Goal: Task Accomplishment & Management: Use online tool/utility

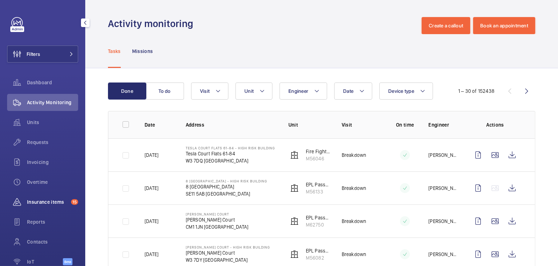
click at [49, 199] on span "Insurance items" at bounding box center [47, 201] width 41 height 7
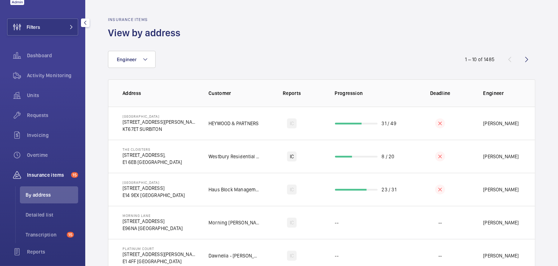
scroll to position [95, 0]
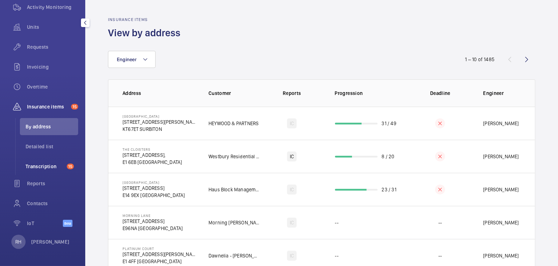
click at [47, 164] on span "Transcription" at bounding box center [45, 166] width 38 height 7
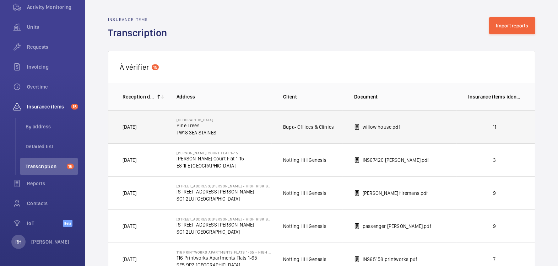
click at [447, 125] on td "willow house.pdf" at bounding box center [400, 126] width 114 height 33
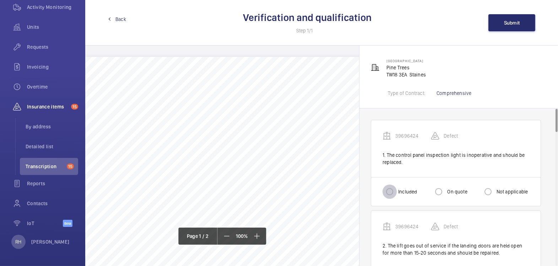
click at [394, 191] on input "Included" at bounding box center [390, 191] width 14 height 14
radio input "true"
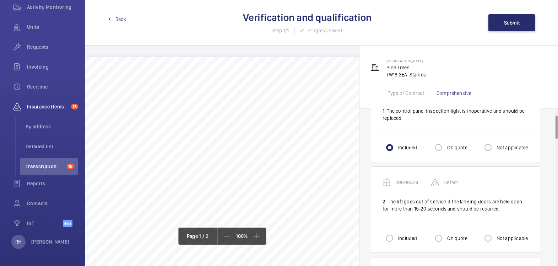
scroll to position [52, 0]
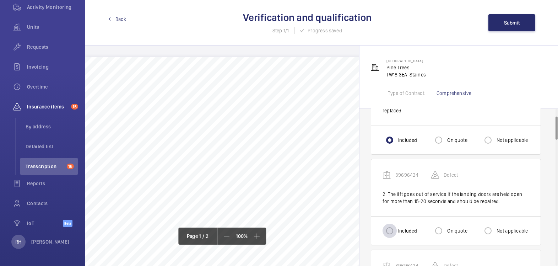
click at [397, 228] on div at bounding box center [389, 230] width 17 height 17
radio input "true"
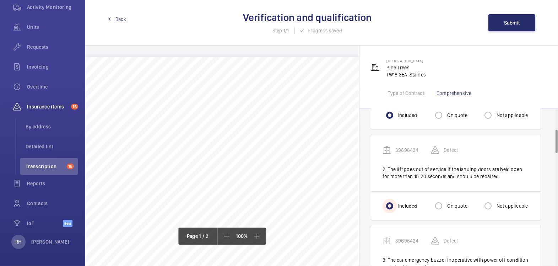
scroll to position [182, 0]
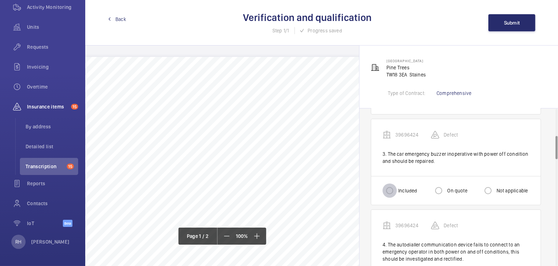
click at [392, 190] on input "Included" at bounding box center [390, 190] width 14 height 14
radio input "true"
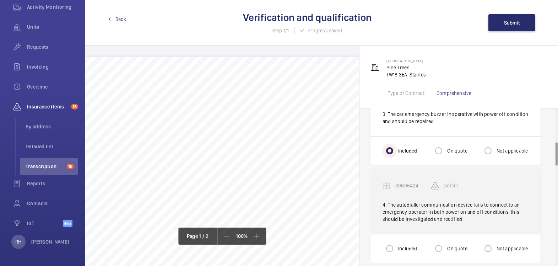
scroll to position [225, 0]
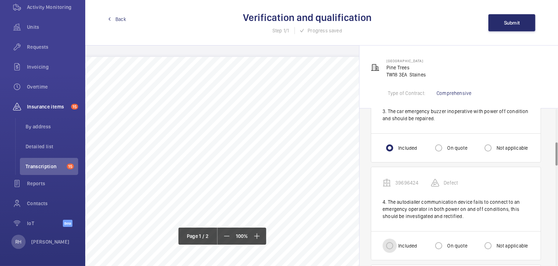
click at [392, 242] on input "Included" at bounding box center [390, 245] width 14 height 14
radio input "true"
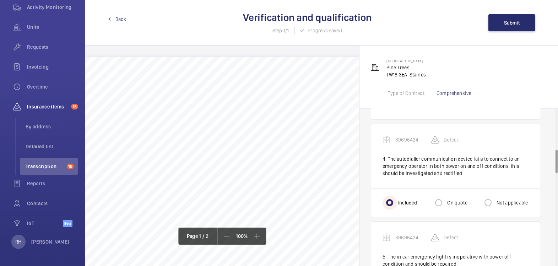
scroll to position [309, 0]
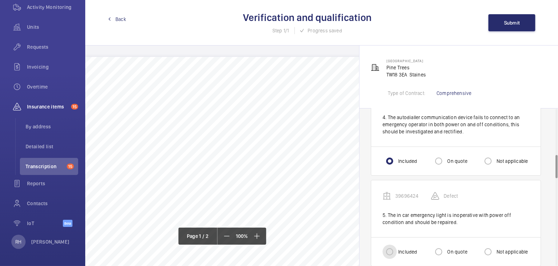
click at [392, 252] on input "Included" at bounding box center [390, 251] width 14 height 14
radio input "true"
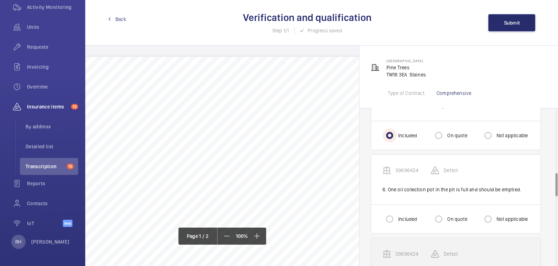
scroll to position [431, 0]
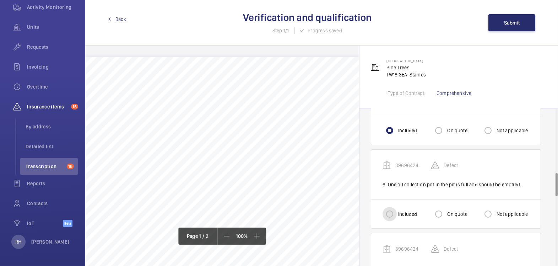
click at [392, 208] on input "Included" at bounding box center [390, 214] width 14 height 14
radio input "true"
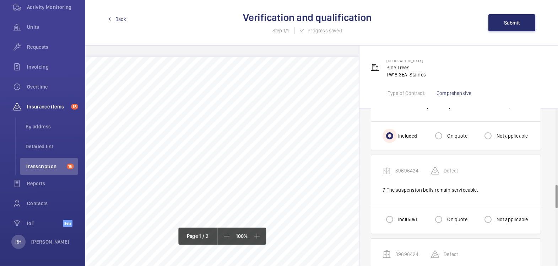
scroll to position [520, 0]
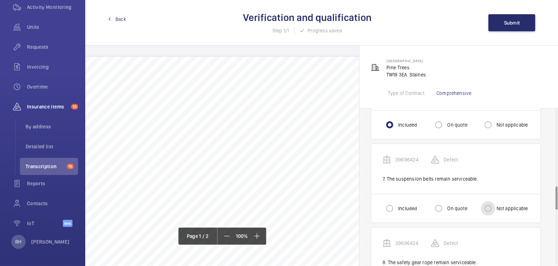
click at [487, 206] on input "Not applicable" at bounding box center [488, 208] width 14 height 14
radio input "true"
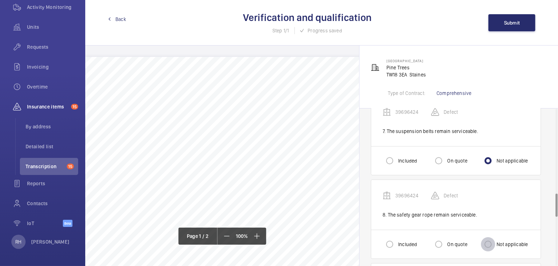
click at [491, 244] on input "Not applicable" at bounding box center [488, 244] width 14 height 14
radio input "true"
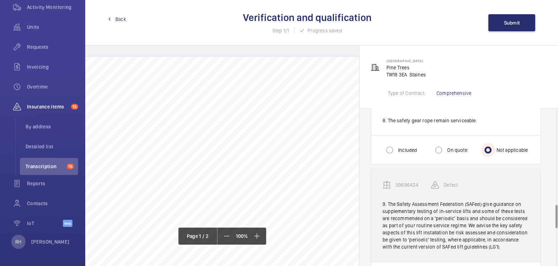
scroll to position [671, 0]
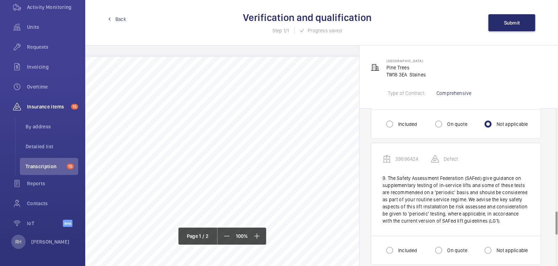
click at [399, 247] on label "Included" at bounding box center [407, 250] width 20 height 7
click at [397, 247] on input "Included" at bounding box center [390, 250] width 14 height 14
radio input "true"
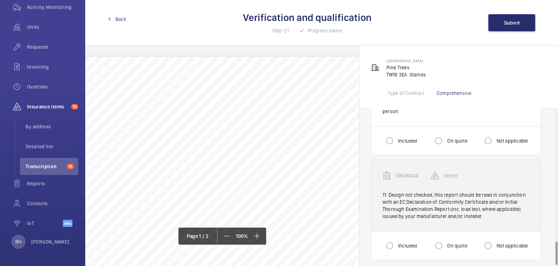
scroll to position [841, 0]
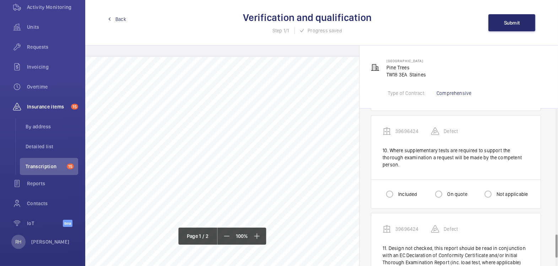
drag, startPoint x: 478, startPoint y: 191, endPoint x: 497, endPoint y: 191, distance: 19.2
click at [481, 191] on mat-radio-group "Included On quote Not applicable" at bounding box center [456, 194] width 147 height 14
click at [497, 191] on label "Not applicable" at bounding box center [511, 193] width 33 height 7
click at [495, 191] on input "Not applicable" at bounding box center [488, 194] width 14 height 14
radio input "true"
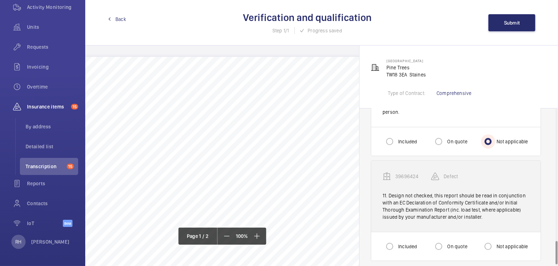
scroll to position [895, 0]
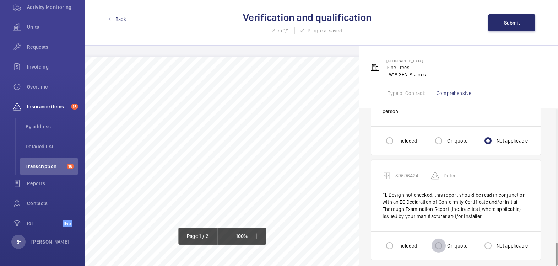
click at [445, 238] on input "On quote" at bounding box center [439, 245] width 14 height 14
radio input "true"
click at [512, 19] on button "Submit" at bounding box center [512, 22] width 47 height 17
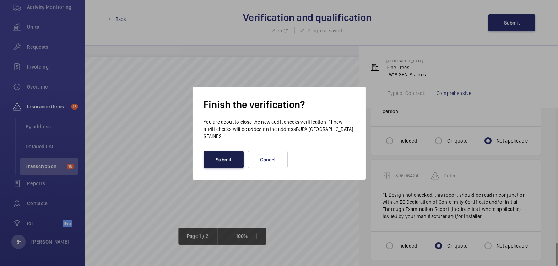
click at [223, 163] on button "Submit" at bounding box center [224, 159] width 40 height 17
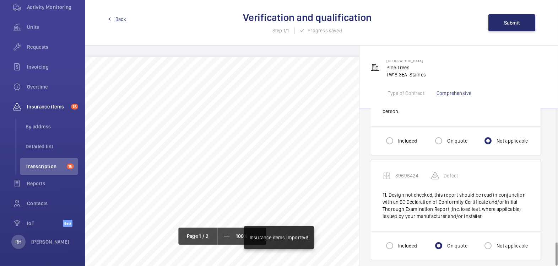
click at [113, 18] on link "Back" at bounding box center [117, 19] width 18 height 7
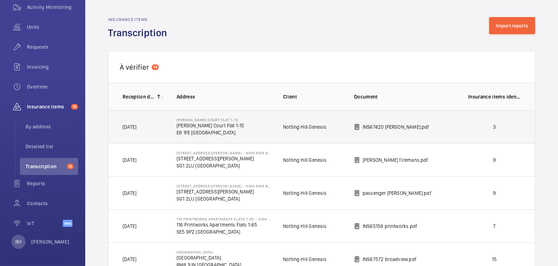
click at [487, 125] on p "3" at bounding box center [494, 126] width 53 height 7
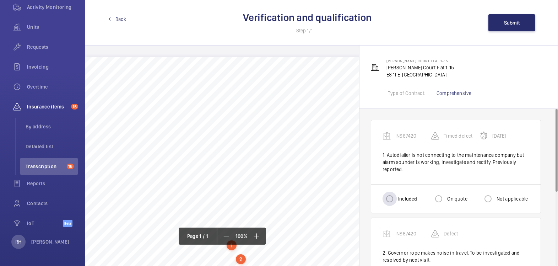
click at [403, 194] on div "Included" at bounding box center [400, 199] width 34 height 14
click at [390, 201] on input "Included" at bounding box center [390, 199] width 14 height 14
radio input "true"
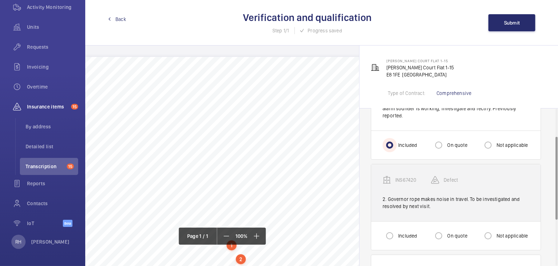
scroll to position [54, 0]
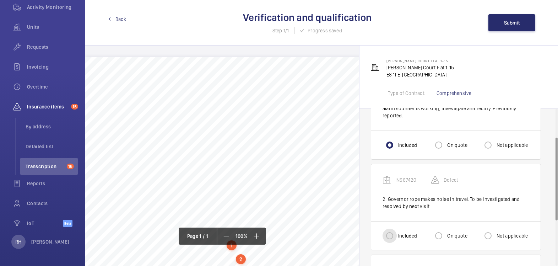
click at [393, 237] on input "Included" at bounding box center [390, 235] width 14 height 14
radio input "true"
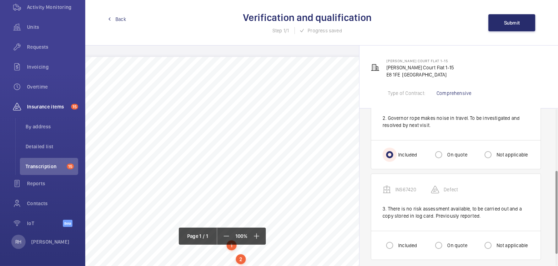
scroll to position [138, 0]
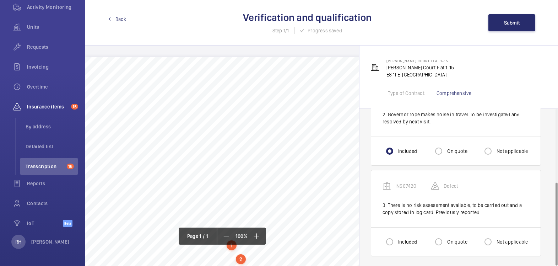
click at [506, 239] on label "Not applicable" at bounding box center [511, 241] width 33 height 7
click at [495, 239] on input "Not applicable" at bounding box center [488, 241] width 14 height 14
radio input "true"
click at [517, 27] on button "Submit" at bounding box center [512, 22] width 47 height 17
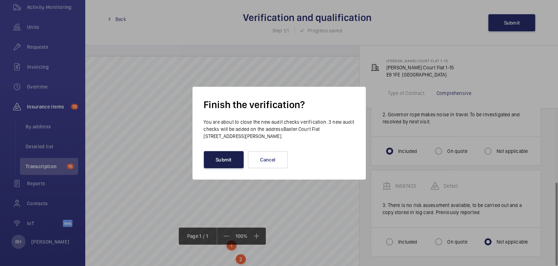
click at [226, 165] on button "Submit" at bounding box center [224, 159] width 40 height 17
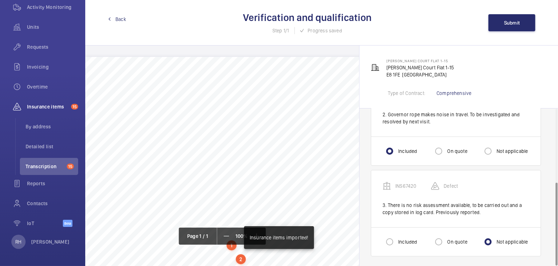
click at [117, 20] on span "Back" at bounding box center [120, 19] width 11 height 7
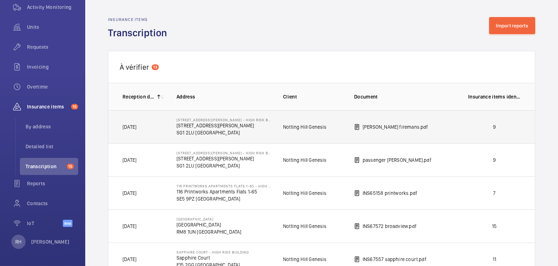
click at [470, 131] on td "9" at bounding box center [496, 126] width 78 height 33
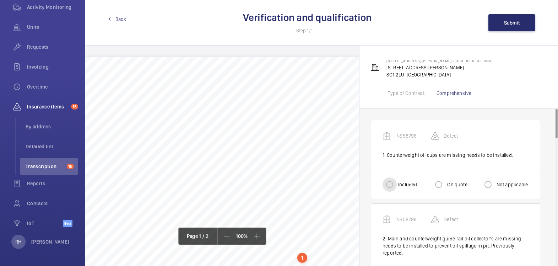
click at [389, 187] on input "Included" at bounding box center [390, 184] width 14 height 14
radio input "true"
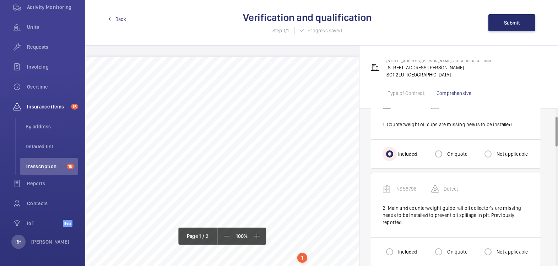
scroll to position [43, 0]
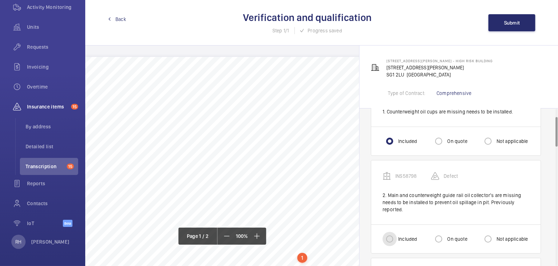
click at [396, 239] on input "Included" at bounding box center [390, 239] width 14 height 14
radio input "true"
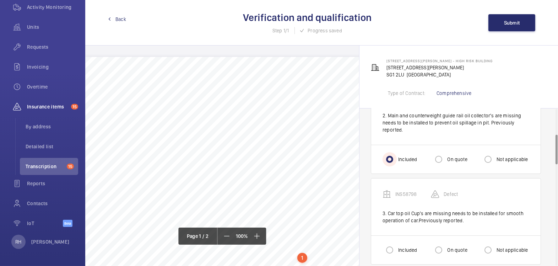
scroll to position [137, 0]
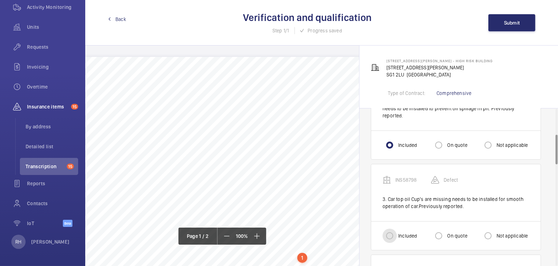
click at [386, 232] on input "Included" at bounding box center [390, 235] width 14 height 14
radio input "true"
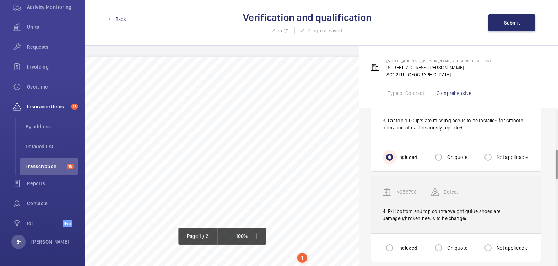
scroll to position [255, 0]
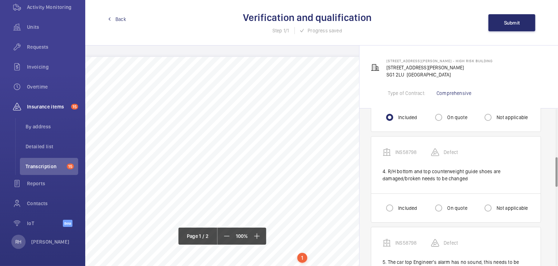
click at [398, 204] on label "Included" at bounding box center [407, 207] width 20 height 7
click at [397, 204] on input "Included" at bounding box center [390, 208] width 14 height 14
radio input "true"
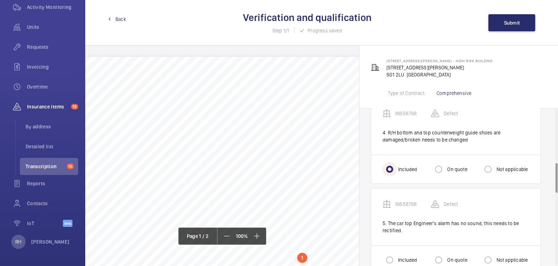
scroll to position [332, 0]
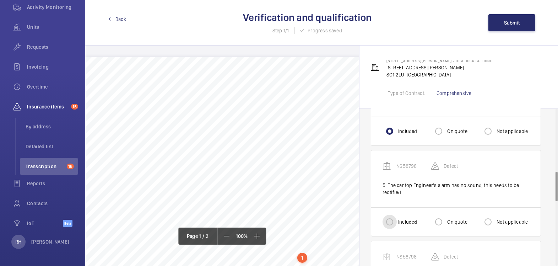
click at [393, 216] on input "Included" at bounding box center [390, 222] width 14 height 14
radio input "true"
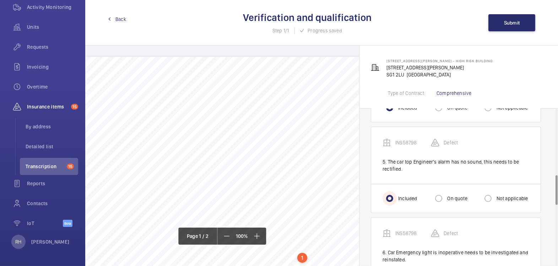
scroll to position [404, 0]
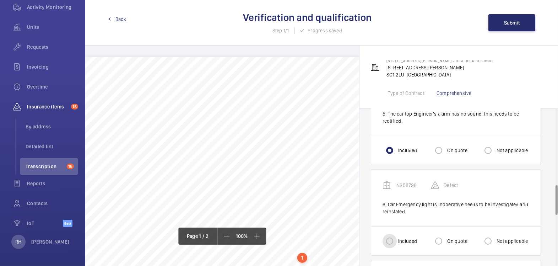
click at [392, 238] on input "Included" at bounding box center [390, 241] width 14 height 14
radio input "true"
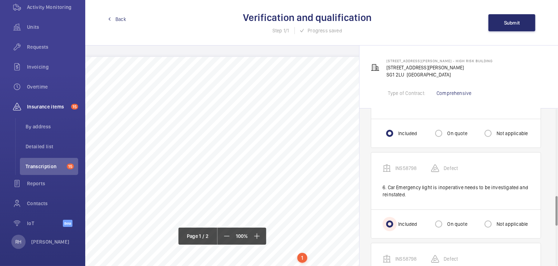
scroll to position [514, 0]
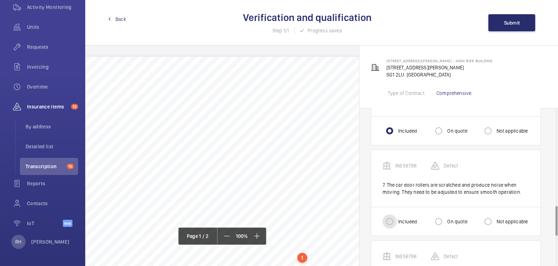
click at [392, 219] on input "Included" at bounding box center [390, 221] width 14 height 14
radio input "true"
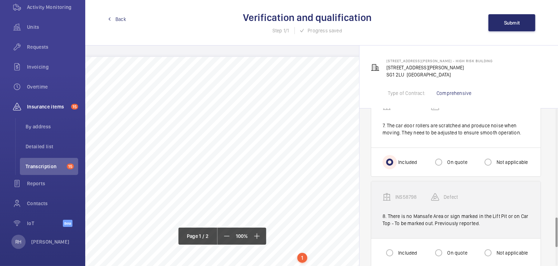
scroll to position [574, 0]
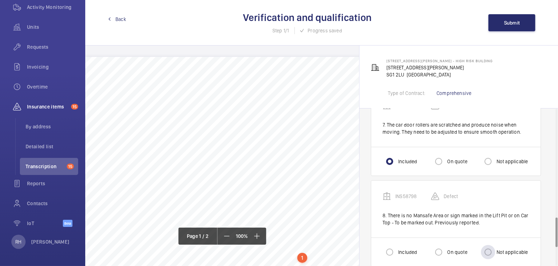
click at [498, 249] on label "Not applicable" at bounding box center [511, 251] width 33 height 7
click at [495, 249] on input "Not applicable" at bounding box center [488, 252] width 14 height 14
radio input "true"
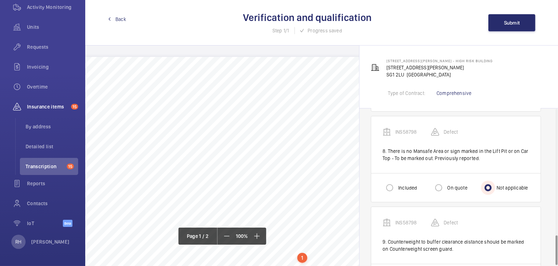
scroll to position [672, 0]
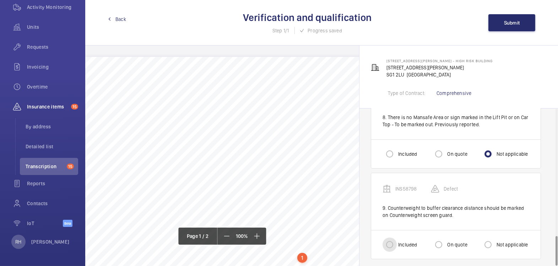
click at [395, 241] on input "Included" at bounding box center [390, 244] width 14 height 14
click at [446, 236] on div at bounding box center [438, 244] width 17 height 17
radio input "false"
radio input "true"
click at [387, 239] on input "Included" at bounding box center [390, 244] width 14 height 14
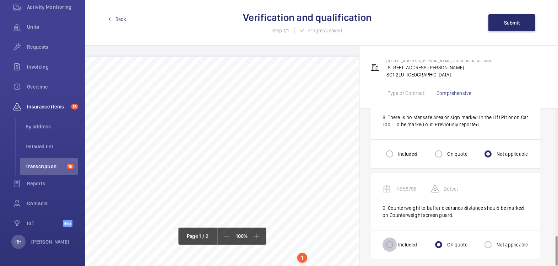
radio input "true"
click at [503, 28] on button "Submit" at bounding box center [512, 22] width 47 height 17
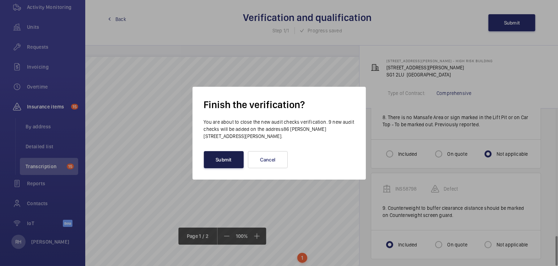
click at [227, 160] on button "Submit" at bounding box center [224, 159] width 40 height 17
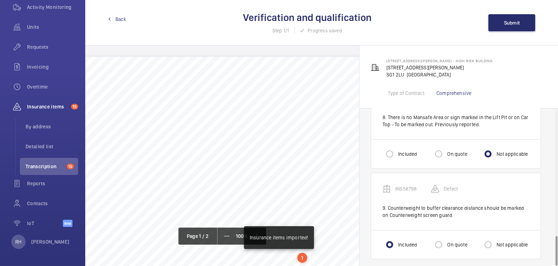
click at [116, 11] on div "Back Verification and qualification Step 1/1 Progress saved Submit" at bounding box center [321, 22] width 473 height 45
click at [115, 17] on span "Back" at bounding box center [120, 19] width 11 height 7
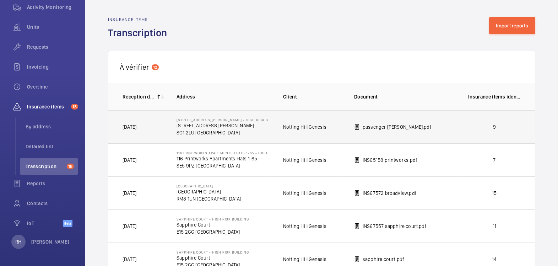
click at [490, 123] on p "9" at bounding box center [494, 126] width 53 height 7
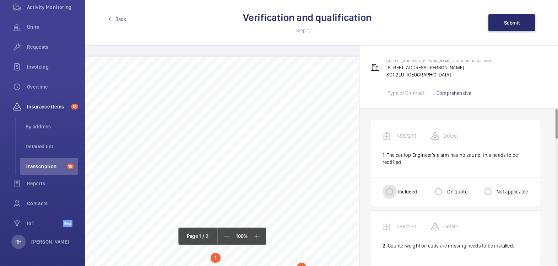
click at [387, 188] on input "Included" at bounding box center [390, 191] width 14 height 14
radio input "true"
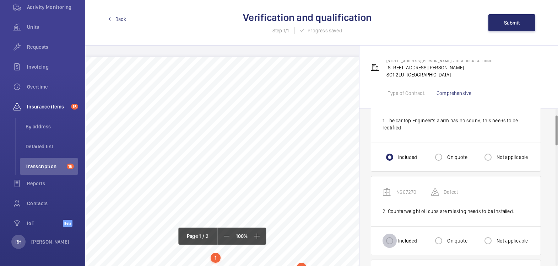
click at [392, 234] on input "Included" at bounding box center [390, 240] width 14 height 14
radio input "true"
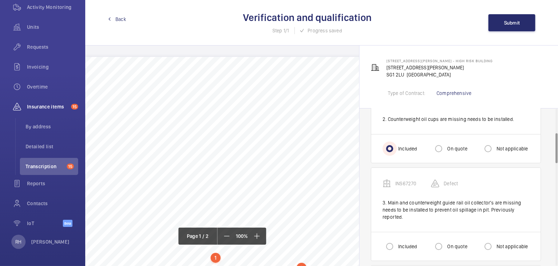
scroll to position [127, 0]
click at [396, 239] on input "Included" at bounding box center [390, 246] width 14 height 14
radio input "true"
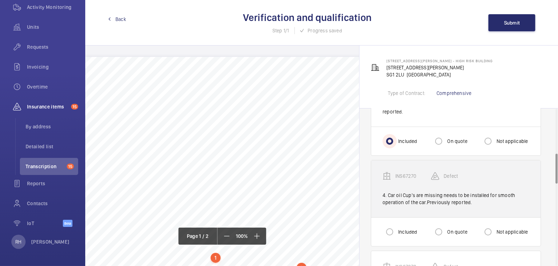
scroll to position [233, 0]
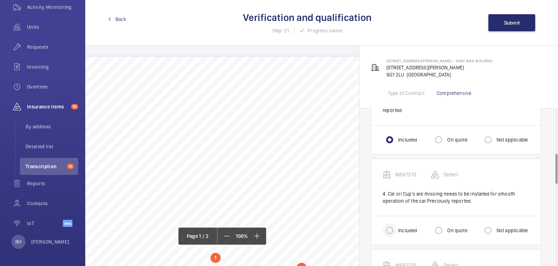
click at [397, 228] on div at bounding box center [389, 230] width 17 height 17
radio input "true"
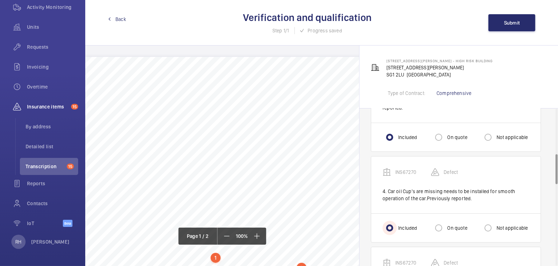
scroll to position [328, 0]
click at [386, 221] on input "Included" at bounding box center [390, 226] width 14 height 14
radio input "true"
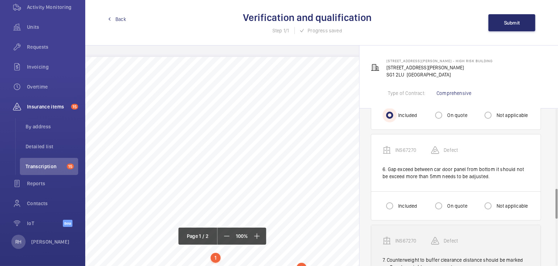
scroll to position [453, 0]
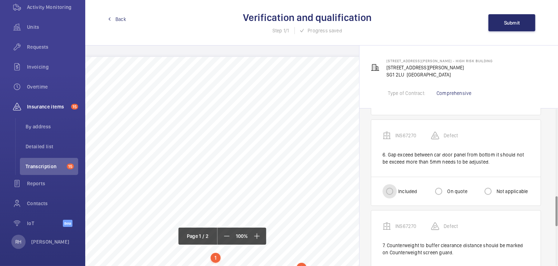
click at [388, 187] on input "Included" at bounding box center [390, 191] width 14 height 14
radio input "true"
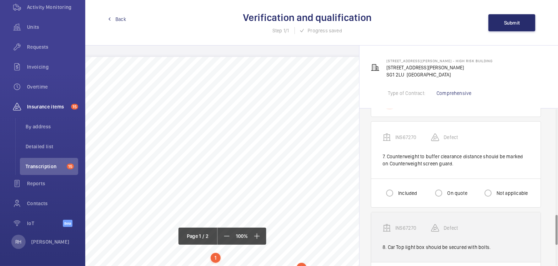
scroll to position [555, 0]
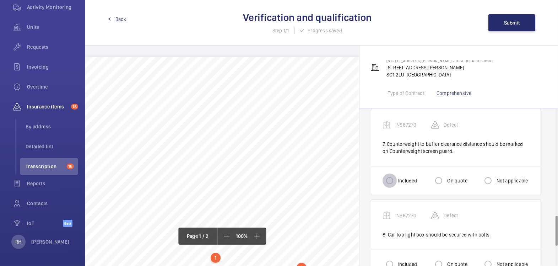
click at [383, 177] on input "Included" at bounding box center [390, 180] width 14 height 14
radio input "true"
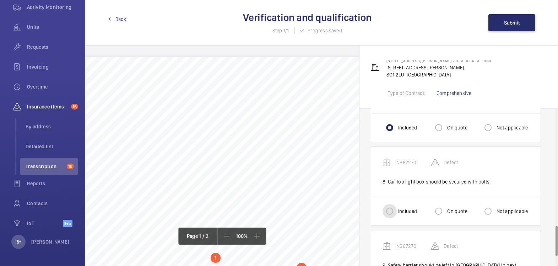
click at [389, 206] on input "Included" at bounding box center [390, 211] width 14 height 14
radio input "true"
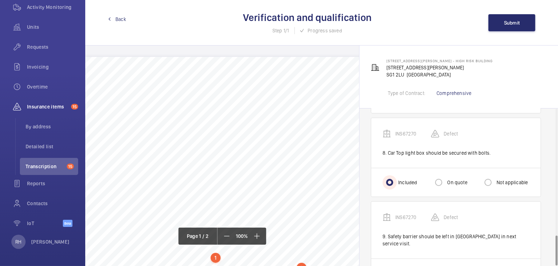
scroll to position [658, 0]
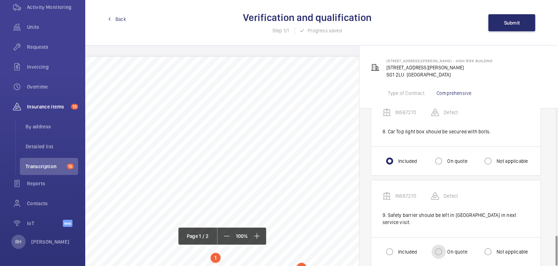
click at [444, 244] on input "On quote" at bounding box center [439, 251] width 14 height 14
radio input "true"
click at [505, 28] on button "Submit" at bounding box center [512, 22] width 47 height 17
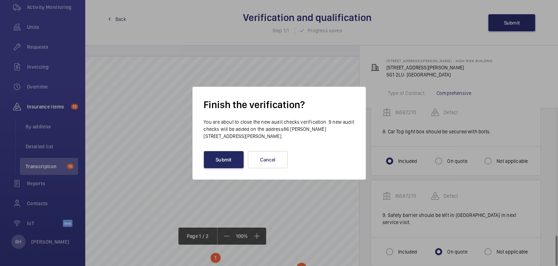
click at [213, 164] on button "Submit" at bounding box center [224, 159] width 40 height 17
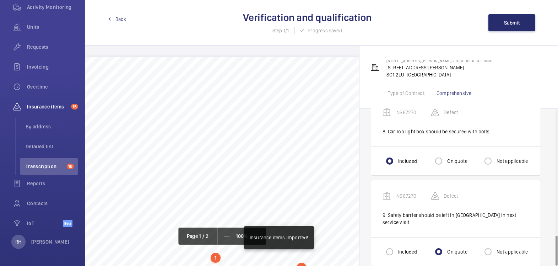
click at [120, 21] on span "Back" at bounding box center [120, 19] width 11 height 7
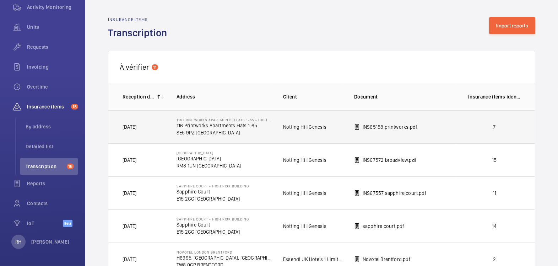
click at [490, 131] on td "7" at bounding box center [496, 126] width 78 height 33
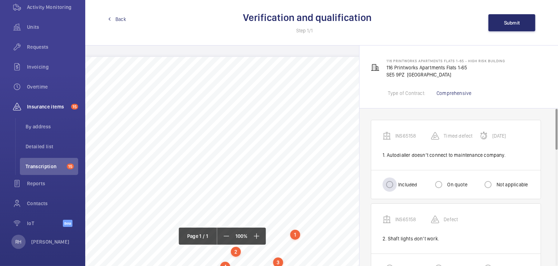
click at [403, 185] on label "Included" at bounding box center [407, 184] width 20 height 7
click at [397, 185] on input "Included" at bounding box center [390, 184] width 14 height 14
radio input "true"
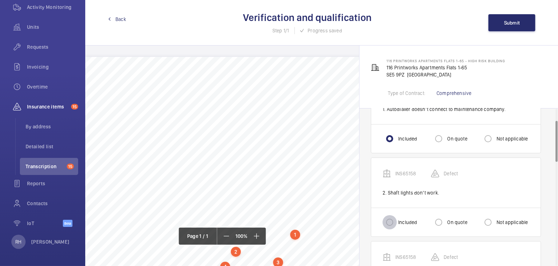
click at [391, 221] on input "Included" at bounding box center [390, 222] width 14 height 14
radio input "true"
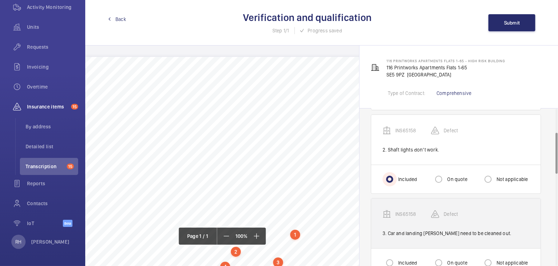
scroll to position [93, 0]
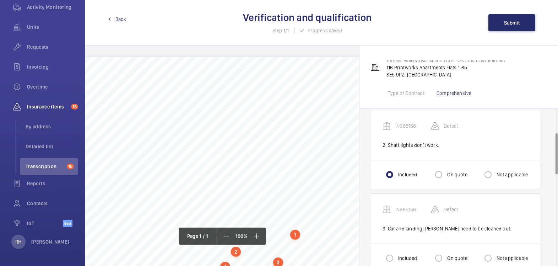
click at [388, 245] on div "Included On quote Not applicable" at bounding box center [455, 257] width 169 height 29
click at [393, 255] on input "Included" at bounding box center [390, 258] width 14 height 14
radio input "true"
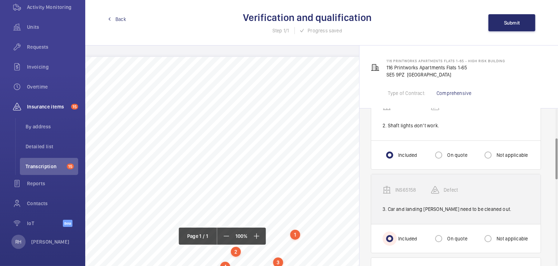
scroll to position [219, 0]
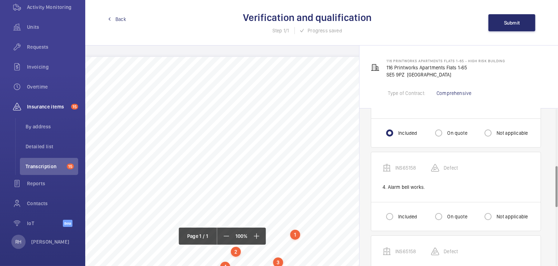
click at [520, 215] on label "Not applicable" at bounding box center [511, 216] width 33 height 7
click at [495, 215] on input "Not applicable" at bounding box center [488, 216] width 14 height 14
radio input "true"
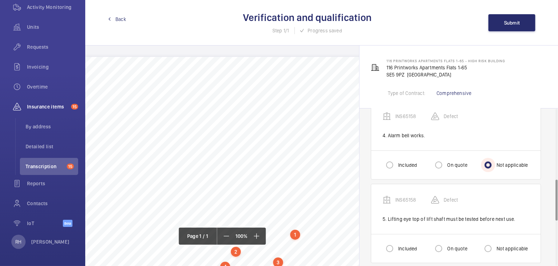
scroll to position [270, 0]
click at [451, 244] on label "On quote" at bounding box center [456, 247] width 21 height 7
click at [446, 244] on input "On quote" at bounding box center [439, 248] width 14 height 14
radio input "true"
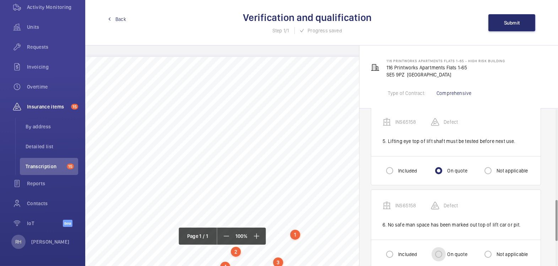
click at [445, 253] on input "On quote" at bounding box center [439, 254] width 14 height 14
radio input "true"
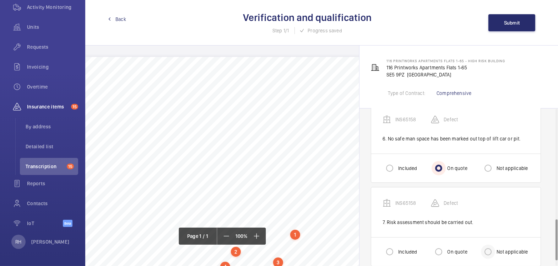
scroll to position [442, 0]
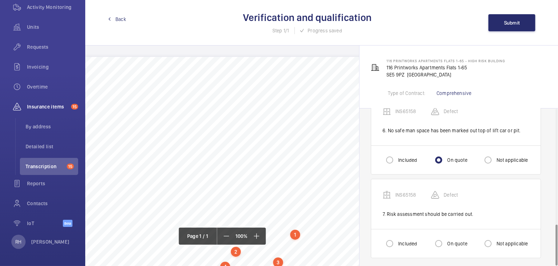
click at [504, 243] on div "Not applicable" at bounding box center [504, 243] width 47 height 14
click at [506, 241] on label "Not applicable" at bounding box center [511, 243] width 33 height 7
click at [495, 241] on input "Not applicable" at bounding box center [488, 243] width 14 height 14
radio input "true"
click at [509, 19] on button "Submit" at bounding box center [512, 22] width 47 height 17
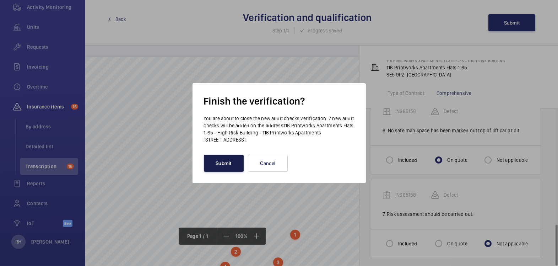
click at [225, 161] on button "Submit" at bounding box center [224, 163] width 40 height 17
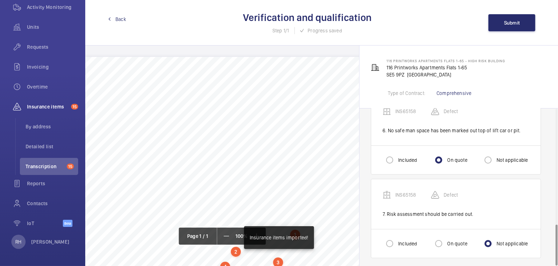
click at [118, 22] on span "Back" at bounding box center [120, 19] width 11 height 7
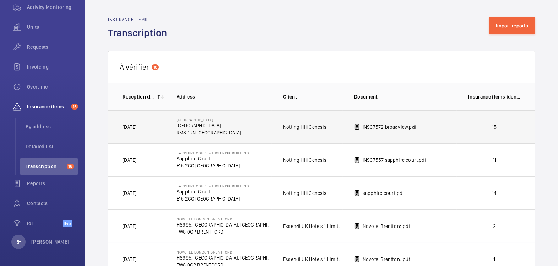
click at [517, 128] on td "15" at bounding box center [496, 126] width 78 height 33
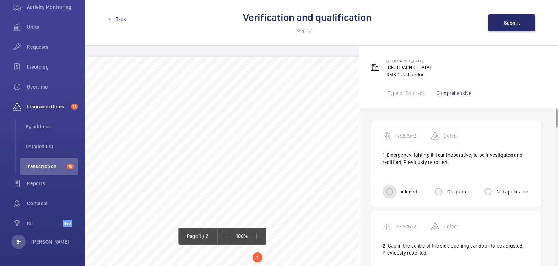
click at [396, 192] on input "Included" at bounding box center [390, 191] width 14 height 14
radio input "true"
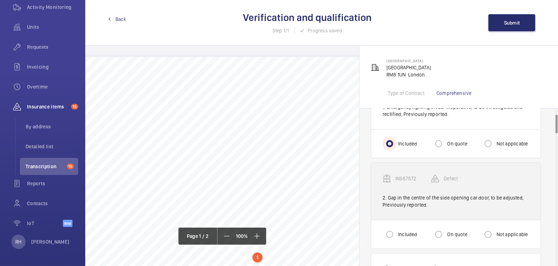
scroll to position [57, 0]
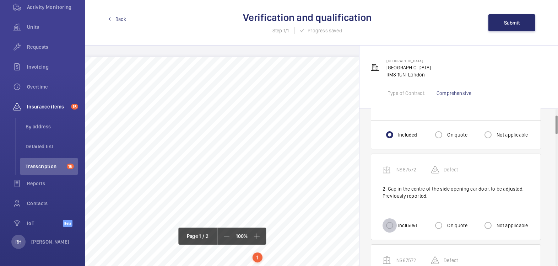
click at [389, 226] on input "Included" at bounding box center [390, 225] width 14 height 14
radio input "true"
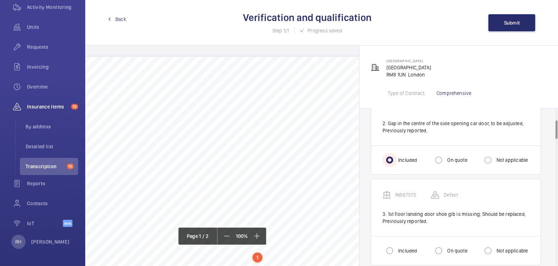
scroll to position [138, 0]
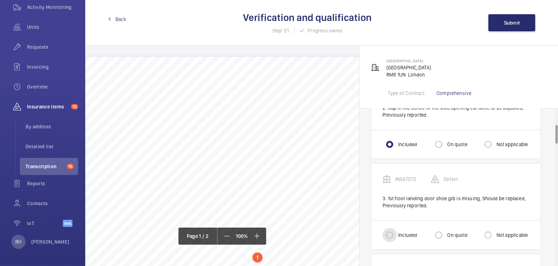
click at [392, 233] on input "Included" at bounding box center [390, 235] width 14 height 14
radio input "true"
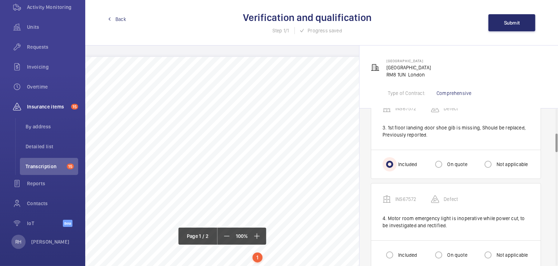
scroll to position [210, 0]
click at [397, 251] on div at bounding box center [389, 253] width 17 height 17
radio input "true"
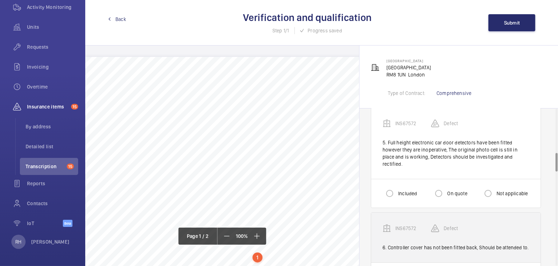
scroll to position [372, 0]
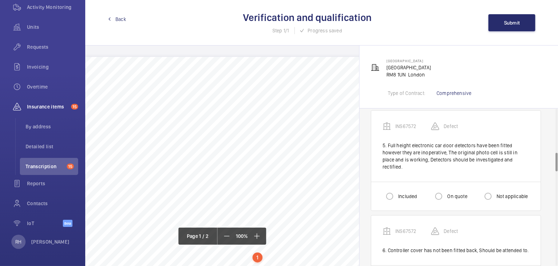
click at [400, 197] on div "Included On quote Not applicable" at bounding box center [455, 196] width 169 height 29
click at [388, 189] on input "Included" at bounding box center [390, 196] width 14 height 14
radio input "true"
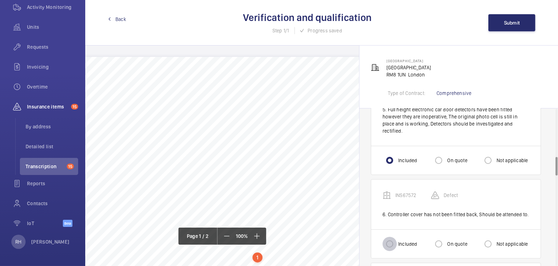
click at [393, 237] on input "Included" at bounding box center [390, 244] width 14 height 14
radio input "true"
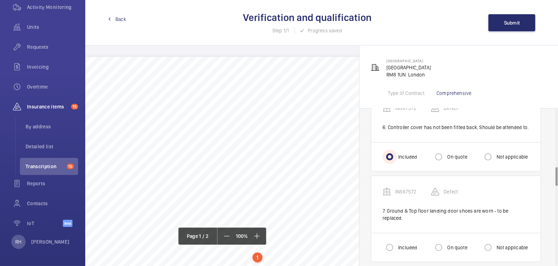
scroll to position [496, 0]
click at [385, 239] on input "Included" at bounding box center [390, 246] width 14 height 14
radio input "true"
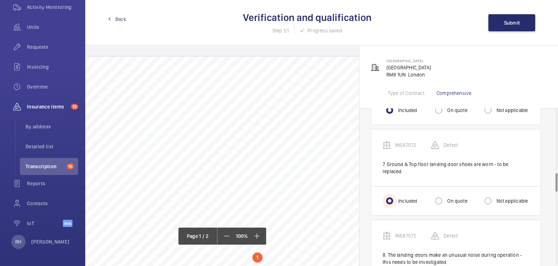
scroll to position [587, 0]
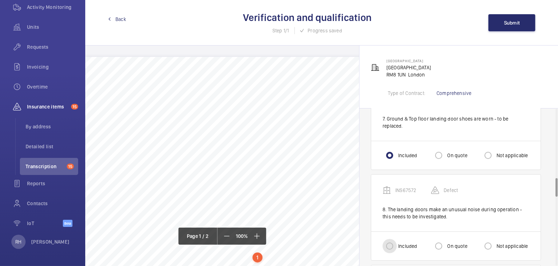
click at [393, 239] on input "Included" at bounding box center [390, 246] width 14 height 14
radio input "true"
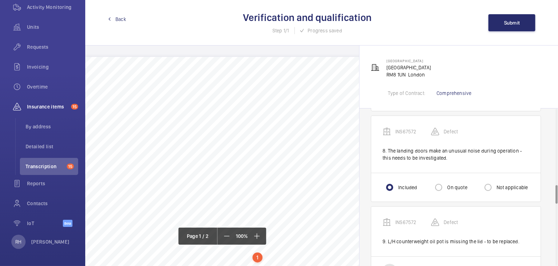
click at [389, 264] on input "Included" at bounding box center [390, 271] width 14 height 14
radio input "true"
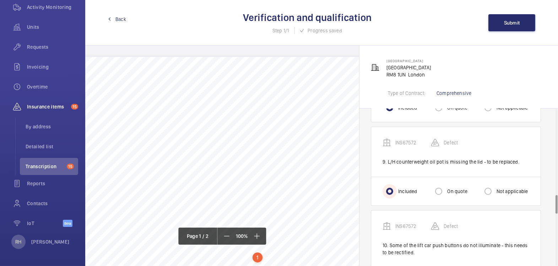
scroll to position [730, 0]
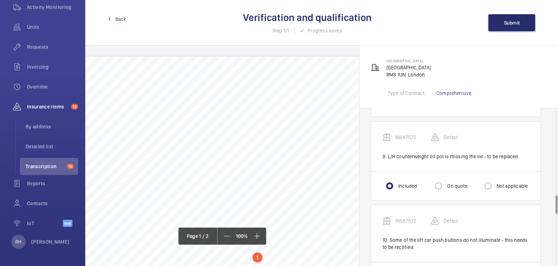
radio input "true"
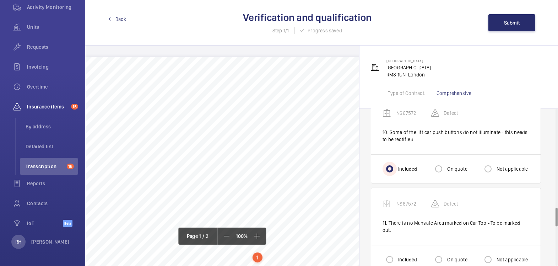
scroll to position [839, 0]
click at [453, 255] on label "On quote" at bounding box center [456, 258] width 21 height 7
click at [446, 252] on input "On quote" at bounding box center [439, 259] width 14 height 14
radio input "true"
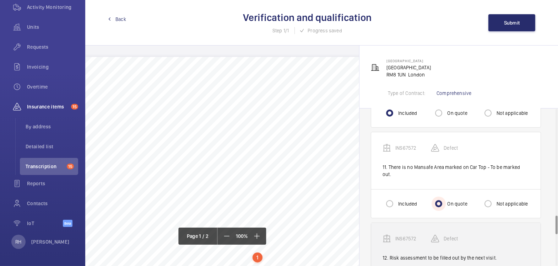
scroll to position [948, 0]
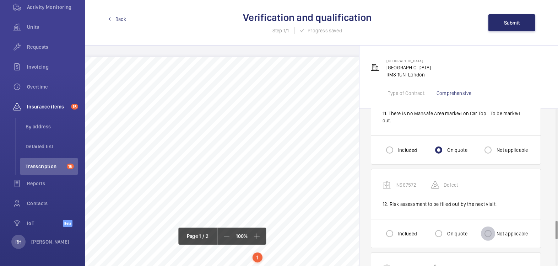
click at [488, 226] on input "Not applicable" at bounding box center [488, 233] width 14 height 14
radio input "true"
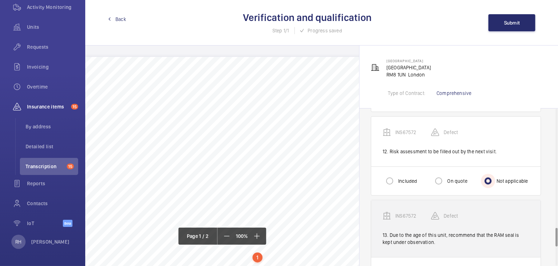
scroll to position [1008, 0]
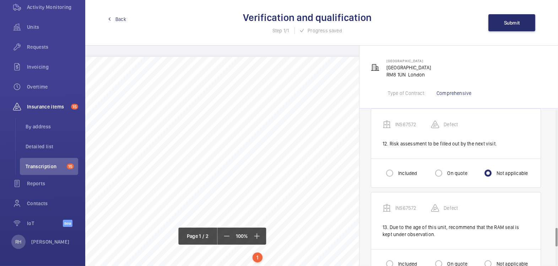
click at [400, 260] on label "Included" at bounding box center [407, 263] width 20 height 7
click at [397, 257] on input "Included" at bounding box center [390, 264] width 14 height 14
radio input "true"
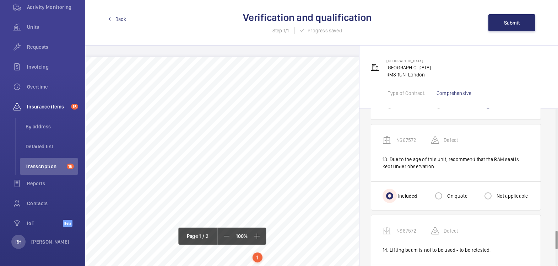
scroll to position [1116, 0]
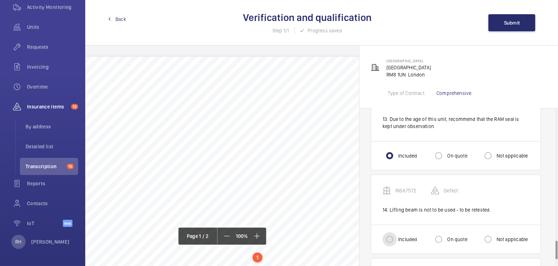
click at [395, 232] on input "Included" at bounding box center [390, 239] width 14 height 14
radio input "true"
click at [456, 236] on label "On quote" at bounding box center [456, 239] width 21 height 7
click at [446, 232] on input "On quote" at bounding box center [439, 239] width 14 height 14
radio input "true"
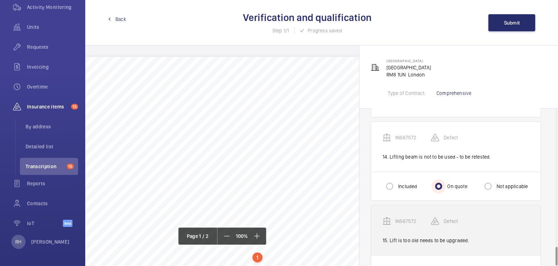
scroll to position [1170, 0]
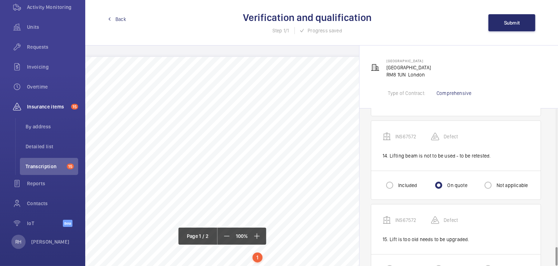
click at [448, 265] on label "On quote" at bounding box center [456, 268] width 21 height 7
click at [446, 262] on input "On quote" at bounding box center [439, 269] width 14 height 14
radio input "true"
click at [507, 28] on button "Submit" at bounding box center [512, 22] width 47 height 17
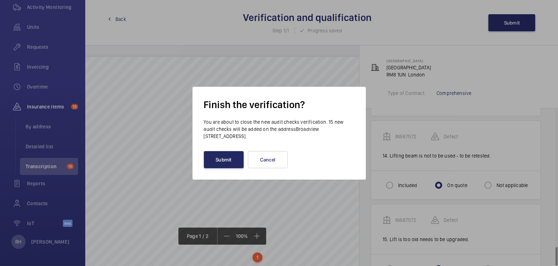
click at [233, 158] on button "Submit" at bounding box center [224, 159] width 40 height 17
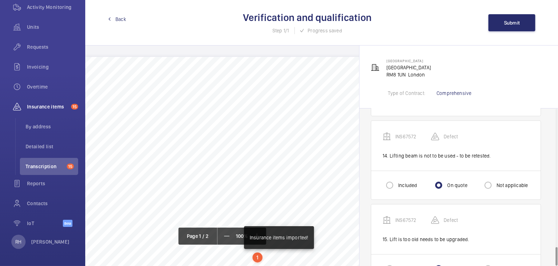
click at [118, 19] on span "Back" at bounding box center [120, 19] width 11 height 7
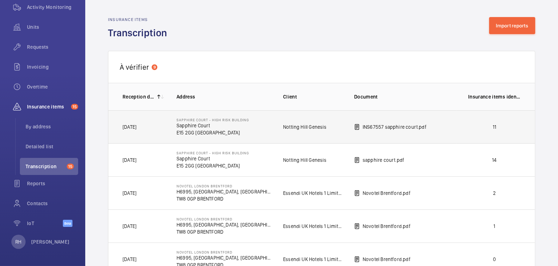
click at [487, 129] on p "11" at bounding box center [494, 126] width 53 height 7
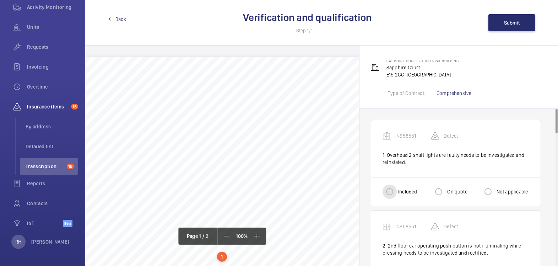
click at [396, 192] on input "Included" at bounding box center [390, 191] width 14 height 14
radio input "true"
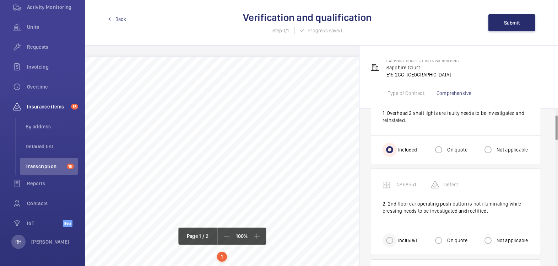
scroll to position [42, 0]
click at [397, 233] on div at bounding box center [389, 239] width 17 height 17
radio input "true"
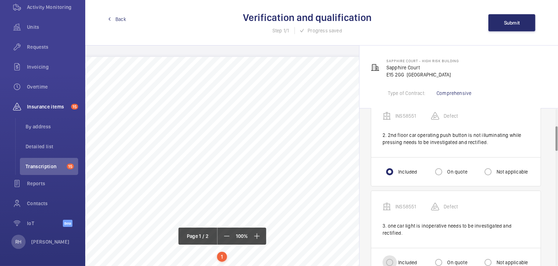
click at [390, 255] on input "Included" at bounding box center [390, 262] width 14 height 14
radio input "true"
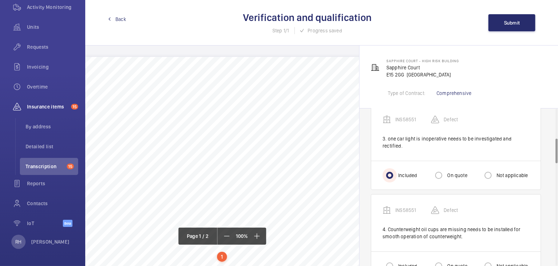
scroll to position [212, 0]
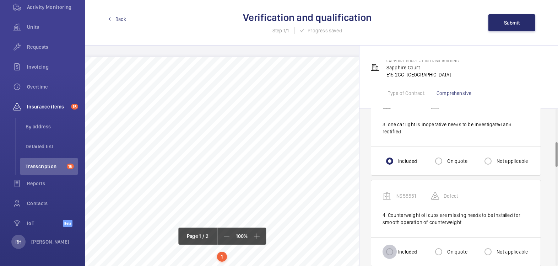
click at [389, 247] on input "Included" at bounding box center [390, 251] width 14 height 14
radio input "true"
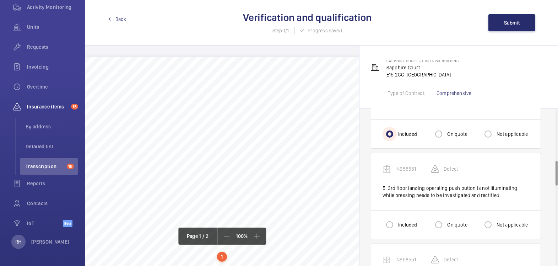
scroll to position [331, 0]
click at [389, 216] on input "Included" at bounding box center [390, 223] width 14 height 14
radio input "true"
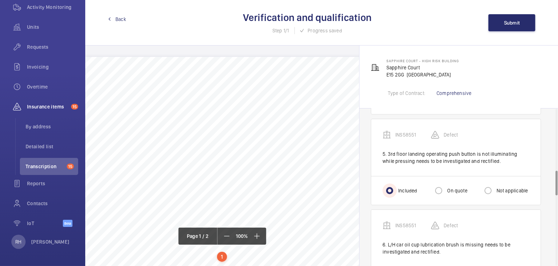
scroll to position [404, 0]
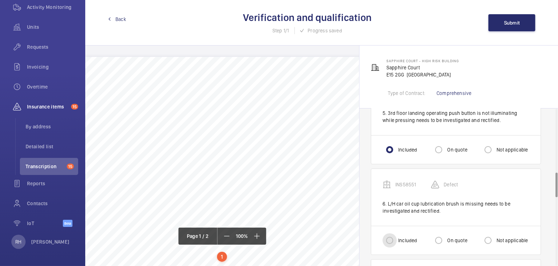
click at [390, 233] on input "Included" at bounding box center [390, 240] width 14 height 14
radio input "true"
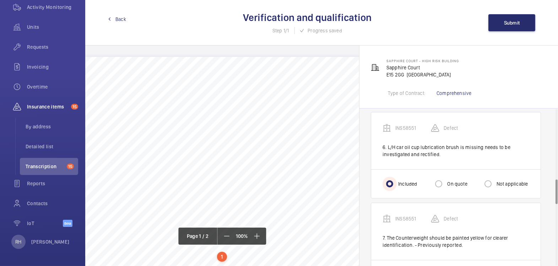
scroll to position [502, 0]
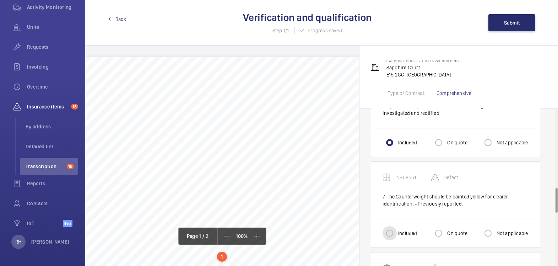
click at [394, 226] on input "Included" at bounding box center [390, 233] width 14 height 14
radio input "true"
click at [438, 226] on input "On quote" at bounding box center [439, 233] width 14 height 14
radio input "true"
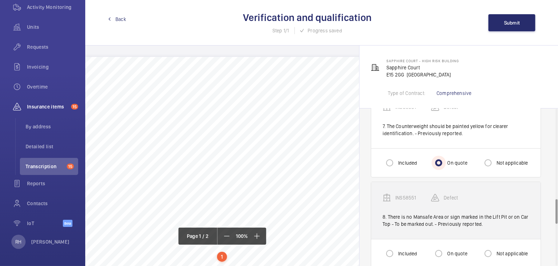
scroll to position [573, 0]
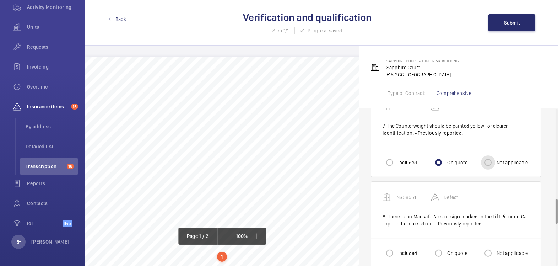
click at [487, 155] on input "Not applicable" at bounding box center [488, 162] width 14 height 14
radio input "true"
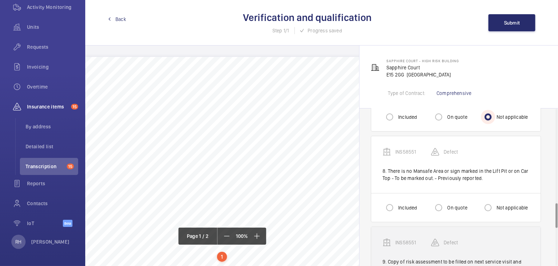
scroll to position [622, 0]
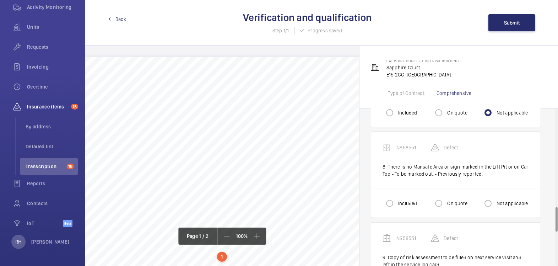
click at [497, 200] on label "Not applicable" at bounding box center [511, 203] width 33 height 7
click at [495, 196] on input "Not applicable" at bounding box center [488, 203] width 14 height 14
radio input "true"
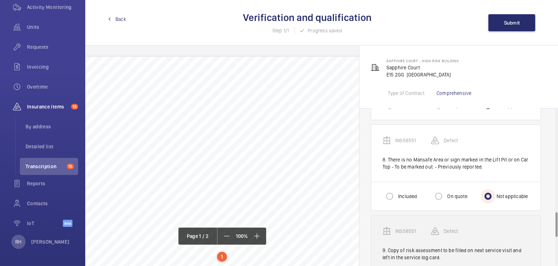
scroll to position [672, 0]
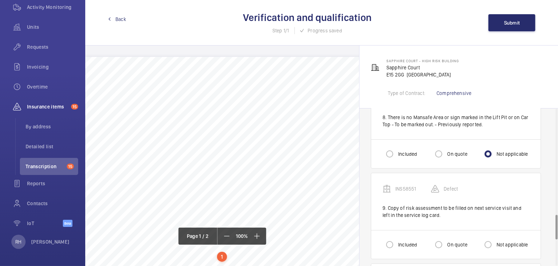
click at [501, 241] on label "Not applicable" at bounding box center [511, 244] width 33 height 7
click at [495, 237] on input "Not applicable" at bounding box center [488, 244] width 14 height 14
radio input "true"
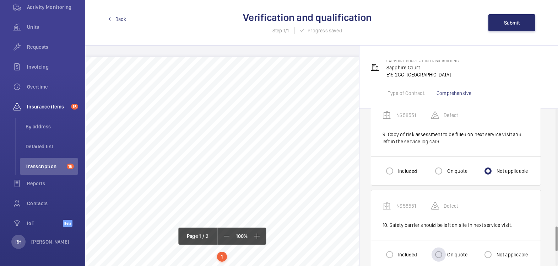
click at [449, 251] on label "On quote" at bounding box center [456, 254] width 21 height 7
click at [446, 247] on input "On quote" at bounding box center [439, 254] width 14 height 14
radio input "true"
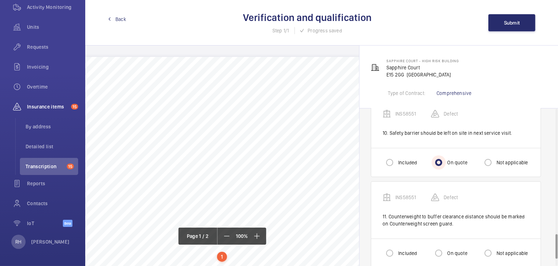
scroll to position [838, 0]
click at [389, 246] on input "Included" at bounding box center [390, 253] width 14 height 14
radio input "true"
click at [513, 25] on span "Submit" at bounding box center [512, 23] width 16 height 6
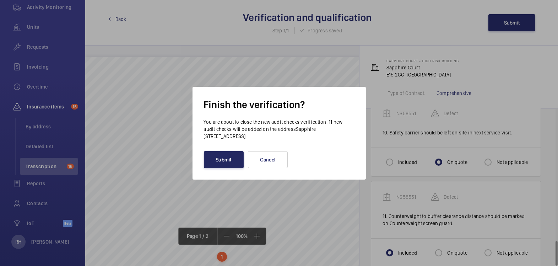
click at [236, 165] on button "Submit" at bounding box center [224, 159] width 40 height 17
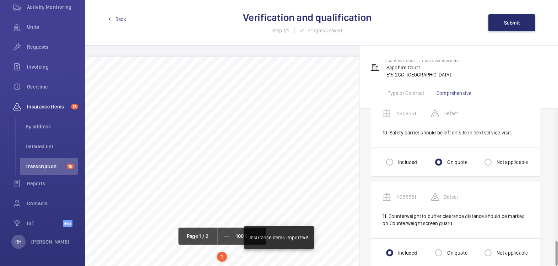
click at [114, 20] on link "Back" at bounding box center [117, 19] width 18 height 7
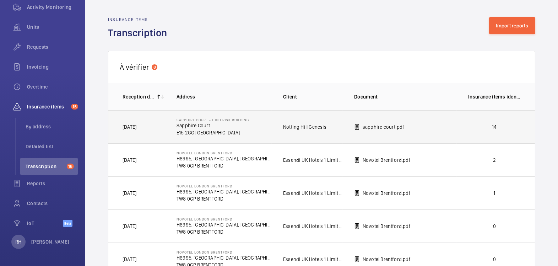
click at [446, 133] on td "sapphire court.pdf" at bounding box center [400, 126] width 114 height 33
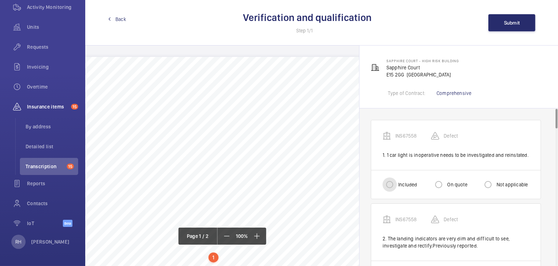
click at [393, 184] on input "Included" at bounding box center [390, 184] width 14 height 14
radio input "true"
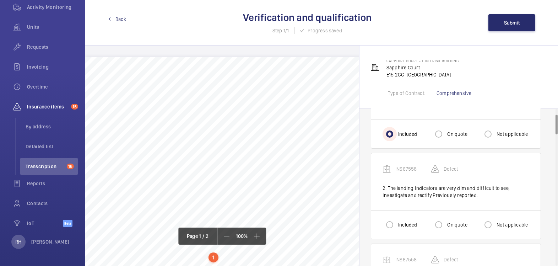
scroll to position [55, 0]
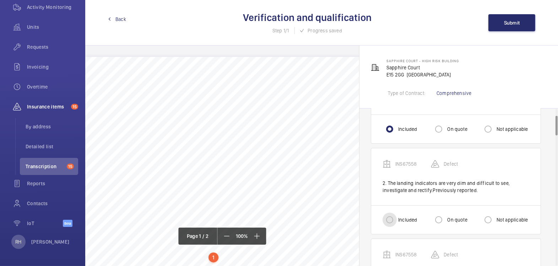
click at [383, 219] on input "Included" at bounding box center [390, 219] width 14 height 14
radio input "true"
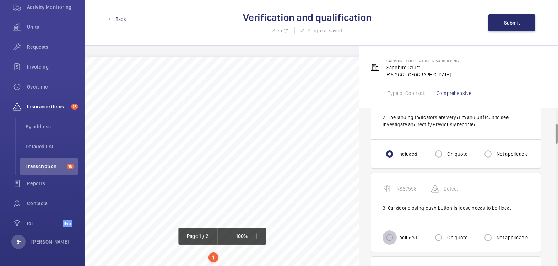
click at [392, 238] on input "Included" at bounding box center [390, 237] width 14 height 14
radio input "true"
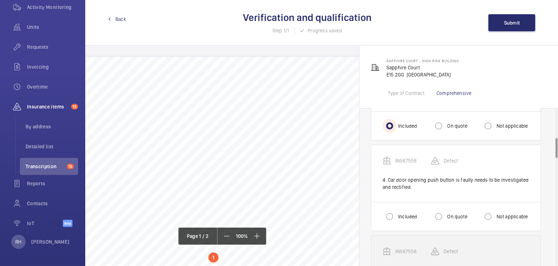
scroll to position [233, 0]
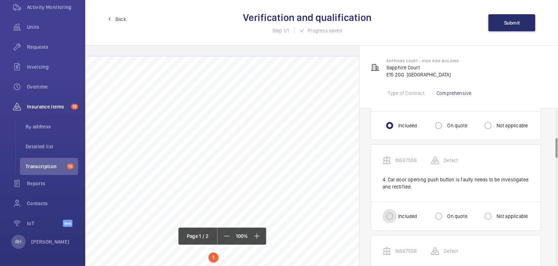
click at [386, 219] on input "Included" at bounding box center [390, 216] width 14 height 14
radio input "true"
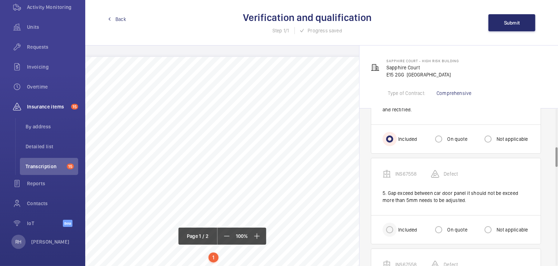
scroll to position [312, 0]
click at [389, 226] on input "Included" at bounding box center [390, 228] width 14 height 14
radio input "true"
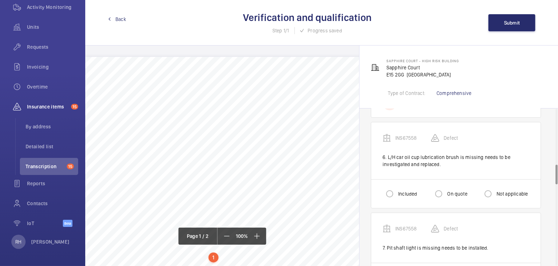
scroll to position [451, 0]
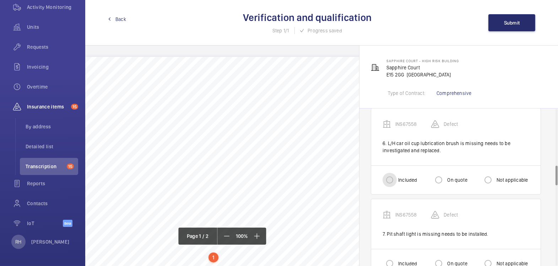
click at [389, 179] on input "Included" at bounding box center [390, 180] width 14 height 14
radio input "true"
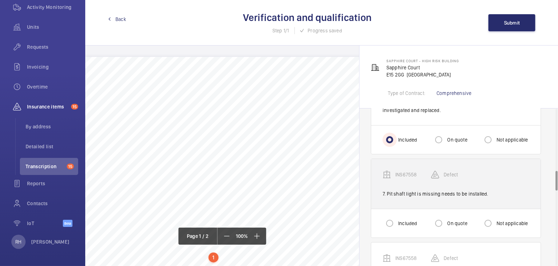
scroll to position [492, 0]
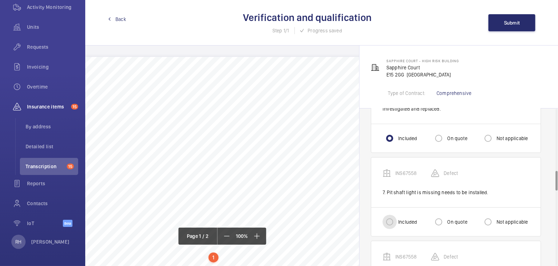
click at [386, 215] on input "Included" at bounding box center [390, 222] width 14 height 14
radio input "true"
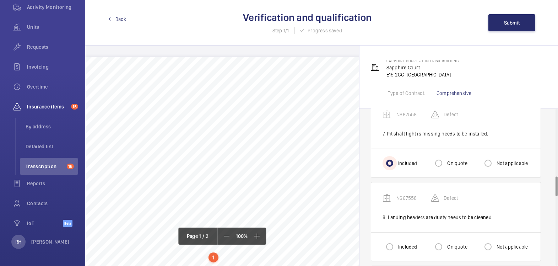
scroll to position [569, 0]
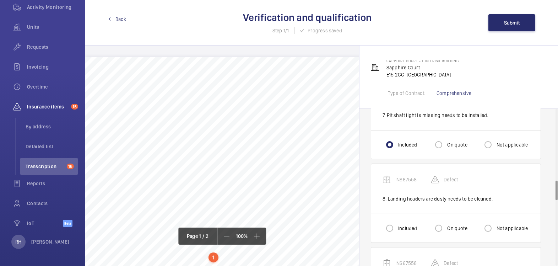
click at [399, 225] on label "Included" at bounding box center [407, 228] width 20 height 7
click at [397, 221] on input "Included" at bounding box center [390, 228] width 14 height 14
radio input "true"
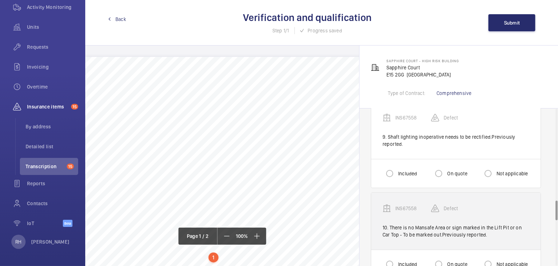
scroll to position [727, 0]
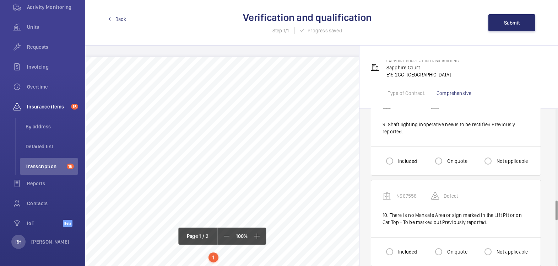
click at [402, 157] on label "Included" at bounding box center [407, 160] width 20 height 7
click at [397, 157] on input "Included" at bounding box center [390, 161] width 14 height 14
radio input "true"
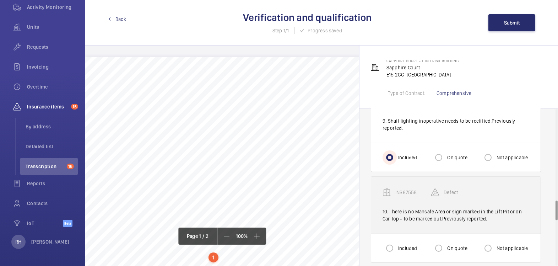
scroll to position [737, 0]
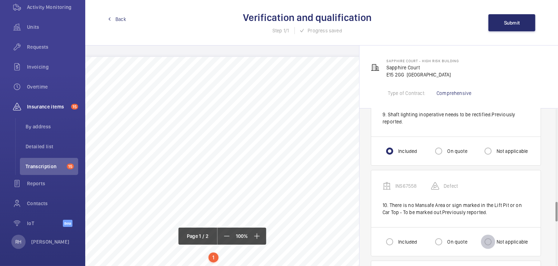
click at [486, 237] on input "Not applicable" at bounding box center [488, 241] width 14 height 14
radio input "true"
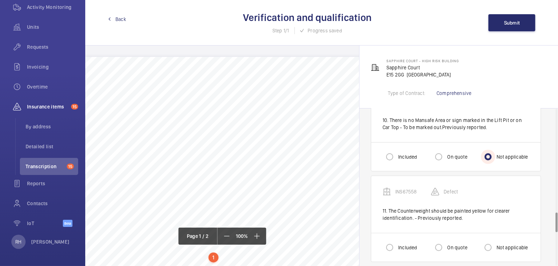
scroll to position [822, 0]
click at [500, 243] on label "Not applicable" at bounding box center [511, 246] width 33 height 7
click at [495, 242] on input "Not applicable" at bounding box center [488, 247] width 14 height 14
radio input "true"
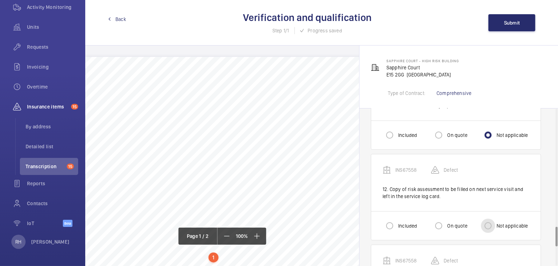
click at [495, 221] on input "Not applicable" at bounding box center [488, 226] width 14 height 14
radio input "true"
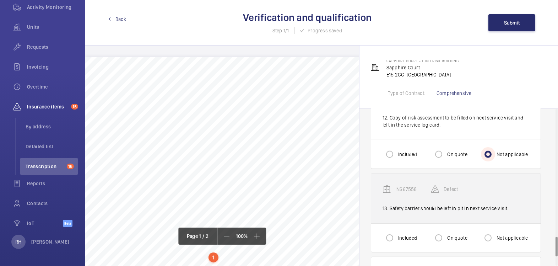
scroll to position [1024, 0]
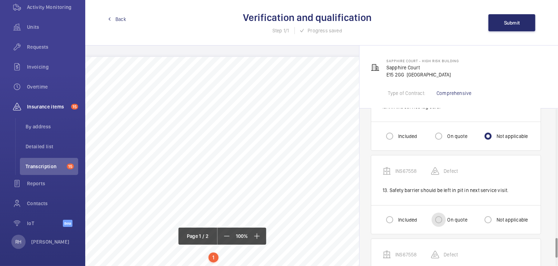
click at [442, 212] on input "On quote" at bounding box center [439, 219] width 14 height 14
radio input "true"
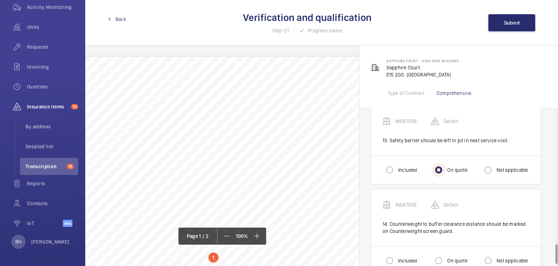
scroll to position [1084, 0]
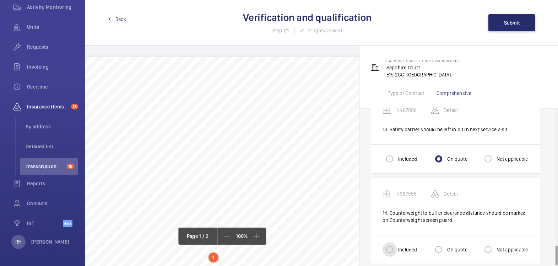
click at [395, 242] on input "Included" at bounding box center [390, 249] width 14 height 14
radio input "true"
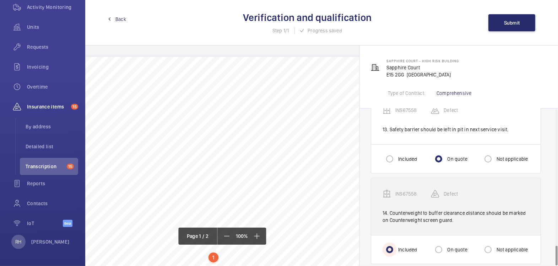
scroll to position [1087, 0]
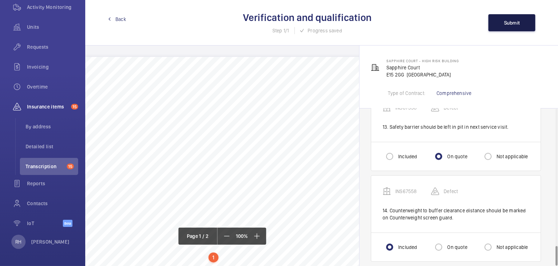
click at [513, 29] on button "Submit" at bounding box center [512, 22] width 47 height 17
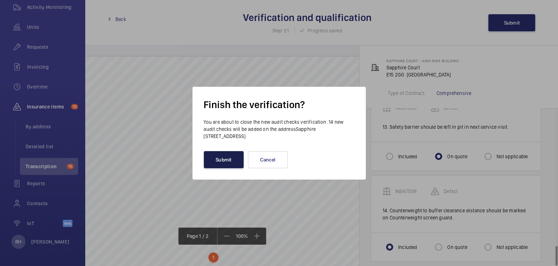
click at [216, 158] on button "Submit" at bounding box center [224, 159] width 40 height 17
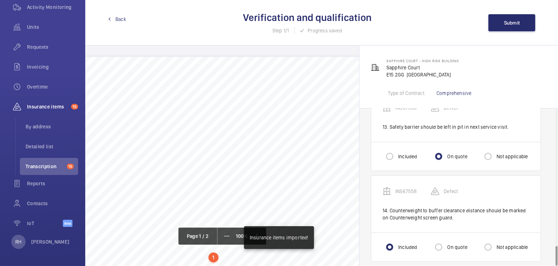
click at [120, 22] on span "Back" at bounding box center [120, 19] width 11 height 7
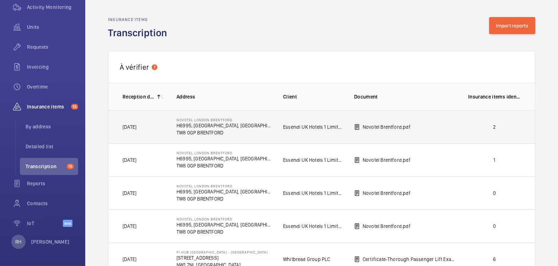
click at [511, 128] on p "2" at bounding box center [494, 126] width 53 height 7
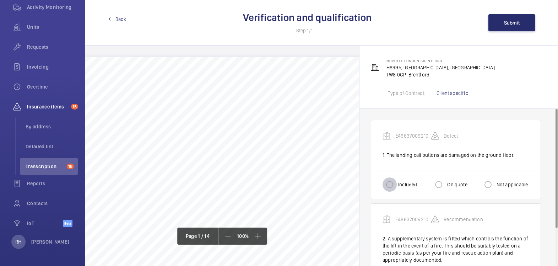
click at [396, 183] on input "Included" at bounding box center [390, 184] width 14 height 14
radio input "true"
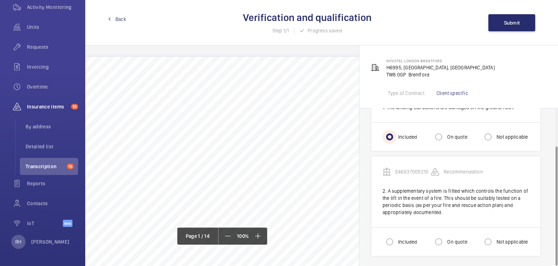
scroll to position [48, 0]
click at [390, 239] on input "Included" at bounding box center [390, 241] width 14 height 14
radio input "true"
click at [509, 23] on span "Submit" at bounding box center [512, 23] width 16 height 6
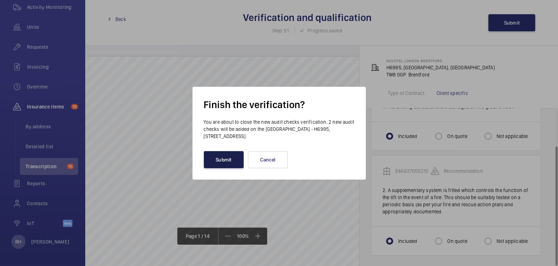
click at [218, 161] on button "Submit" at bounding box center [224, 159] width 40 height 17
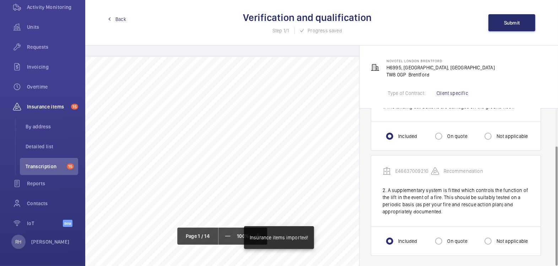
click at [112, 18] on link "Back" at bounding box center [117, 19] width 18 height 7
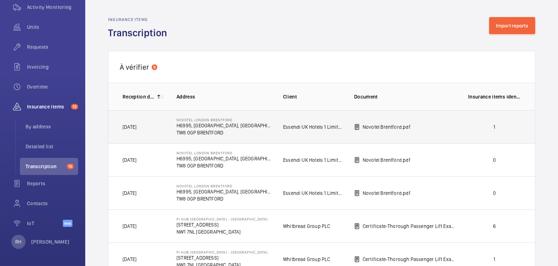
click at [493, 130] on td "1" at bounding box center [496, 126] width 78 height 33
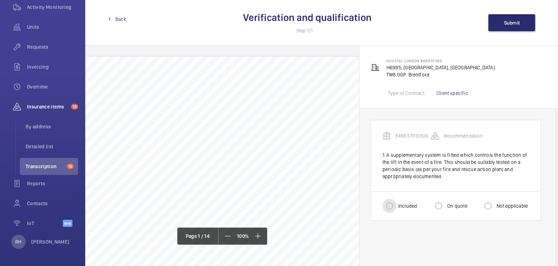
click at [389, 206] on input "Included" at bounding box center [390, 206] width 14 height 14
radio input "true"
click at [519, 21] on span "Submit" at bounding box center [512, 23] width 16 height 6
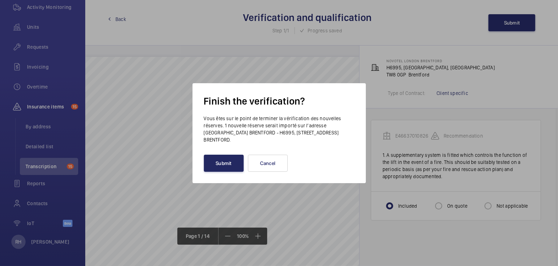
click at [209, 163] on button "Submit" at bounding box center [224, 163] width 40 height 17
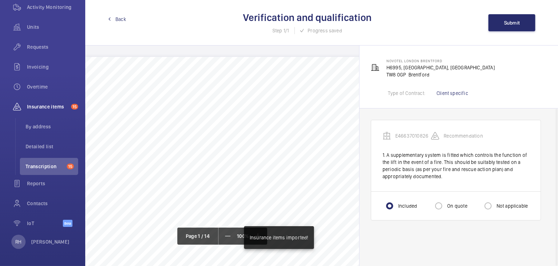
click at [111, 18] on mat-icon at bounding box center [109, 18] width 3 height 3
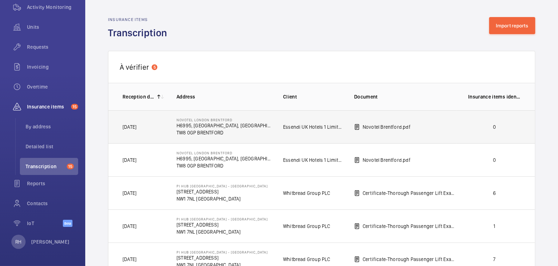
click at [511, 128] on p "0" at bounding box center [494, 126] width 53 height 7
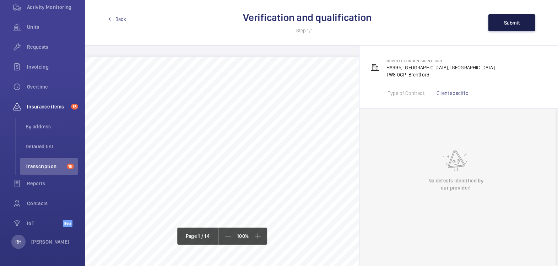
click at [509, 16] on button "Submit" at bounding box center [512, 22] width 47 height 17
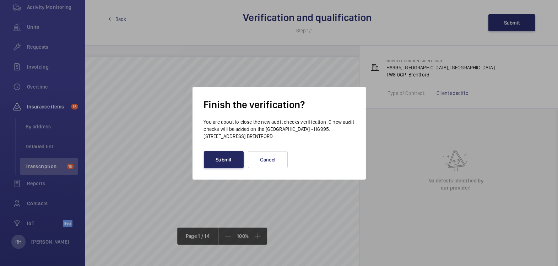
click at [216, 162] on button "Submit" at bounding box center [224, 159] width 40 height 17
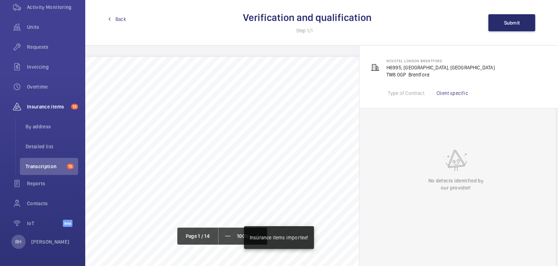
click at [114, 18] on link "Back" at bounding box center [117, 19] width 18 height 7
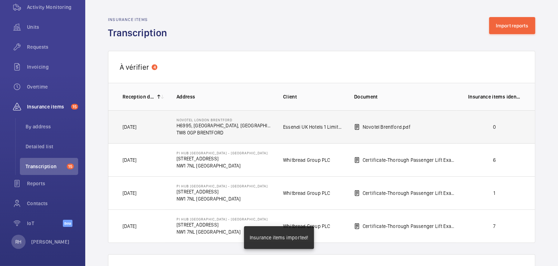
click at [498, 126] on p "0" at bounding box center [494, 126] width 53 height 7
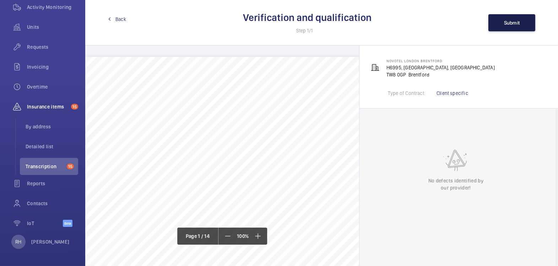
click at [512, 28] on button "Submit" at bounding box center [512, 22] width 47 height 17
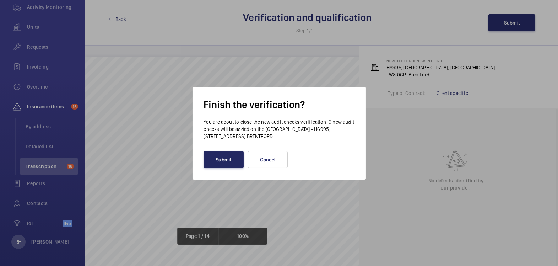
click at [218, 166] on button "Submit" at bounding box center [224, 159] width 40 height 17
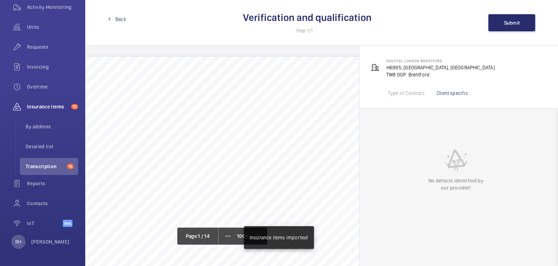
click at [118, 18] on span "Back" at bounding box center [120, 19] width 11 height 7
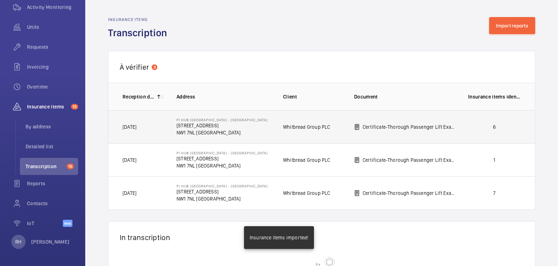
click at [509, 130] on td "6" at bounding box center [496, 126] width 78 height 33
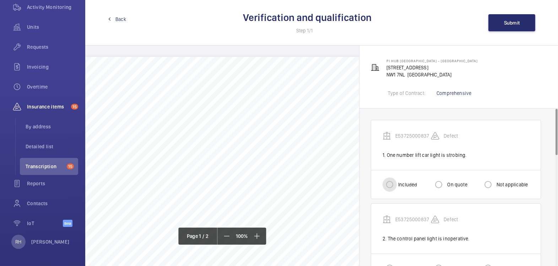
click at [390, 183] on input "Included" at bounding box center [390, 184] width 14 height 14
radio input "true"
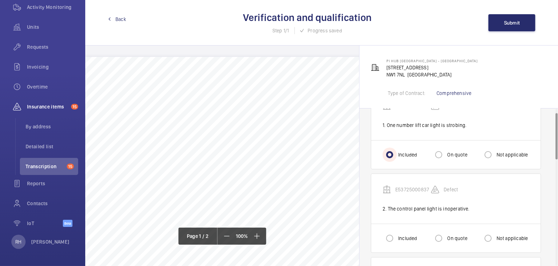
scroll to position [39, 0]
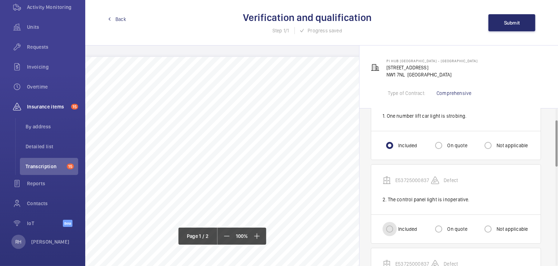
click at [389, 228] on input "Included" at bounding box center [390, 229] width 14 height 14
radio input "true"
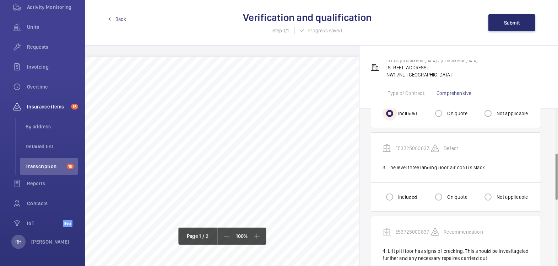
scroll to position [157, 0]
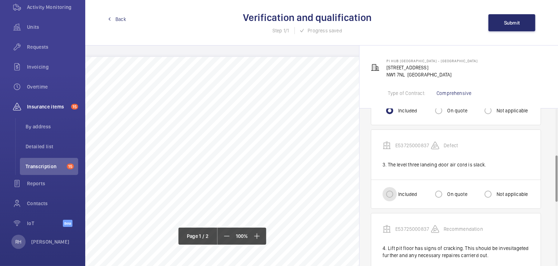
click at [389, 191] on input "Included" at bounding box center [390, 194] width 14 height 14
radio input "true"
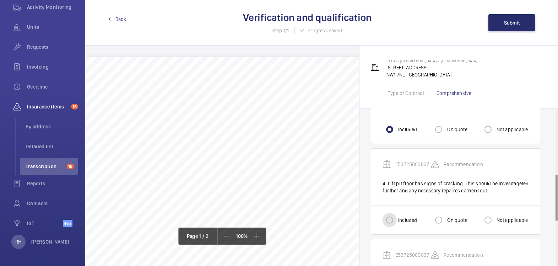
click at [384, 225] on input "Included" at bounding box center [390, 220] width 14 height 14
radio input "true"
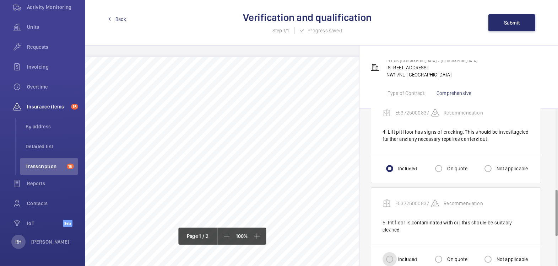
click at [392, 252] on input "Included" at bounding box center [390, 259] width 14 height 14
radio input "true"
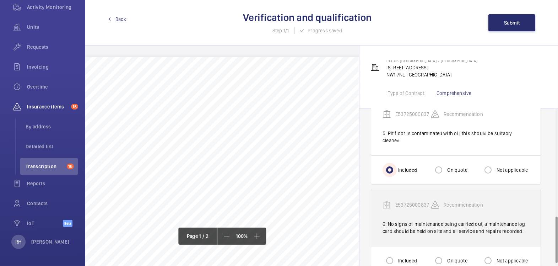
scroll to position [364, 0]
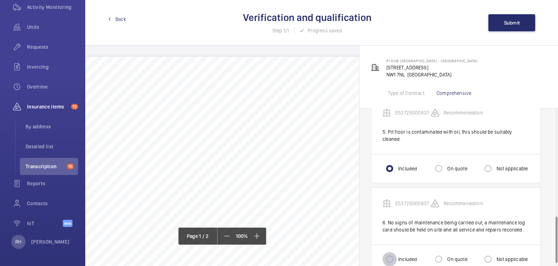
click at [391, 252] on input "Included" at bounding box center [390, 259] width 14 height 14
radio input "true"
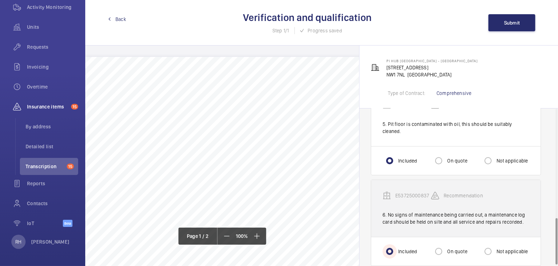
scroll to position [373, 0]
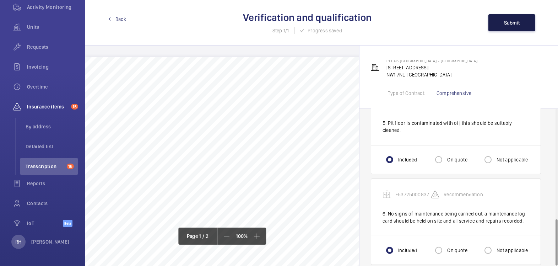
click at [506, 20] on span "Submit" at bounding box center [512, 23] width 16 height 6
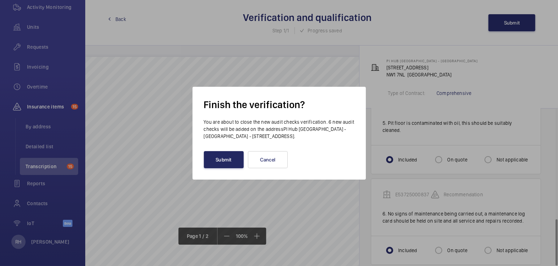
click at [228, 156] on button "Submit" at bounding box center [224, 159] width 40 height 17
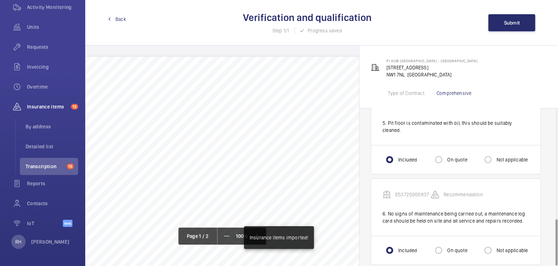
click at [117, 21] on span "Back" at bounding box center [120, 19] width 11 height 7
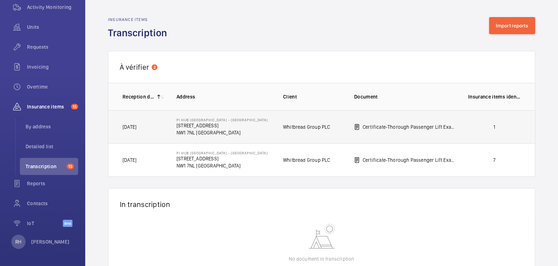
click at [480, 130] on p "1" at bounding box center [494, 126] width 53 height 7
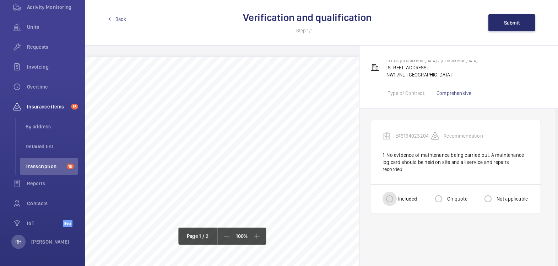
click at [396, 192] on input "Included" at bounding box center [390, 199] width 14 height 14
radio input "true"
click at [512, 26] on button "Submit" at bounding box center [512, 22] width 47 height 17
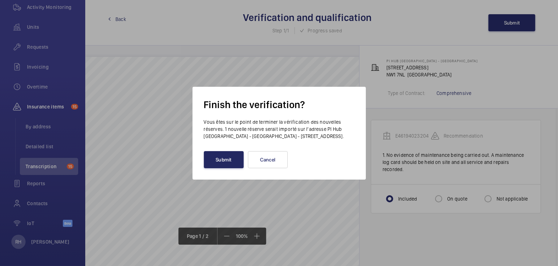
click at [216, 161] on button "Submit" at bounding box center [224, 159] width 40 height 17
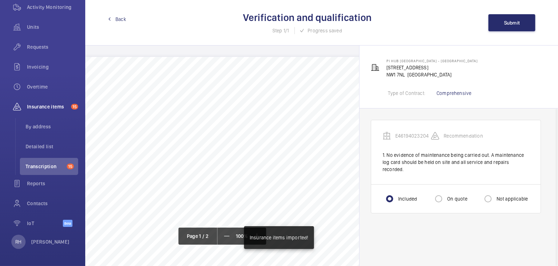
click at [122, 16] on span "Back" at bounding box center [120, 19] width 11 height 7
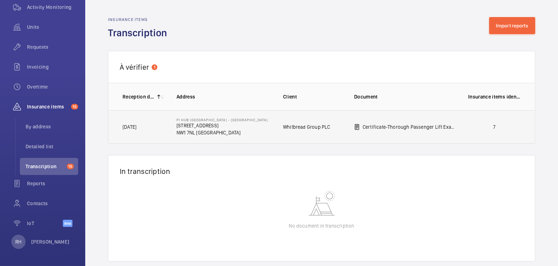
click at [481, 124] on p "7" at bounding box center [494, 126] width 53 height 7
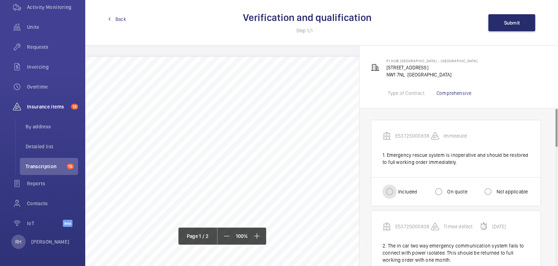
click at [394, 192] on input "Included" at bounding box center [390, 191] width 14 height 14
radio input "true"
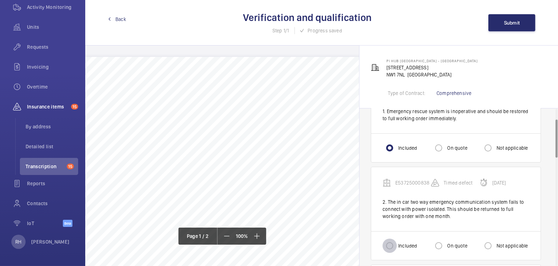
click at [393, 243] on input "Included" at bounding box center [390, 245] width 14 height 14
radio input "true"
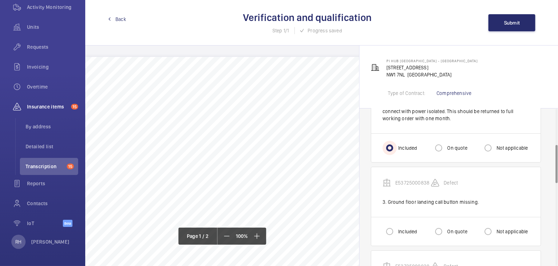
scroll to position [148, 0]
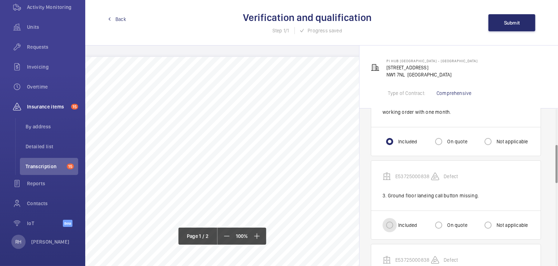
click at [389, 224] on input "Included" at bounding box center [390, 225] width 14 height 14
radio input "true"
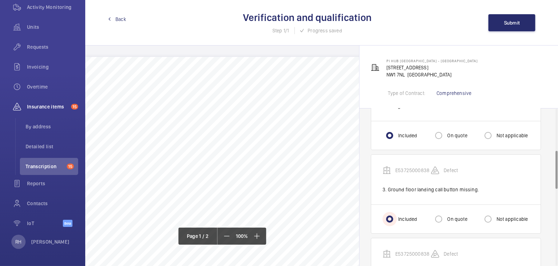
scroll to position [227, 0]
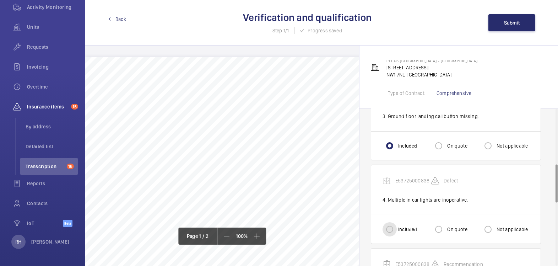
click at [392, 224] on input "Included" at bounding box center [390, 229] width 14 height 14
radio input "true"
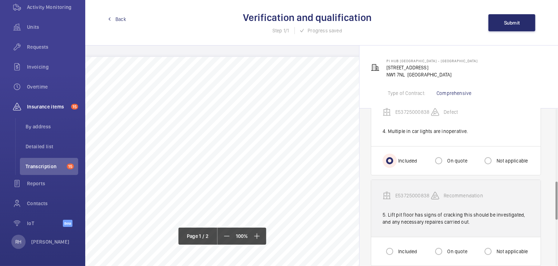
scroll to position [331, 0]
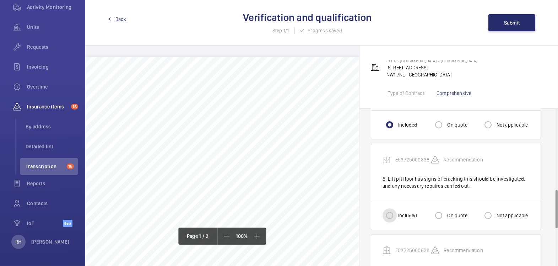
click at [396, 209] on input "Included" at bounding box center [390, 215] width 14 height 14
radio input "true"
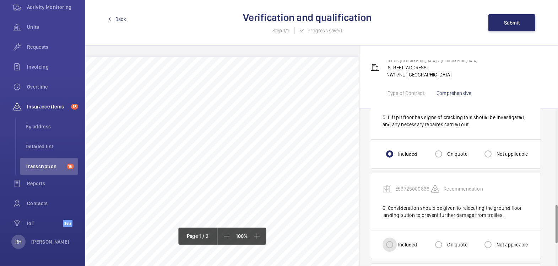
click at [393, 239] on input "Included" at bounding box center [390, 244] width 14 height 14
radio input "true"
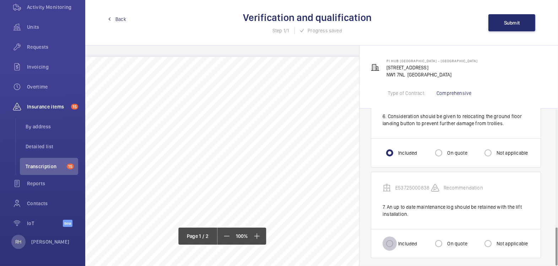
click at [393, 239] on input "Included" at bounding box center [390, 243] width 14 height 14
radio input "true"
click at [513, 23] on span "Submit" at bounding box center [512, 23] width 16 height 6
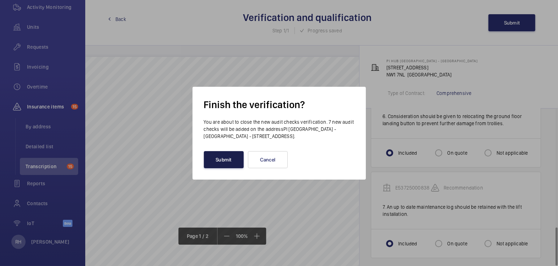
click at [226, 161] on button "Submit" at bounding box center [224, 159] width 40 height 17
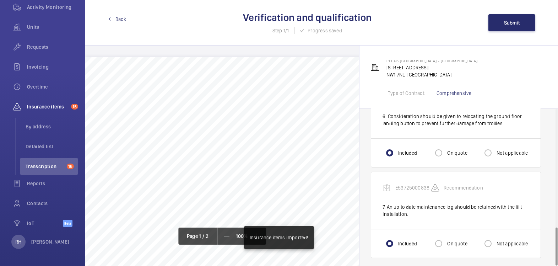
click at [121, 20] on span "Back" at bounding box center [120, 19] width 11 height 7
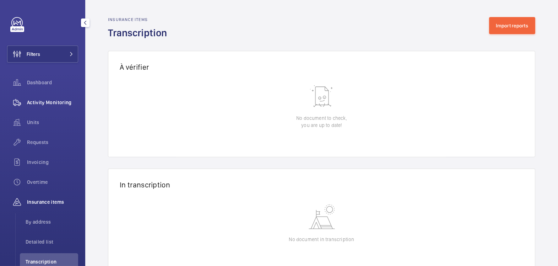
click at [46, 101] on span "Activity Monitoring" at bounding box center [52, 102] width 51 height 7
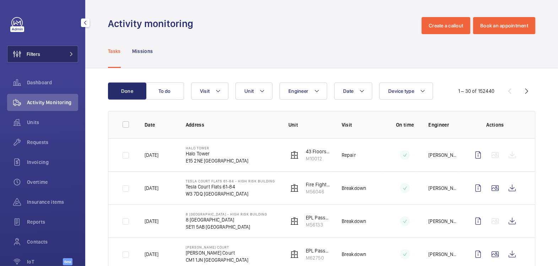
click at [51, 52] on button "Filters" at bounding box center [42, 53] width 71 height 17
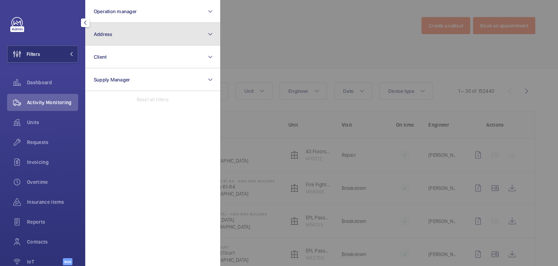
click at [120, 40] on button "Address" at bounding box center [152, 34] width 135 height 23
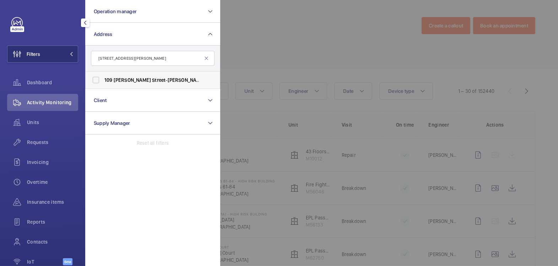
type input "109 baker street"
click at [142, 79] on span "109 Baker Street - Baker Street , LONDON W1U 6RP" at bounding box center [153, 79] width 98 height 7
click at [103, 79] on input "109 Baker Street - Baker Street , LONDON W1U 6RP" at bounding box center [96, 80] width 14 height 14
checkbox input "true"
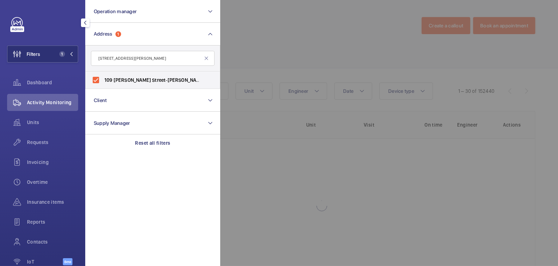
click at [312, 41] on div at bounding box center [499, 133] width 558 height 266
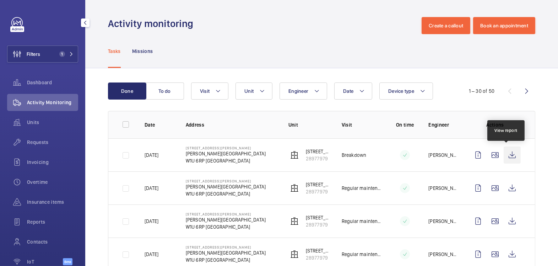
click at [507, 155] on wm-front-icon-button at bounding box center [512, 154] width 17 height 17
drag, startPoint x: 26, startPoint y: 55, endPoint x: 75, endPoint y: 51, distance: 49.5
click at [26, 55] on wm-front-icon-button at bounding box center [16, 53] width 19 height 17
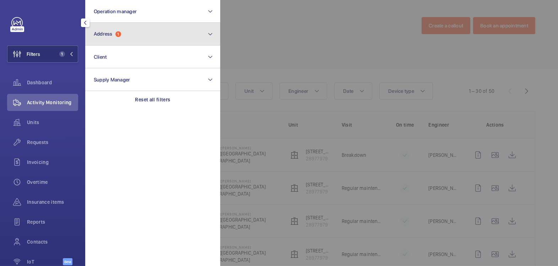
click at [133, 40] on button "Address 1" at bounding box center [152, 34] width 135 height 23
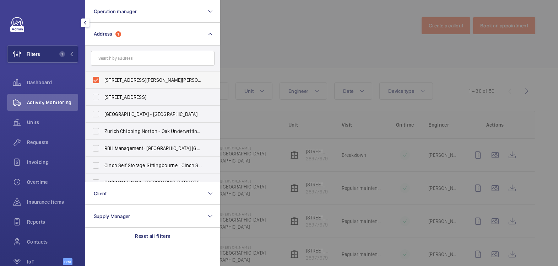
click at [116, 80] on span "109 Baker Street - Baker Street, LONDON W1U 6RP" at bounding box center [153, 79] width 98 height 7
click at [103, 80] on input "109 Baker Street - Baker Street, LONDON W1U 6RP" at bounding box center [96, 80] width 14 height 14
checkbox input "false"
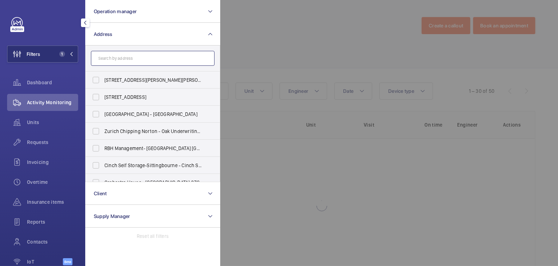
click at [122, 60] on input "text" at bounding box center [153, 58] width 124 height 15
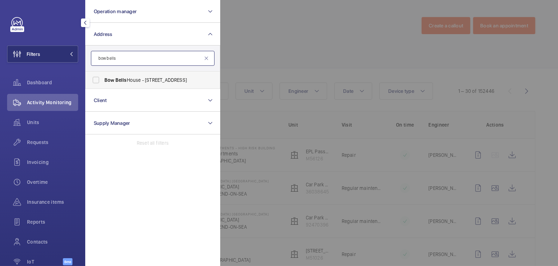
type input "bow bells"
click at [146, 80] on span "Bow Bells House - [STREET_ADDRESS]" at bounding box center [153, 79] width 98 height 7
click at [103, 80] on input "Bow Bells House - [STREET_ADDRESS]" at bounding box center [96, 80] width 14 height 14
checkbox input "true"
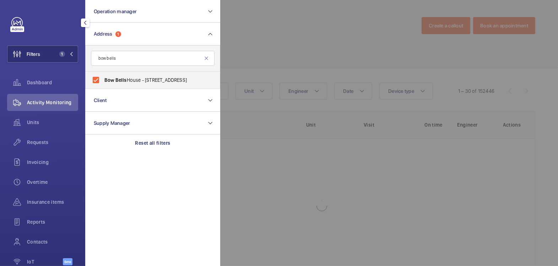
click at [241, 47] on div at bounding box center [499, 133] width 558 height 266
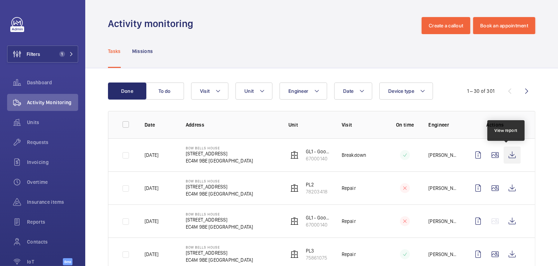
click at [506, 157] on wm-front-icon-button at bounding box center [512, 154] width 17 height 17
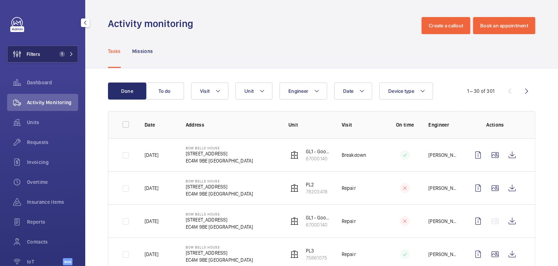
click at [59, 56] on span "1" at bounding box center [62, 54] width 6 height 6
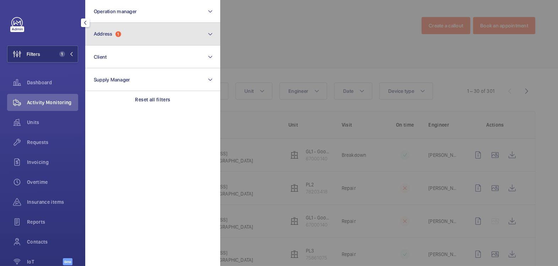
click at [142, 36] on button "Address 1" at bounding box center [152, 34] width 135 height 23
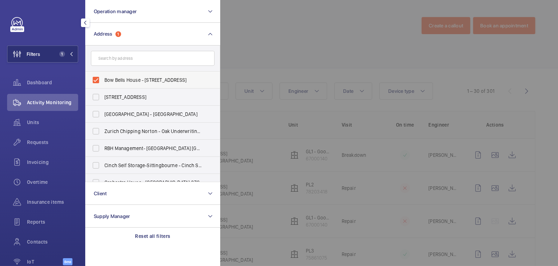
drag, startPoint x: 120, startPoint y: 81, endPoint x: 123, endPoint y: 76, distance: 6.7
click at [120, 81] on span "Bow Bells House - 1 Bread St, LONDON EC4M 9BE" at bounding box center [153, 79] width 98 height 7
click at [103, 81] on input "Bow Bells House - 1 Bread St, LONDON EC4M 9BE" at bounding box center [96, 80] width 14 height 14
checkbox input "false"
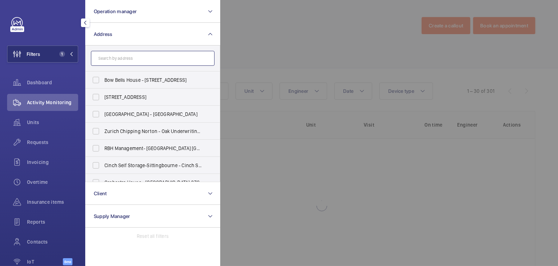
click at [133, 60] on input "text" at bounding box center [153, 58] width 124 height 15
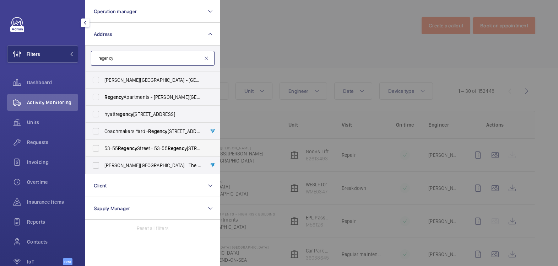
type input "regency"
drag, startPoint x: 133, startPoint y: 149, endPoint x: 152, endPoint y: 144, distance: 19.6
click at [133, 149] on span "Regency" at bounding box center [127, 148] width 19 height 6
click at [103, 149] on input "53-55 Regency Street - 53-55 Regency Street, LONDON SW1P 4AF" at bounding box center [96, 148] width 14 height 14
checkbox input "true"
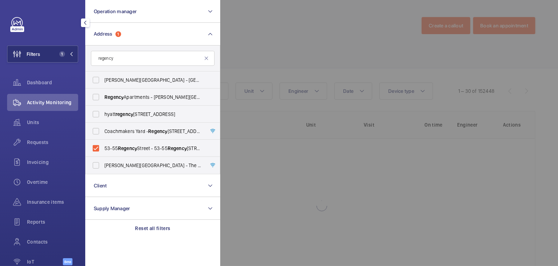
click at [268, 71] on div at bounding box center [499, 133] width 558 height 266
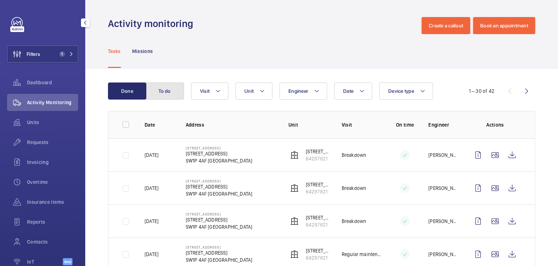
click at [170, 88] on button "To do" at bounding box center [165, 90] width 38 height 17
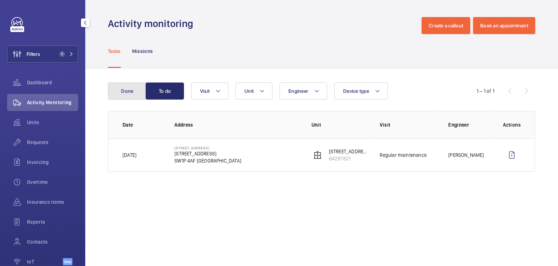
click at [131, 93] on button "Done" at bounding box center [127, 90] width 38 height 17
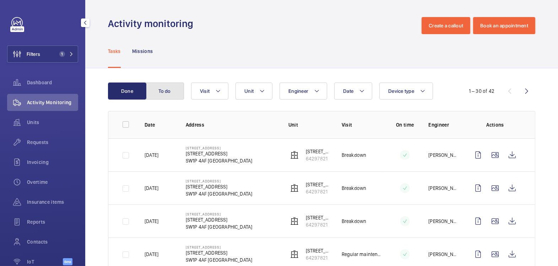
click at [168, 92] on button "To do" at bounding box center [165, 90] width 38 height 17
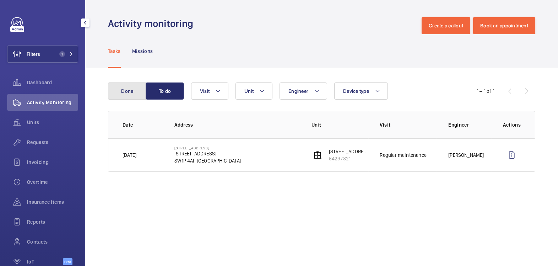
click at [133, 92] on button "Done" at bounding box center [127, 90] width 38 height 17
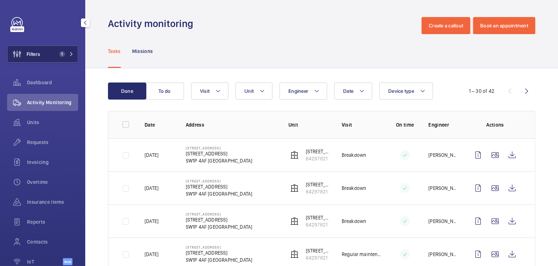
click at [43, 53] on button "Filters 1" at bounding box center [42, 53] width 71 height 17
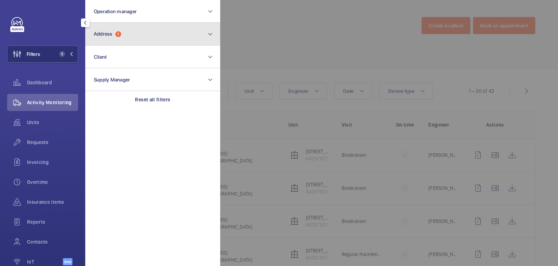
click at [138, 41] on button "Address 1" at bounding box center [152, 34] width 135 height 23
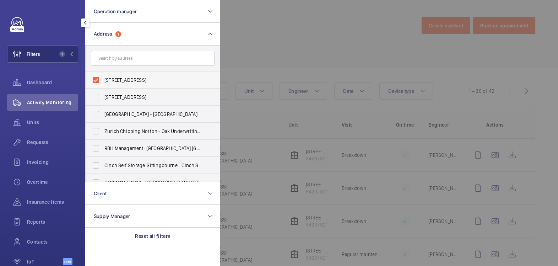
click at [118, 77] on span "53-55 Regency Street - 53-55 Regency Street, LONDON SW1P 4AF" at bounding box center [153, 79] width 98 height 7
click at [103, 77] on input "53-55 Regency Street - 53-55 Regency Street, LONDON SW1P 4AF" at bounding box center [96, 80] width 14 height 14
checkbox input "false"
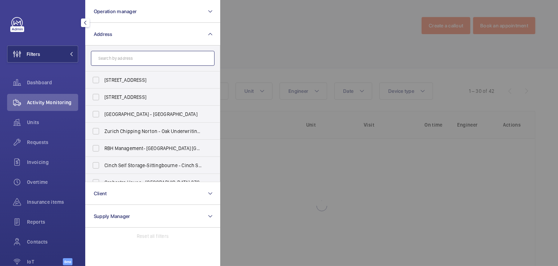
click at [123, 60] on input "text" at bounding box center [153, 58] width 124 height 15
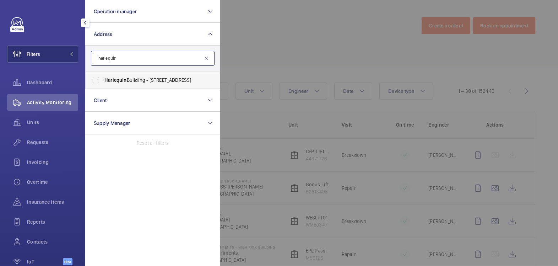
type input "harlequin"
click at [135, 82] on span "Harlequin Building - 65 Southwark Street, LONDON SE1 0HR" at bounding box center [153, 79] width 98 height 7
click at [103, 82] on input "Harlequin Building - 65 Southwark Street, LONDON SE1 0HR" at bounding box center [96, 80] width 14 height 14
checkbox input "true"
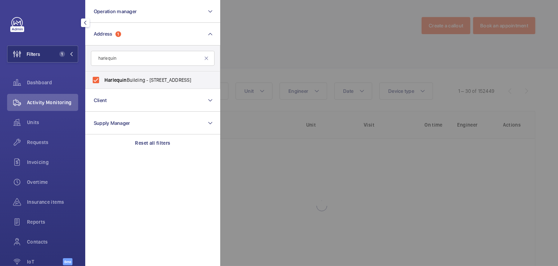
click at [247, 47] on div at bounding box center [499, 133] width 558 height 266
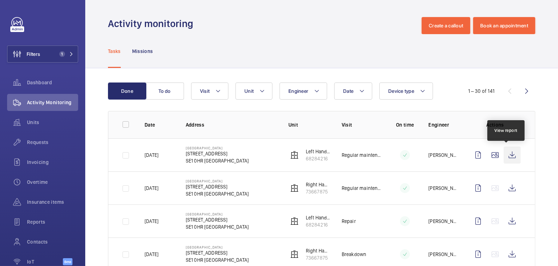
click at [507, 156] on wm-front-icon-button at bounding box center [512, 154] width 17 height 17
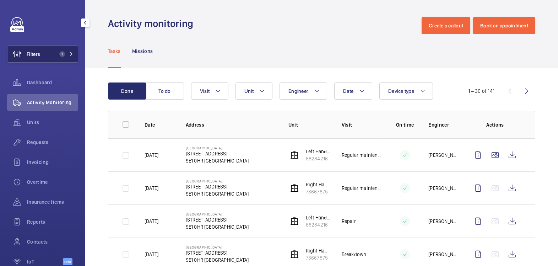
click at [59, 56] on span "1" at bounding box center [62, 54] width 6 height 6
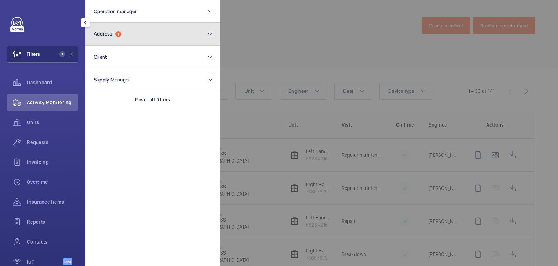
click at [123, 37] on button "Address 1" at bounding box center [152, 34] width 135 height 23
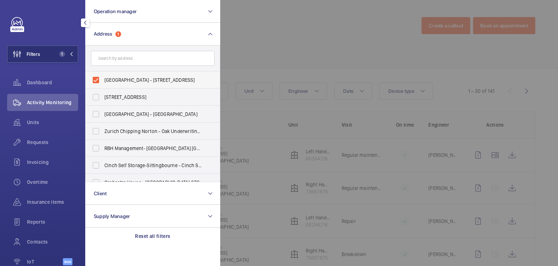
click at [125, 77] on span "Harlequin Building - 65 Southwark Street, LONDON SE1 0HR" at bounding box center [153, 79] width 98 height 7
click at [103, 77] on input "Harlequin Building - 65 Southwark Street, LONDON SE1 0HR" at bounding box center [96, 80] width 14 height 14
checkbox input "false"
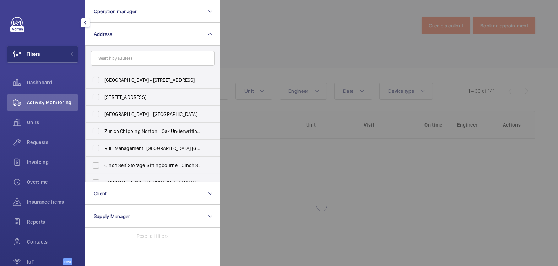
click at [297, 24] on div at bounding box center [499, 133] width 558 height 266
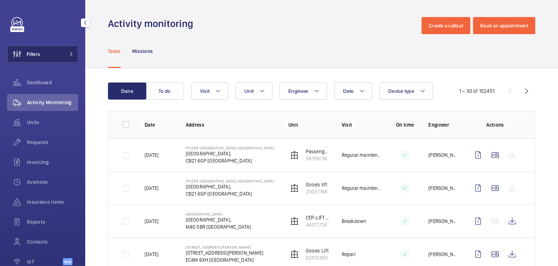
click at [40, 55] on button "Filters" at bounding box center [42, 53] width 71 height 17
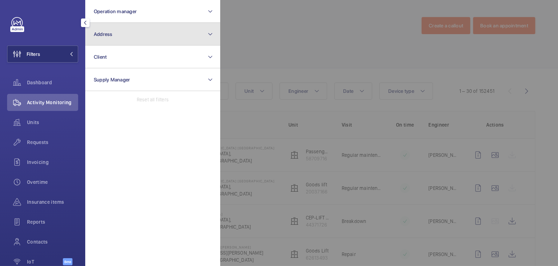
click at [123, 42] on button "Address" at bounding box center [152, 34] width 135 height 23
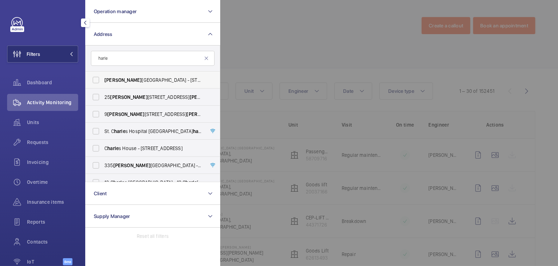
type input "harle"
click at [136, 78] on span "Harle quin Building - 65 Southwark Street, LONDON SE1 0HR" at bounding box center [153, 79] width 98 height 7
click at [103, 78] on input "Harle quin Building - 65 Southwark Street, LONDON SE1 0HR" at bounding box center [96, 80] width 14 height 14
checkbox input "true"
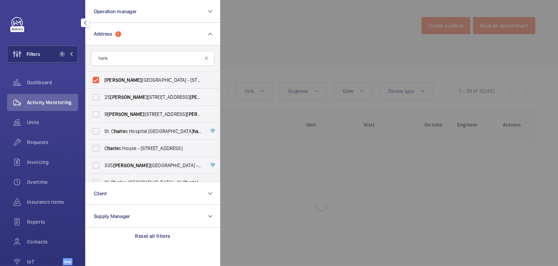
click at [303, 43] on div at bounding box center [499, 133] width 558 height 266
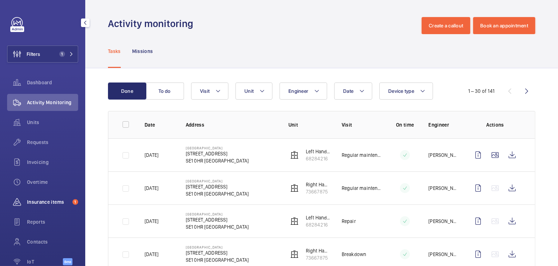
click at [49, 201] on span "Insurance items" at bounding box center [48, 201] width 43 height 7
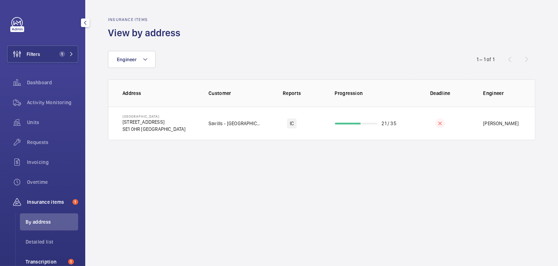
click at [48, 258] on span "Transcription" at bounding box center [46, 261] width 40 height 7
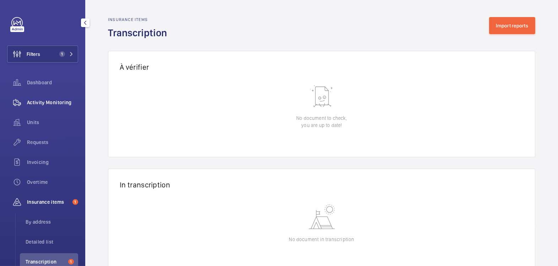
click at [58, 101] on span "Activity Monitoring" at bounding box center [52, 102] width 51 height 7
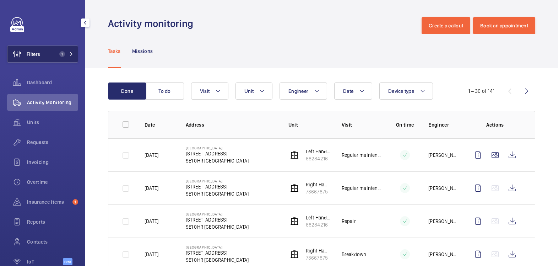
click at [48, 52] on button "Filters 1" at bounding box center [42, 53] width 71 height 17
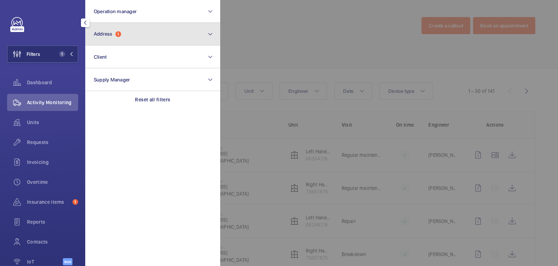
click at [153, 32] on button "Address 1" at bounding box center [152, 34] width 135 height 23
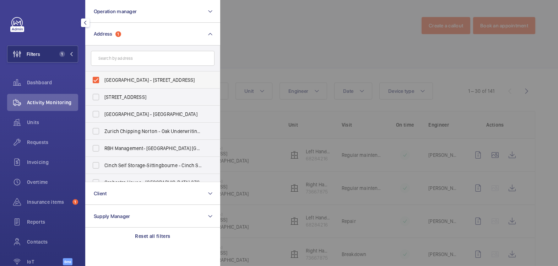
click at [112, 80] on span "Harlequin Building - 65 Southwark Street, LONDON SE1 0HR" at bounding box center [153, 79] width 98 height 7
click at [103, 80] on input "Harlequin Building - 65 Southwark Street, LONDON SE1 0HR" at bounding box center [96, 80] width 14 height 14
checkbox input "false"
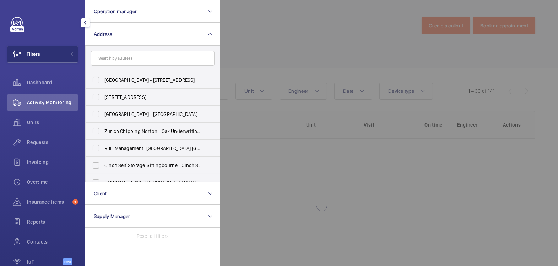
drag, startPoint x: 262, startPoint y: 43, endPoint x: 238, endPoint y: 49, distance: 24.7
click at [262, 43] on div at bounding box center [499, 133] width 558 height 266
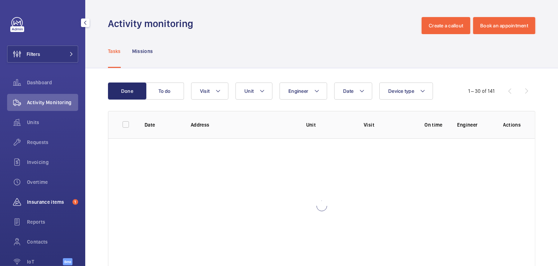
click at [70, 202] on span "1" at bounding box center [74, 202] width 9 height 6
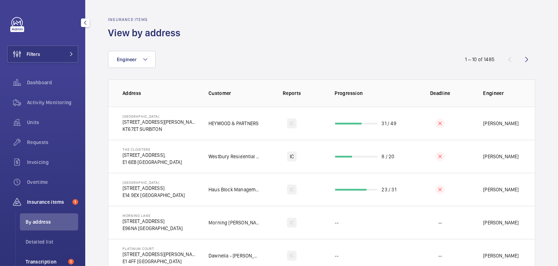
click at [49, 262] on span "Transcription" at bounding box center [46, 261] width 40 height 7
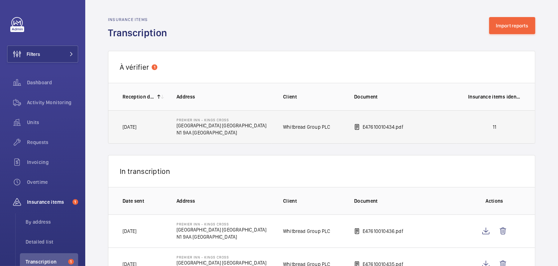
click at [492, 126] on p "11" at bounding box center [494, 126] width 53 height 7
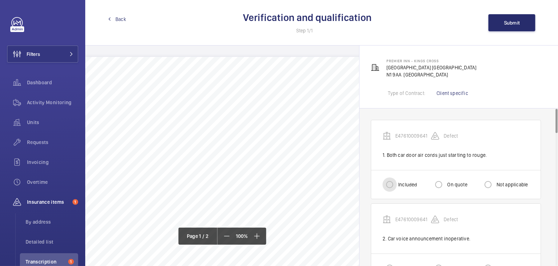
click at [392, 178] on input "Included" at bounding box center [390, 184] width 14 height 14
radio input "true"
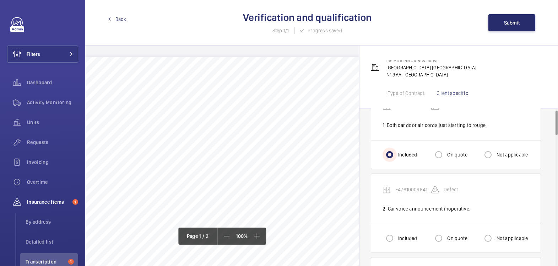
scroll to position [31, 0]
click at [403, 232] on div "Included" at bounding box center [400, 237] width 34 height 14
click at [406, 236] on label "Included" at bounding box center [407, 237] width 20 height 7
click at [397, 236] on input "Included" at bounding box center [390, 237] width 14 height 14
radio input "true"
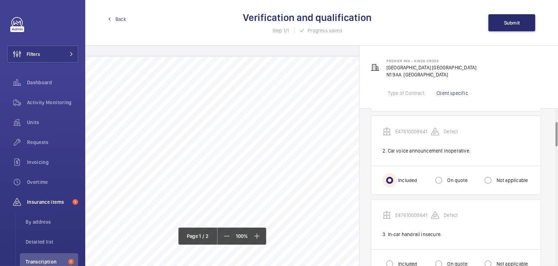
scroll to position [113, 0]
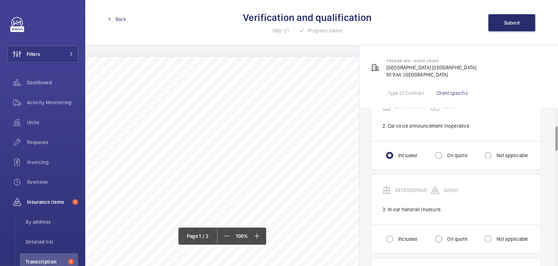
click at [398, 240] on label "Included" at bounding box center [407, 238] width 20 height 7
click at [397, 240] on input "Included" at bounding box center [390, 239] width 14 height 14
radio input "true"
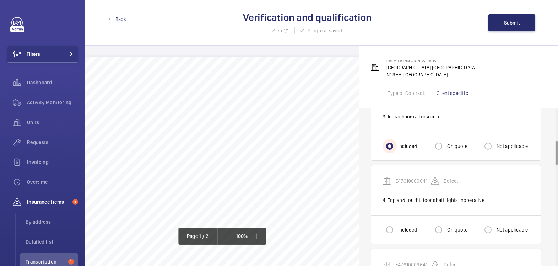
scroll to position [207, 0]
click at [390, 221] on input "Included" at bounding box center [390, 228] width 14 height 14
radio input "true"
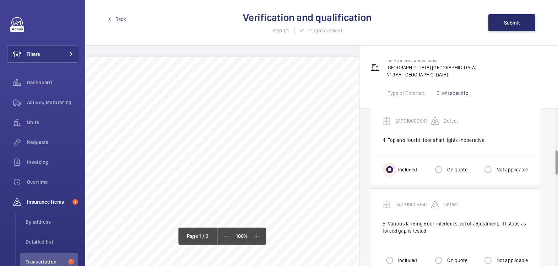
scroll to position [267, 0]
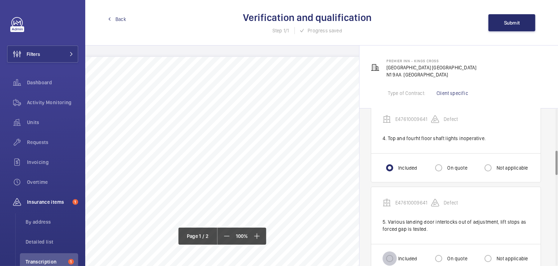
click at [394, 258] on input "Included" at bounding box center [390, 258] width 14 height 14
radio input "true"
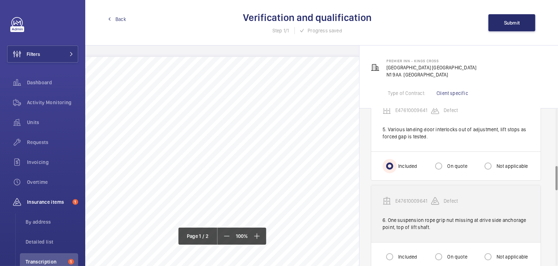
scroll to position [366, 0]
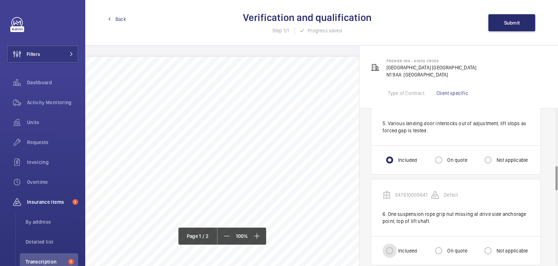
click at [394, 245] on input "Included" at bounding box center [390, 250] width 14 height 14
radio input "true"
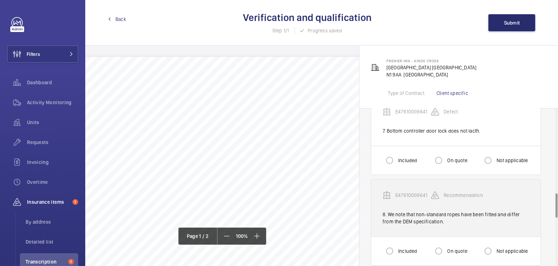
scroll to position [539, 0]
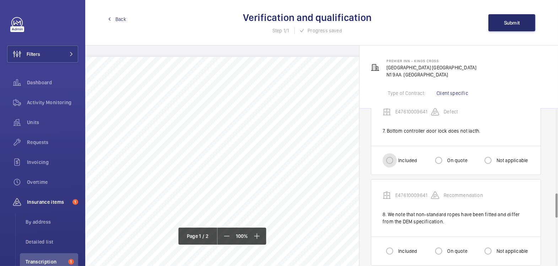
click at [393, 155] on input "Included" at bounding box center [390, 160] width 14 height 14
radio input "true"
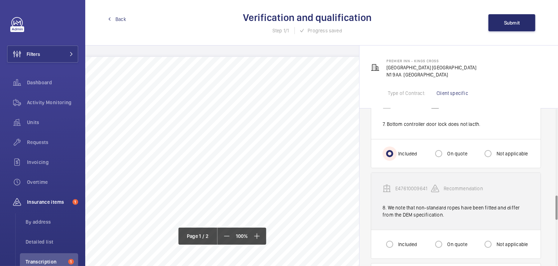
scroll to position [570, 0]
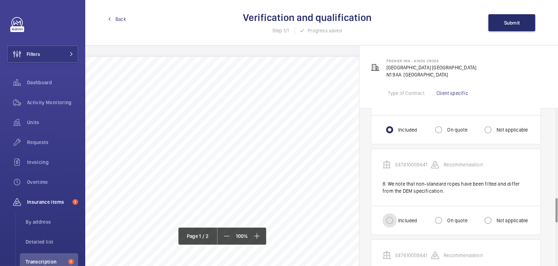
click at [390, 214] on input "Included" at bounding box center [390, 220] width 14 height 14
radio input "true"
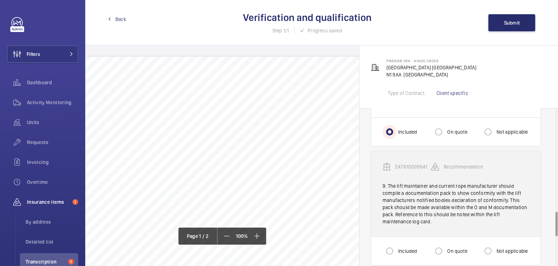
scroll to position [658, 0]
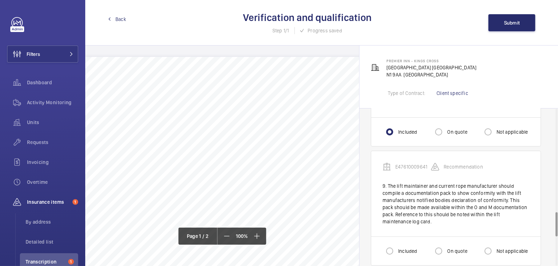
click at [452, 247] on label "On quote" at bounding box center [456, 250] width 21 height 7
click at [446, 246] on input "On quote" at bounding box center [439, 251] width 14 height 14
radio input "true"
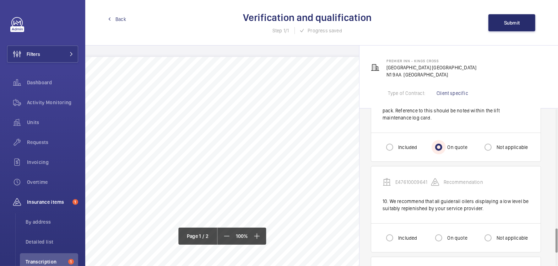
scroll to position [762, 0]
click at [395, 231] on input "Included" at bounding box center [390, 238] width 14 height 14
radio input "true"
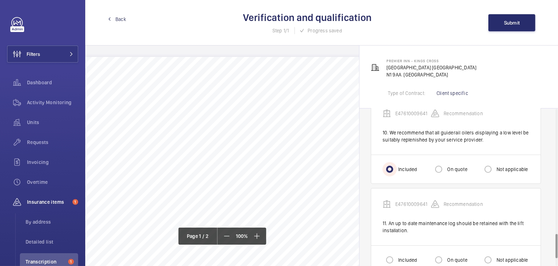
scroll to position [841, 0]
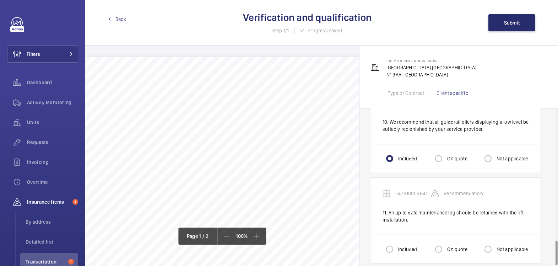
click at [409, 246] on label "Included" at bounding box center [407, 249] width 20 height 7
click at [397, 244] on input "Included" at bounding box center [390, 249] width 14 height 14
radio input "true"
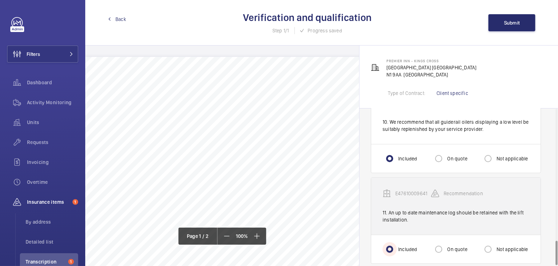
scroll to position [845, 0]
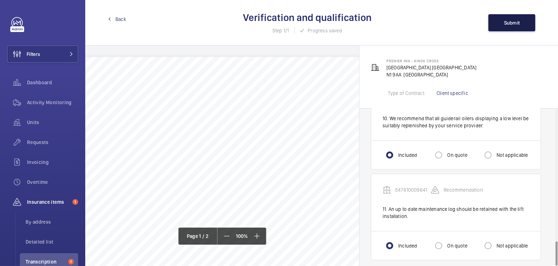
click at [514, 23] on span "Submit" at bounding box center [512, 23] width 16 height 6
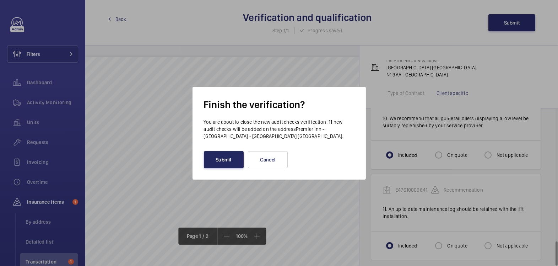
click at [225, 159] on button "Submit" at bounding box center [224, 159] width 40 height 17
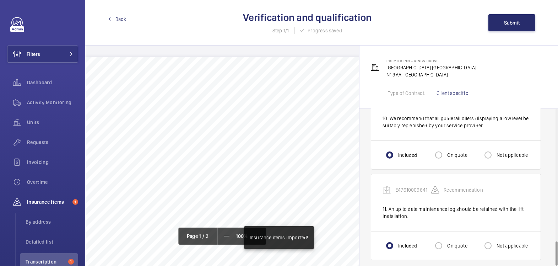
click at [121, 17] on span "Back" at bounding box center [120, 19] width 11 height 7
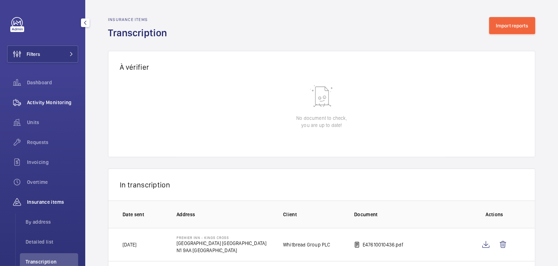
click at [46, 99] on span "Activity Monitoring" at bounding box center [52, 102] width 51 height 7
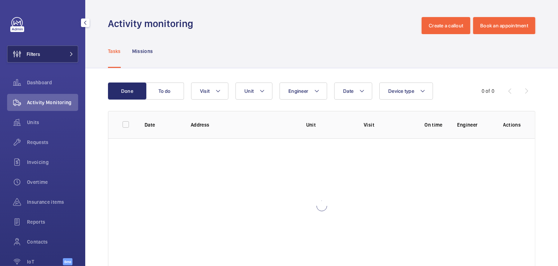
click at [48, 54] on button "Filters" at bounding box center [42, 53] width 71 height 17
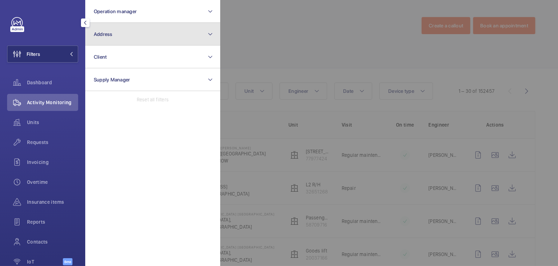
click at [115, 42] on button "Address" at bounding box center [152, 34] width 135 height 23
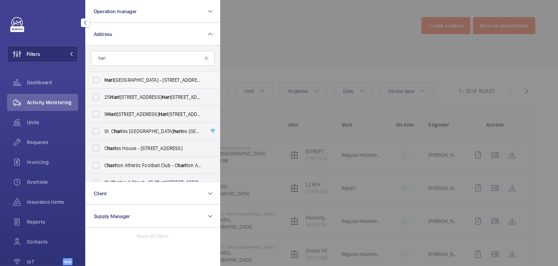
type input "harl"
click at [145, 81] on span "[GEOGRAPHIC_DATA] - [STREET_ADDRESS]" at bounding box center [153, 79] width 98 height 7
click at [103, 81] on input "[GEOGRAPHIC_DATA] - [STREET_ADDRESS]" at bounding box center [96, 80] width 14 height 14
checkbox input "true"
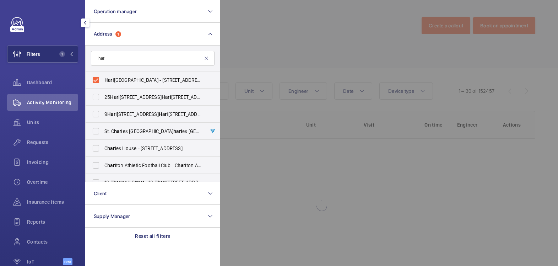
click at [296, 36] on div at bounding box center [499, 133] width 558 height 266
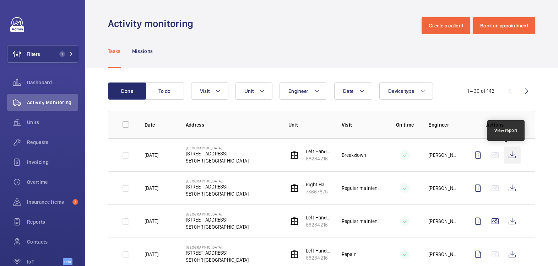
click at [506, 155] on wm-front-icon-button at bounding box center [512, 154] width 17 height 17
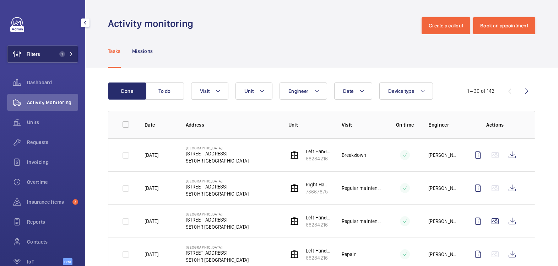
click at [56, 56] on span "1" at bounding box center [60, 54] width 9 height 6
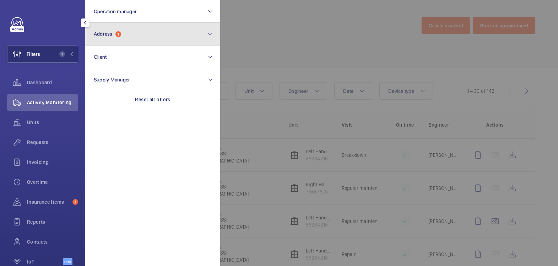
click at [132, 33] on button "Address 1" at bounding box center [152, 34] width 135 height 23
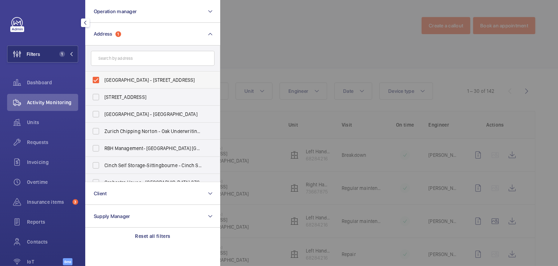
click at [116, 76] on span "[GEOGRAPHIC_DATA] - [STREET_ADDRESS]" at bounding box center [153, 79] width 98 height 7
click at [103, 76] on input "[GEOGRAPHIC_DATA] - [STREET_ADDRESS]" at bounding box center [96, 80] width 14 height 14
checkbox input "false"
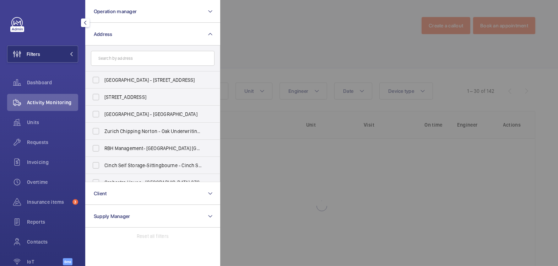
click at [268, 29] on div at bounding box center [499, 133] width 558 height 266
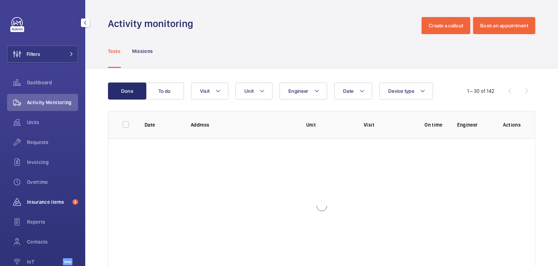
click at [47, 199] on span "Insurance items" at bounding box center [48, 201] width 43 height 7
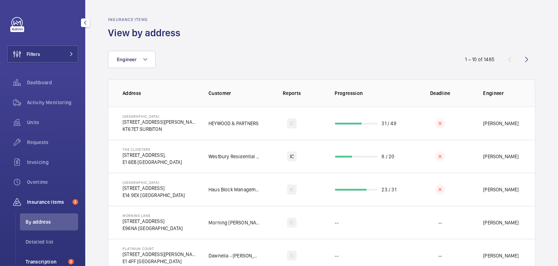
click at [39, 261] on span "Transcription" at bounding box center [46, 261] width 40 height 7
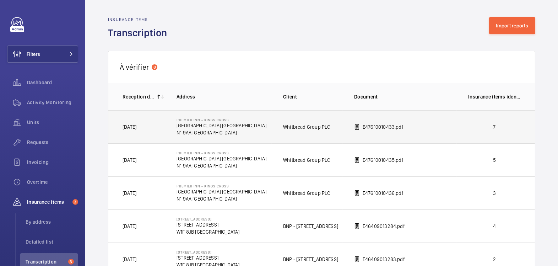
click at [503, 121] on td "7" at bounding box center [496, 126] width 78 height 33
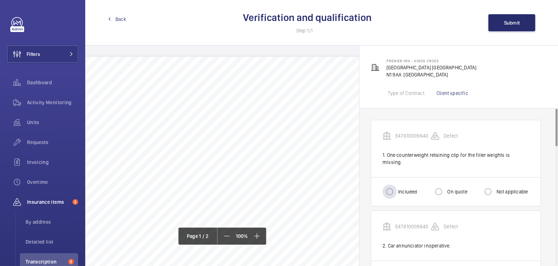
click at [402, 188] on label "Included" at bounding box center [407, 191] width 20 height 7
click at [397, 186] on input "Included" at bounding box center [390, 191] width 14 height 14
radio input "true"
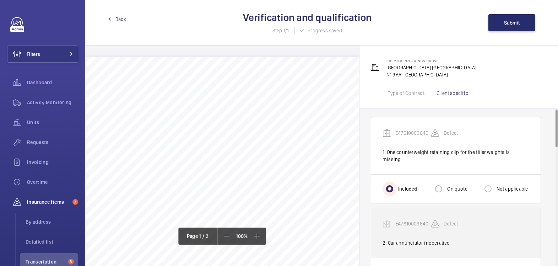
scroll to position [31, 0]
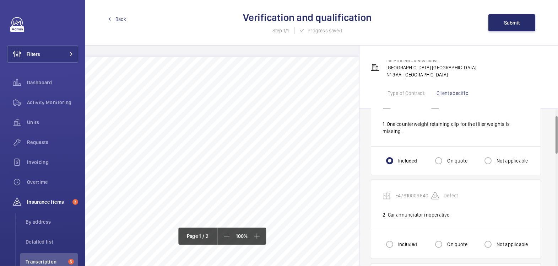
click at [406, 241] on label "Included" at bounding box center [407, 244] width 20 height 7
click at [397, 237] on input "Included" at bounding box center [390, 244] width 14 height 14
radio input "true"
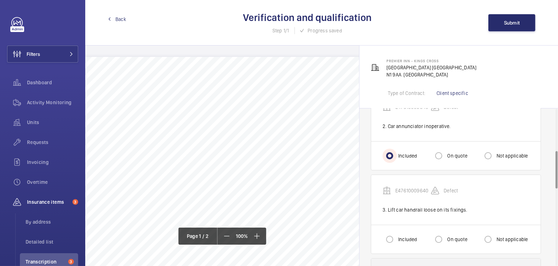
scroll to position [177, 0]
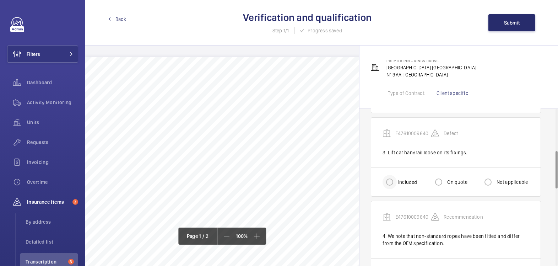
click at [389, 181] on div at bounding box center [389, 181] width 17 height 17
radio input "true"
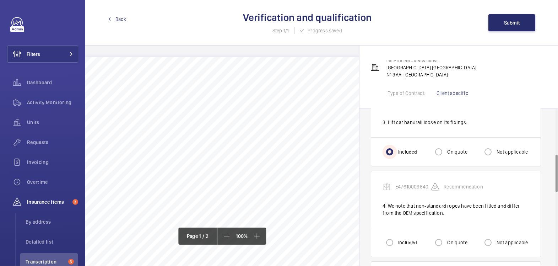
scroll to position [221, 0]
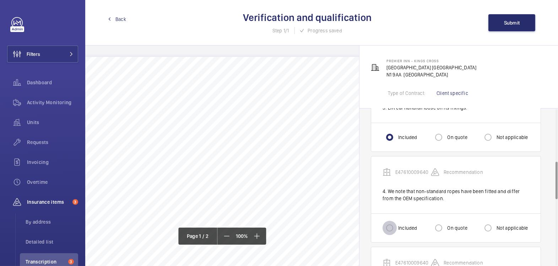
click at [392, 221] on input "Included" at bounding box center [390, 228] width 14 height 14
radio input "true"
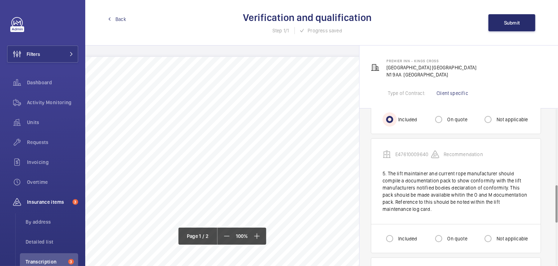
scroll to position [331, 0]
click at [450, 234] on label "On quote" at bounding box center [456, 237] width 21 height 7
click at [446, 230] on input "On quote" at bounding box center [439, 237] width 14 height 14
radio input "true"
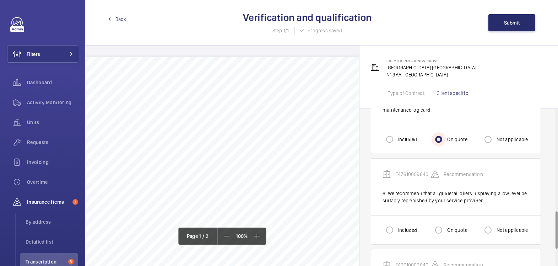
scroll to position [430, 0]
click at [405, 226] on label "Included" at bounding box center [407, 229] width 20 height 7
click at [397, 222] on input "Included" at bounding box center [390, 229] width 14 height 14
radio input "true"
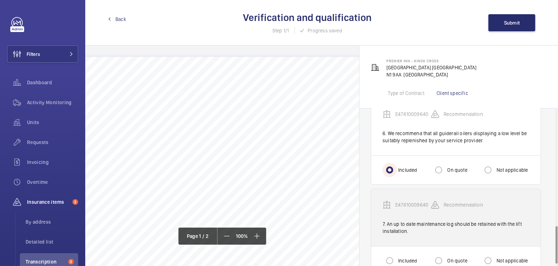
scroll to position [499, 0]
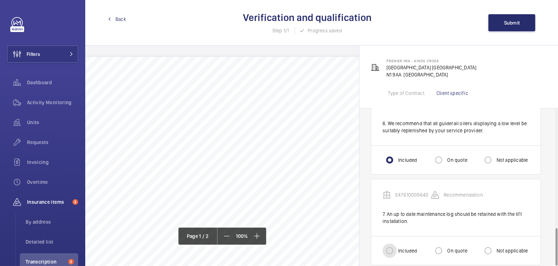
click at [389, 243] on input "Included" at bounding box center [390, 250] width 14 height 14
radio input "true"
click at [509, 24] on span "Submit" at bounding box center [512, 23] width 16 height 6
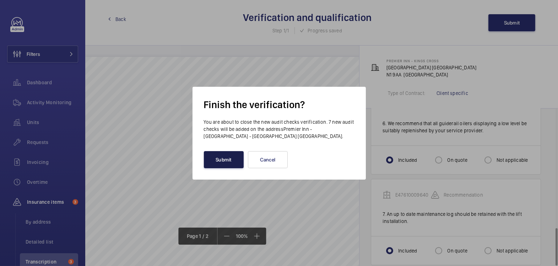
click at [230, 165] on button "Submit" at bounding box center [224, 159] width 40 height 17
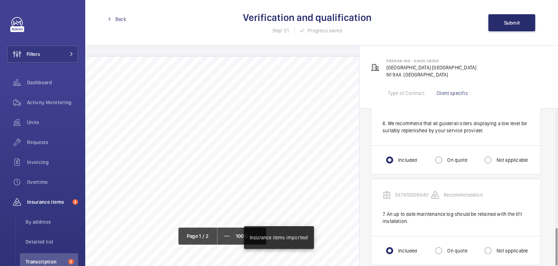
click at [117, 19] on span "Back" at bounding box center [120, 19] width 11 height 7
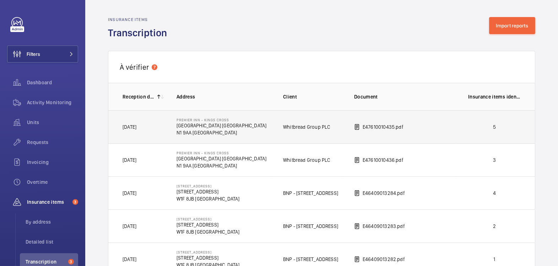
click at [438, 130] on td "E47610010435.pdf" at bounding box center [400, 126] width 114 height 33
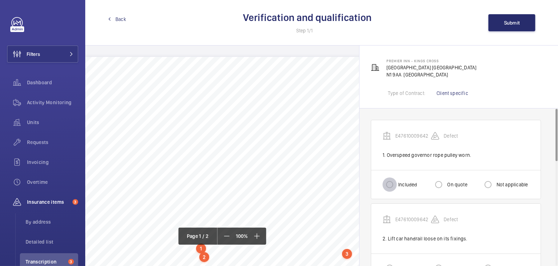
click at [389, 185] on input "Included" at bounding box center [390, 184] width 14 height 14
radio input "true"
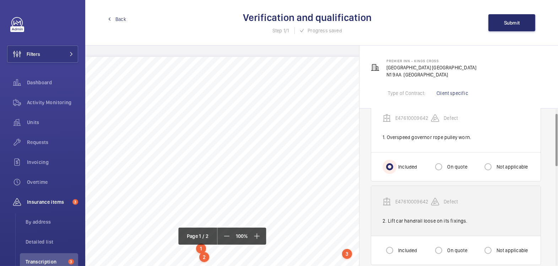
scroll to position [28, 0]
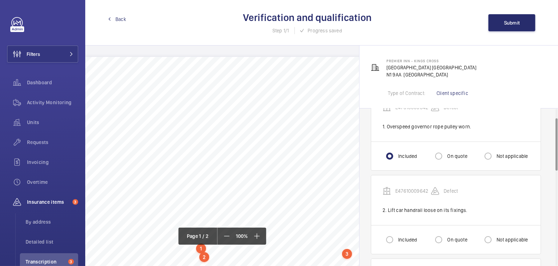
click at [398, 232] on div "Included" at bounding box center [400, 239] width 34 height 14
click at [401, 239] on label "Included" at bounding box center [407, 239] width 20 height 7
click at [397, 239] on input "Included" at bounding box center [390, 239] width 14 height 14
radio input "true"
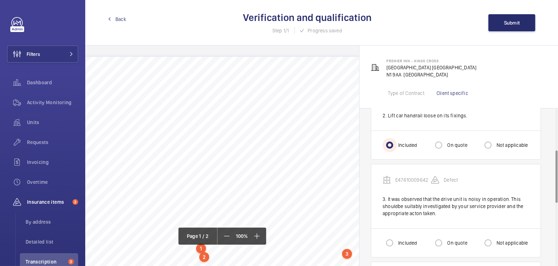
scroll to position [124, 0]
click at [386, 241] on input "Included" at bounding box center [390, 241] width 14 height 14
radio input "true"
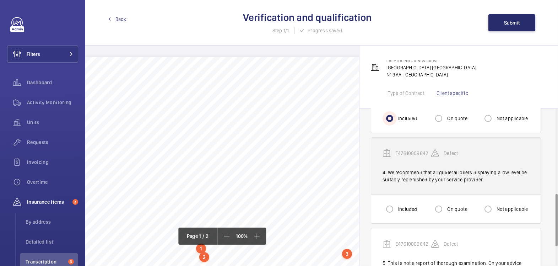
scroll to position [254, 0]
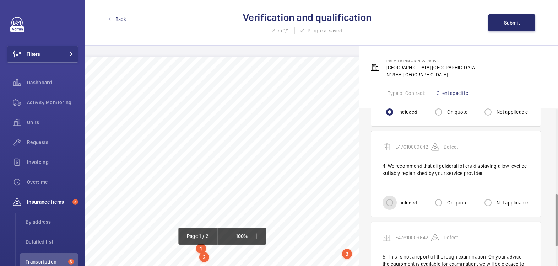
click at [392, 199] on input "Included" at bounding box center [390, 202] width 14 height 14
radio input "true"
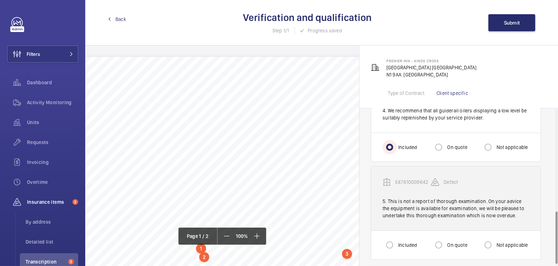
scroll to position [311, 0]
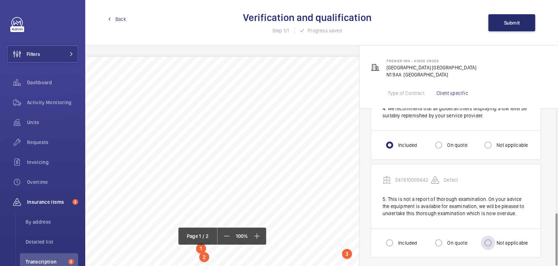
click at [504, 240] on label "Not applicable" at bounding box center [511, 242] width 33 height 7
click at [495, 240] on input "Not applicable" at bounding box center [488, 243] width 14 height 14
radio input "true"
click at [514, 27] on button "Submit" at bounding box center [512, 22] width 47 height 17
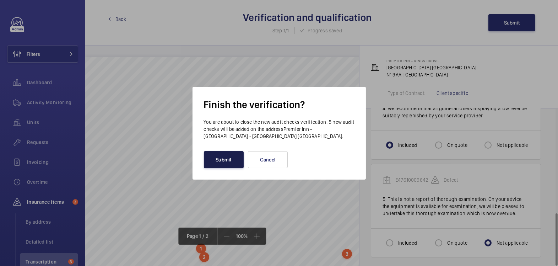
click at [226, 161] on button "Submit" at bounding box center [224, 159] width 40 height 17
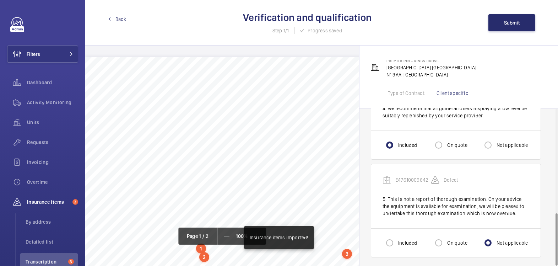
click at [117, 23] on div "Back Verification and qualification Step 1/1 Progress saved Submit" at bounding box center [321, 22] width 473 height 45
click at [117, 21] on span "Back" at bounding box center [120, 19] width 11 height 7
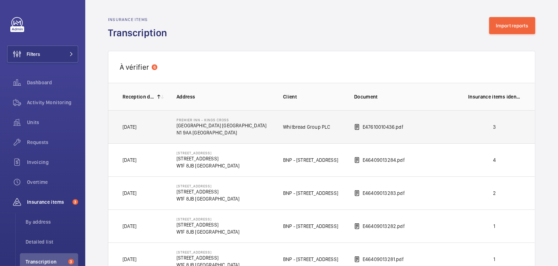
click at [504, 131] on td "3" at bounding box center [496, 126] width 78 height 33
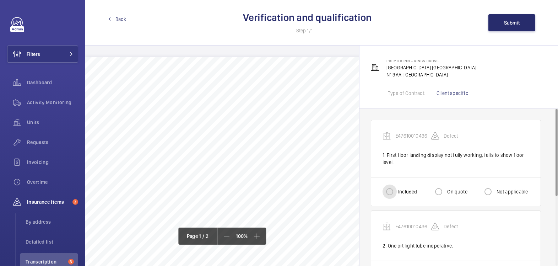
click at [392, 192] on input "Included" at bounding box center [390, 191] width 14 height 14
radio input "true"
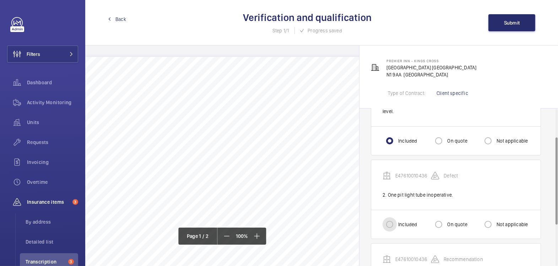
click at [394, 223] on input "Included" at bounding box center [390, 224] width 14 height 14
radio input "true"
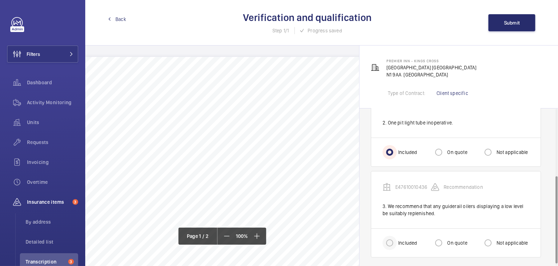
scroll to position [124, 0]
click at [393, 236] on input "Included" at bounding box center [390, 241] width 14 height 14
radio input "true"
click at [514, 20] on span "Submit" at bounding box center [512, 23] width 16 height 6
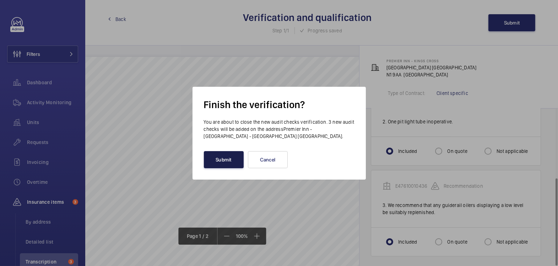
click at [215, 163] on button "Submit" at bounding box center [224, 159] width 40 height 17
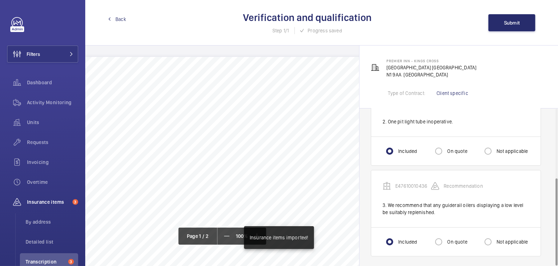
click at [118, 18] on span "Back" at bounding box center [120, 19] width 11 height 7
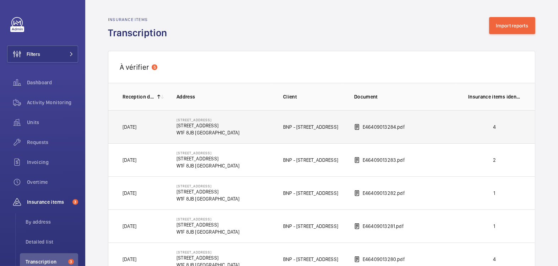
click at [502, 135] on td "4" at bounding box center [496, 126] width 78 height 33
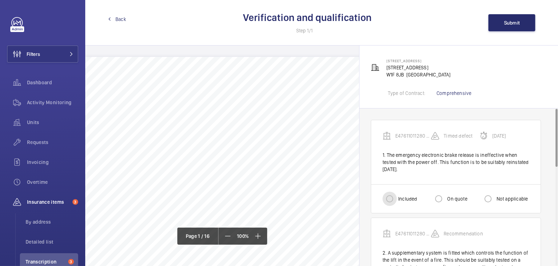
click at [386, 194] on input "Included" at bounding box center [390, 199] width 14 height 14
radio input "true"
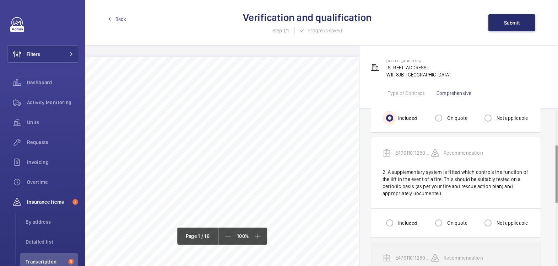
scroll to position [97, 0]
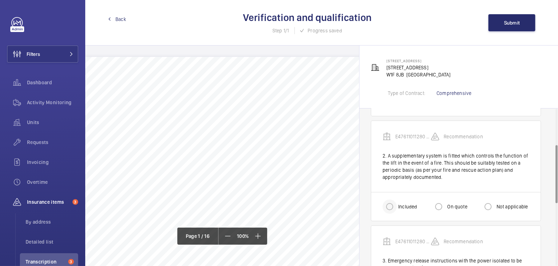
click at [394, 214] on div at bounding box center [389, 206] width 17 height 17
radio input "true"
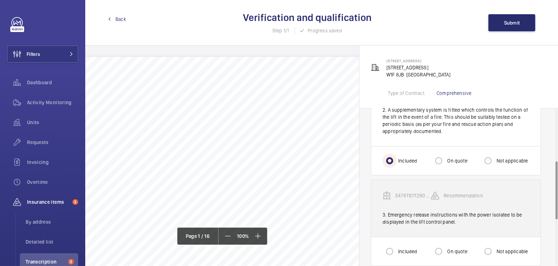
scroll to position [143, 0]
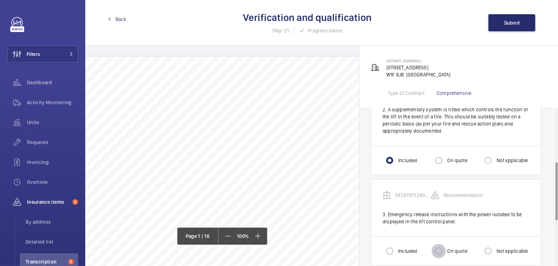
click at [444, 248] on input "On quote" at bounding box center [439, 251] width 14 height 14
radio input "true"
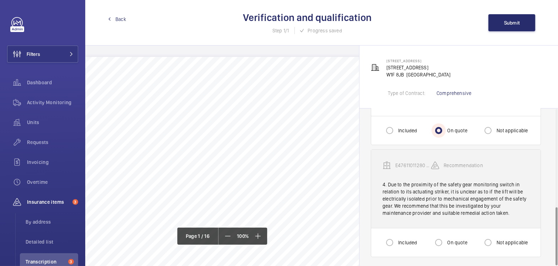
scroll to position [264, 0]
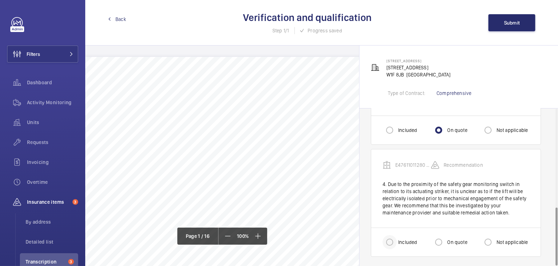
click at [397, 240] on div at bounding box center [389, 241] width 17 height 17
radio input "true"
click at [512, 26] on button "Submit" at bounding box center [512, 22] width 47 height 17
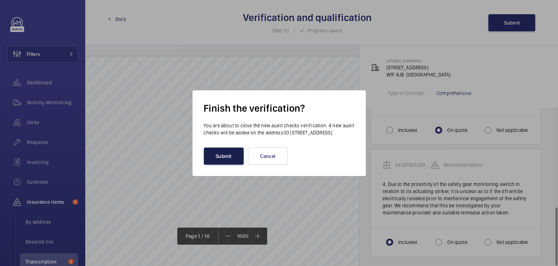
click at [227, 158] on button "Submit" at bounding box center [224, 155] width 40 height 17
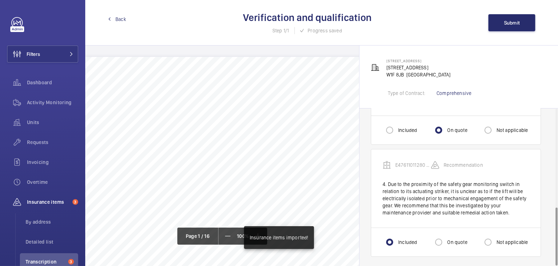
click at [119, 22] on span "Back" at bounding box center [120, 19] width 11 height 7
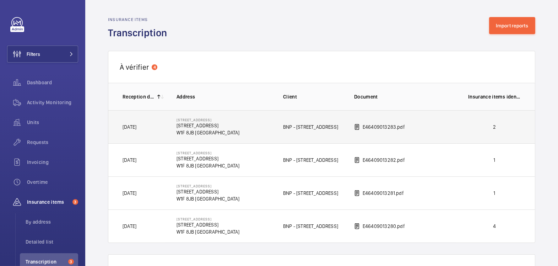
click at [470, 130] on td "2" at bounding box center [496, 126] width 78 height 33
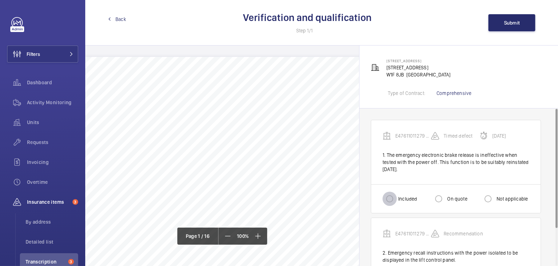
click at [388, 198] on input "Included" at bounding box center [390, 199] width 14 height 14
radio input "true"
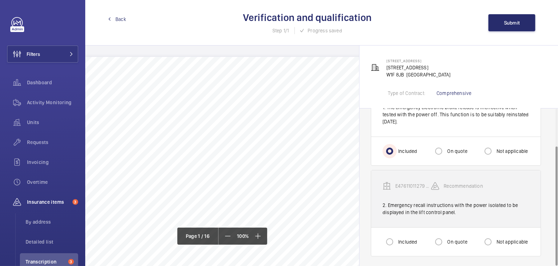
scroll to position [48, 0]
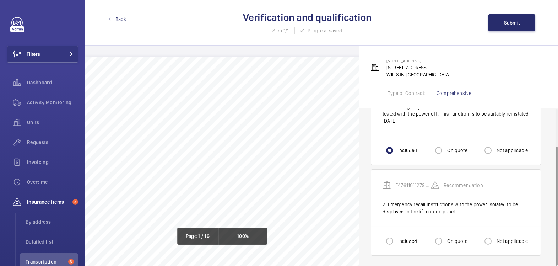
click at [400, 235] on div "Included" at bounding box center [400, 241] width 34 height 14
click at [398, 237] on label "Included" at bounding box center [407, 240] width 20 height 7
click at [397, 237] on input "Included" at bounding box center [390, 241] width 14 height 14
radio input "true"
click at [520, 23] on button "Submit" at bounding box center [512, 22] width 47 height 17
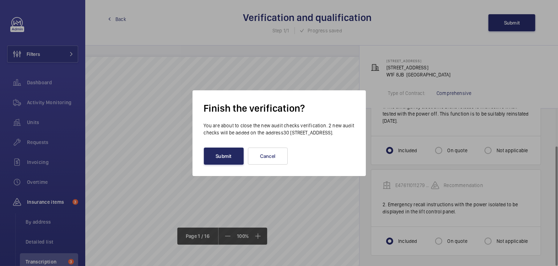
click at [224, 164] on button "Submit" at bounding box center [224, 155] width 40 height 17
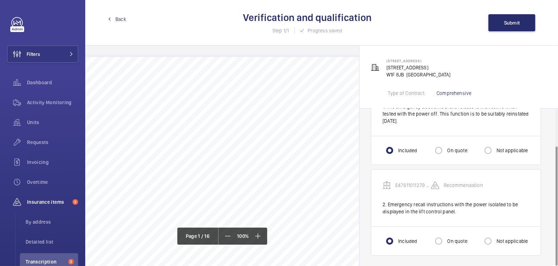
click at [119, 17] on span "Back" at bounding box center [120, 19] width 11 height 7
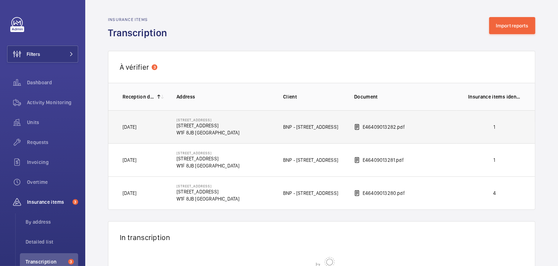
click at [494, 123] on p "1" at bounding box center [494, 126] width 53 height 7
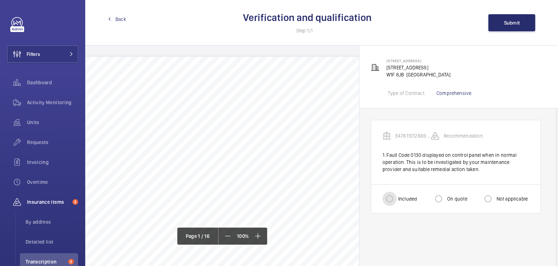
click at [389, 195] on input "Included" at bounding box center [390, 199] width 14 height 14
radio input "true"
click at [516, 17] on button "Submit" at bounding box center [512, 22] width 47 height 17
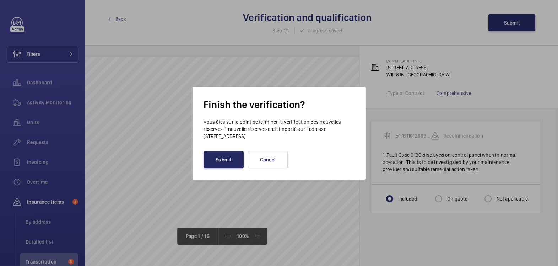
click at [220, 154] on button "Submit" at bounding box center [224, 159] width 40 height 17
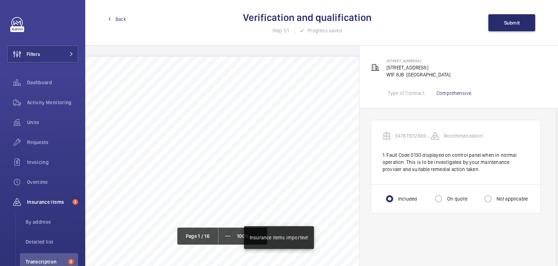
click at [123, 17] on span "Back" at bounding box center [120, 19] width 11 height 7
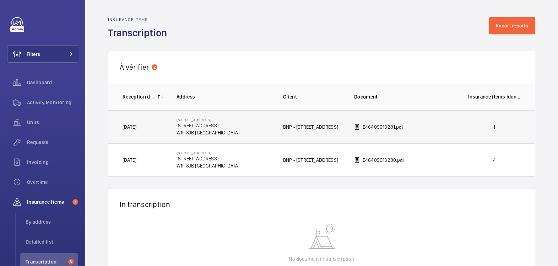
click at [504, 125] on p "1" at bounding box center [494, 126] width 53 height 7
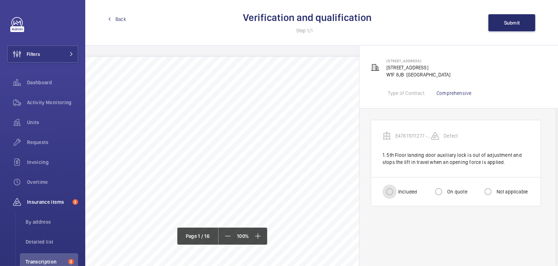
click at [394, 190] on input "Included" at bounding box center [390, 191] width 14 height 14
radio input "true"
click at [516, 24] on span "Submit" at bounding box center [512, 23] width 16 height 6
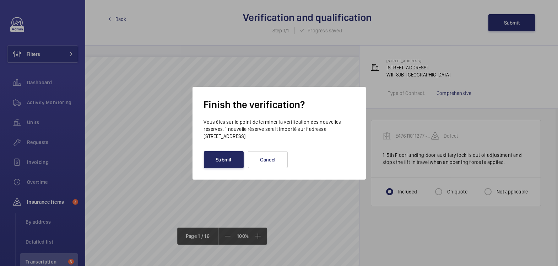
click at [233, 161] on button "Submit" at bounding box center [224, 159] width 40 height 17
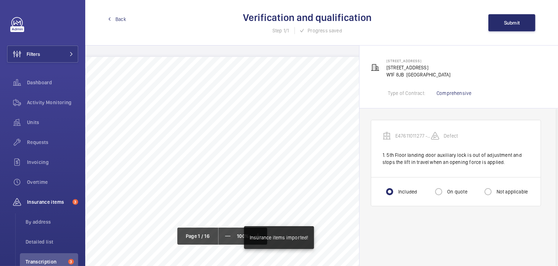
click at [117, 17] on span "Back" at bounding box center [120, 19] width 11 height 7
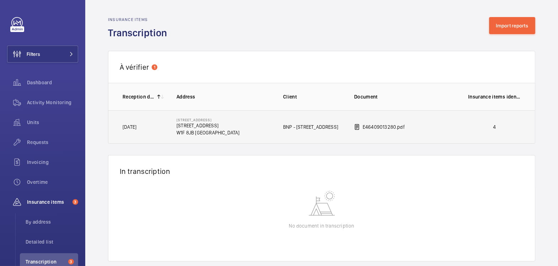
click at [492, 122] on td "4" at bounding box center [496, 126] width 78 height 33
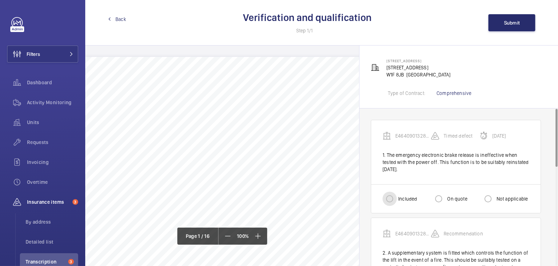
click at [394, 199] on input "Included" at bounding box center [390, 199] width 14 height 14
radio input "true"
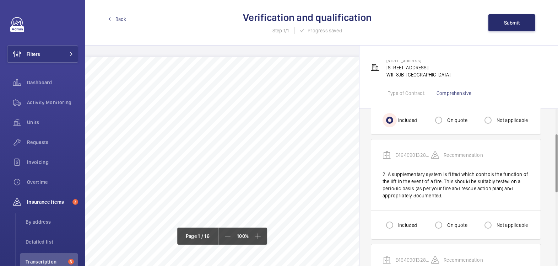
scroll to position [82, 0]
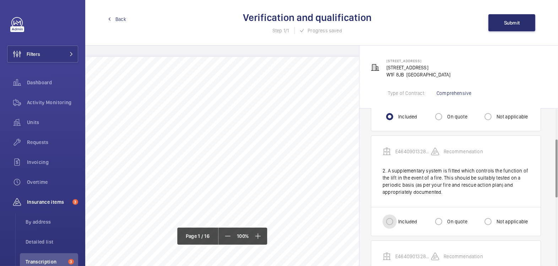
click at [393, 221] on input "Included" at bounding box center [390, 221] width 14 height 14
radio input "true"
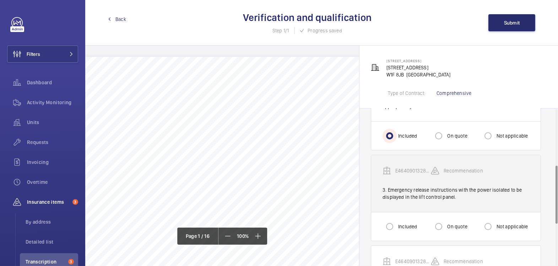
scroll to position [176, 0]
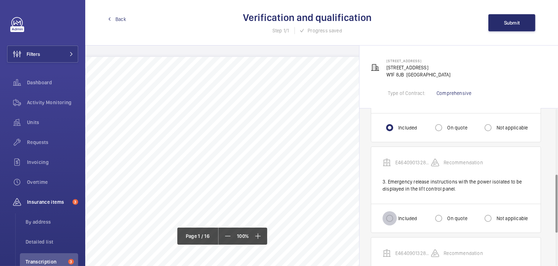
click at [384, 214] on input "Included" at bounding box center [390, 218] width 14 height 14
click at [446, 223] on div at bounding box center [438, 218] width 17 height 17
radio input "false"
radio input "true"
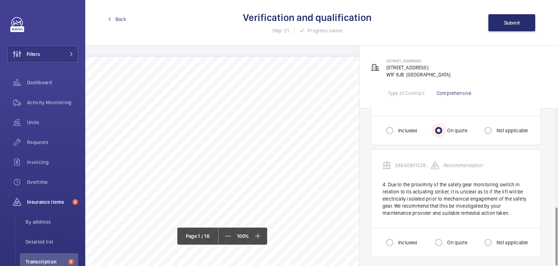
scroll to position [264, 0]
click at [395, 238] on input "Included" at bounding box center [390, 242] width 14 height 14
radio input "true"
click at [512, 19] on button "Submit" at bounding box center [512, 22] width 47 height 17
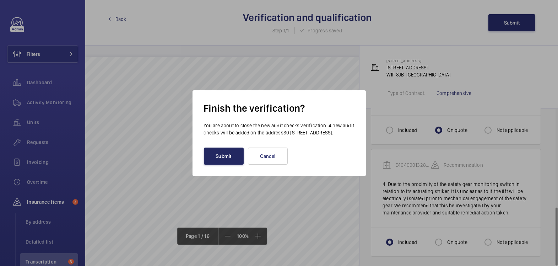
click at [222, 159] on button "Submit" at bounding box center [224, 155] width 40 height 17
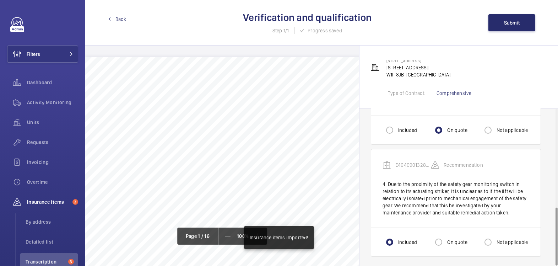
click at [124, 16] on span "Back" at bounding box center [120, 19] width 11 height 7
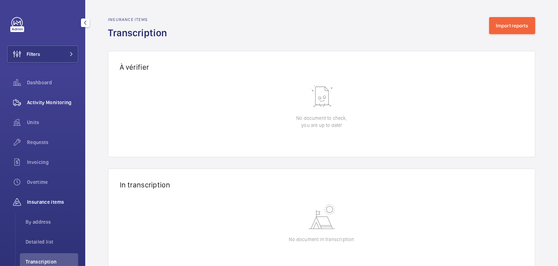
click at [43, 99] on span "Activity Monitoring" at bounding box center [52, 102] width 51 height 7
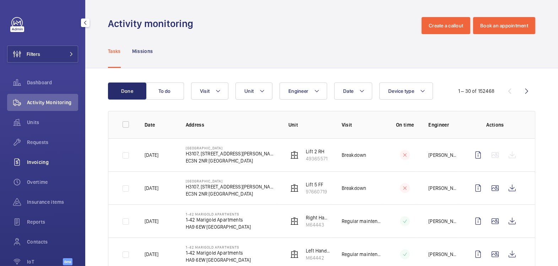
click at [39, 164] on span "Invoicing" at bounding box center [52, 161] width 51 height 7
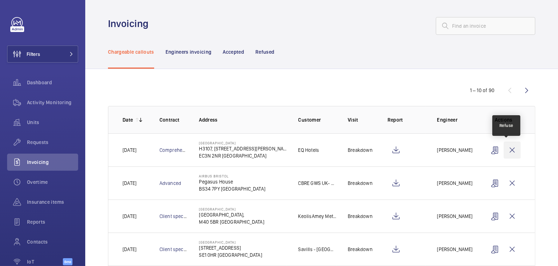
click at [511, 149] on wm-front-icon-button at bounding box center [512, 149] width 17 height 17
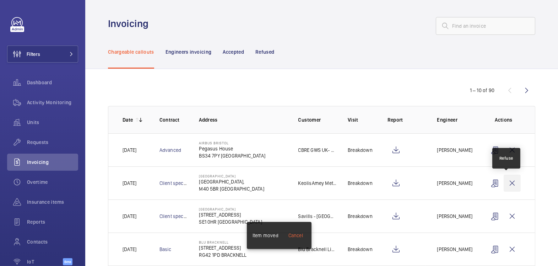
click at [507, 182] on wm-front-icon-button at bounding box center [512, 182] width 17 height 17
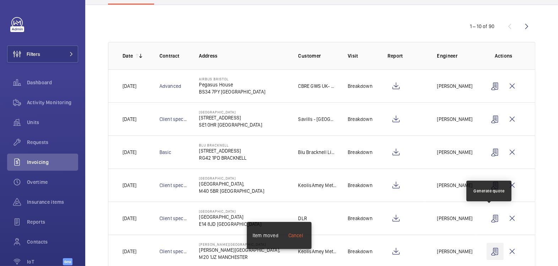
scroll to position [86, 0]
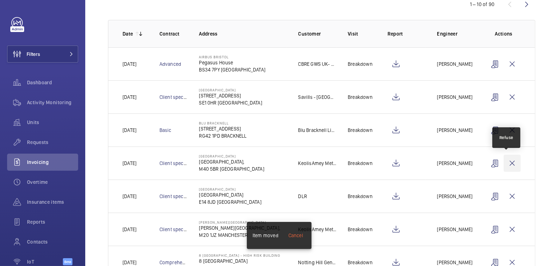
click at [511, 161] on wm-front-icon-button at bounding box center [512, 163] width 17 height 17
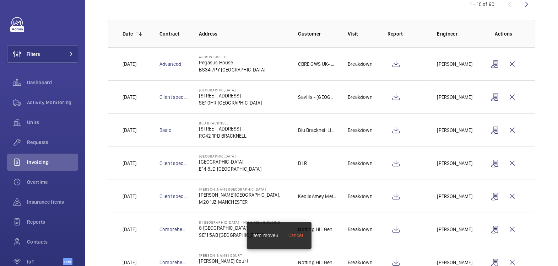
scroll to position [81, 0]
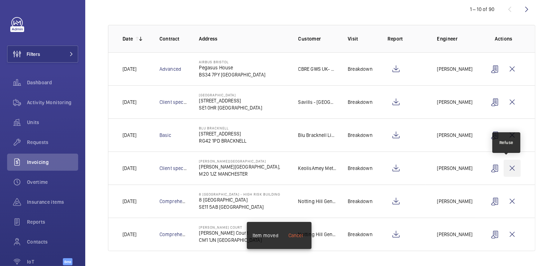
click at [508, 165] on wm-front-icon-button at bounding box center [512, 168] width 17 height 17
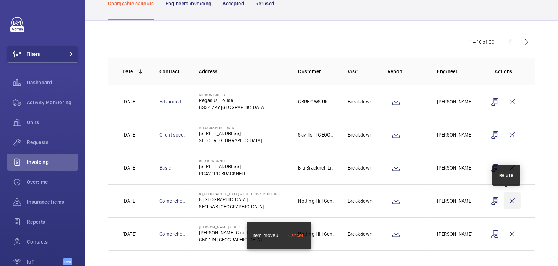
click at [504, 200] on wm-front-icon-button at bounding box center [512, 200] width 17 height 17
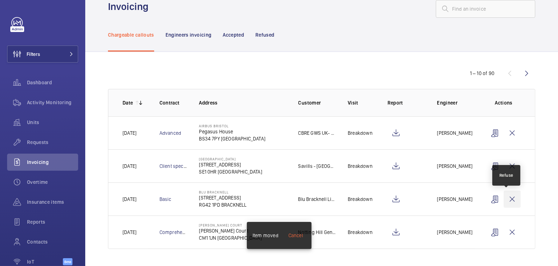
scroll to position [16, 0]
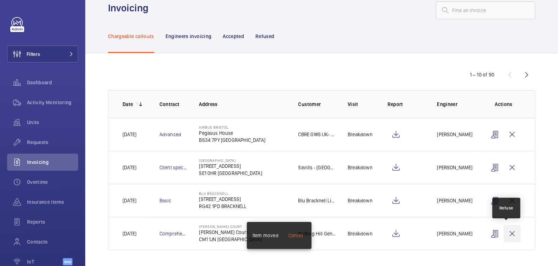
click at [508, 234] on wm-front-icon-button at bounding box center [512, 233] width 17 height 17
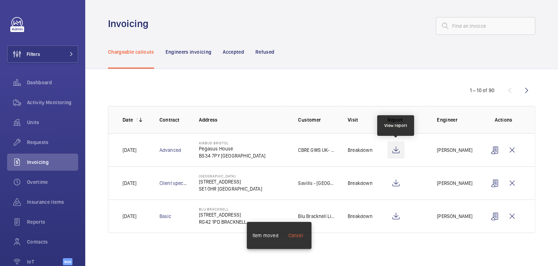
click at [394, 152] on wm-front-icon-button at bounding box center [396, 149] width 17 height 17
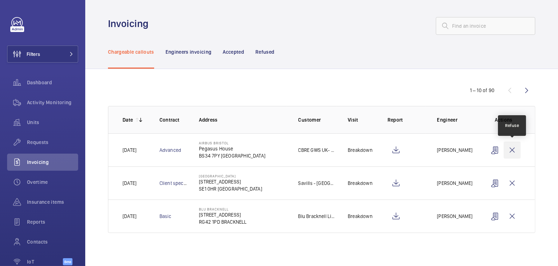
click at [513, 152] on wm-front-icon-button at bounding box center [512, 149] width 17 height 17
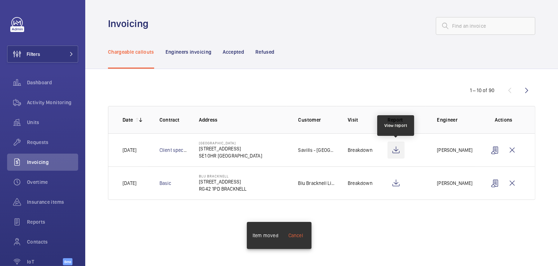
click at [396, 147] on wm-front-icon-button at bounding box center [396, 149] width 17 height 17
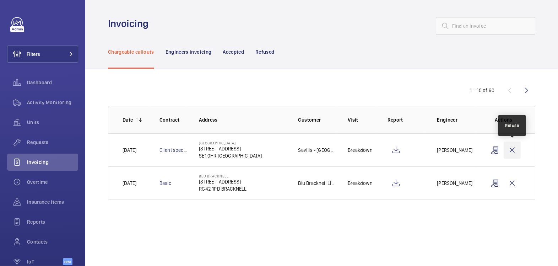
click at [512, 152] on wm-front-icon-button at bounding box center [512, 149] width 17 height 17
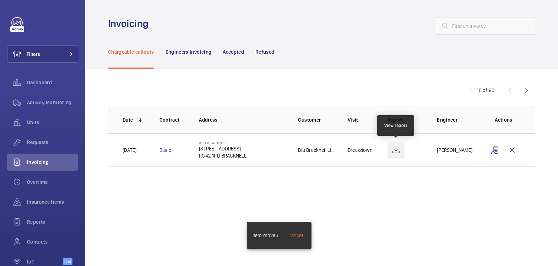
click at [400, 153] on wm-front-icon-button at bounding box center [396, 149] width 17 height 17
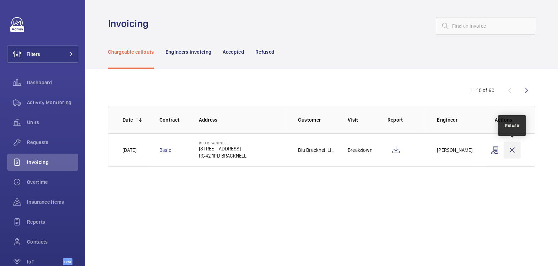
click at [513, 148] on wm-front-icon-button at bounding box center [512, 149] width 17 height 17
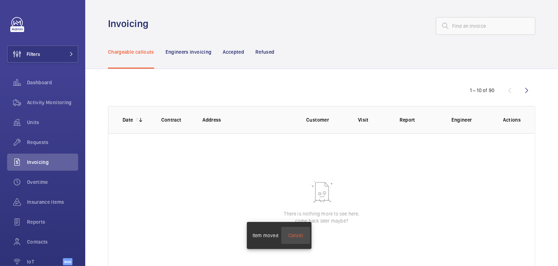
click at [300, 238] on div "Cancel" at bounding box center [295, 235] width 15 height 7
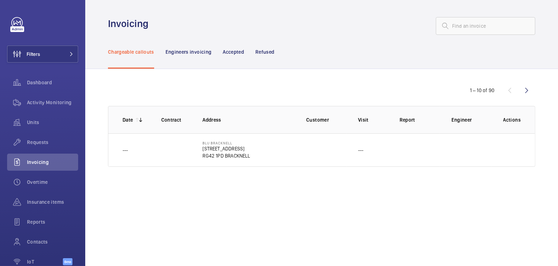
click at [294, 156] on td "Blu Bracknell 2 Wokingham Rd RG42 1PD BRACKNELL" at bounding box center [243, 149] width 104 height 33
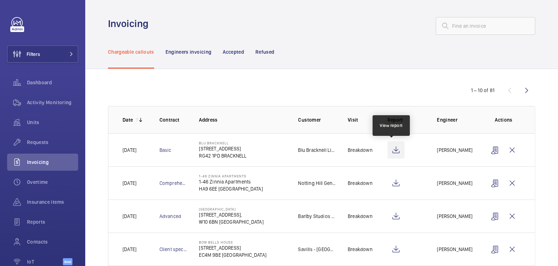
click at [394, 151] on wm-front-icon-button at bounding box center [396, 149] width 17 height 17
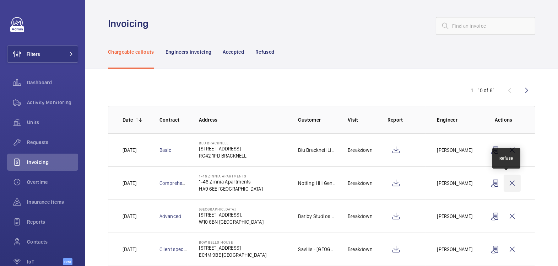
click at [509, 179] on wm-front-icon-button at bounding box center [512, 182] width 17 height 17
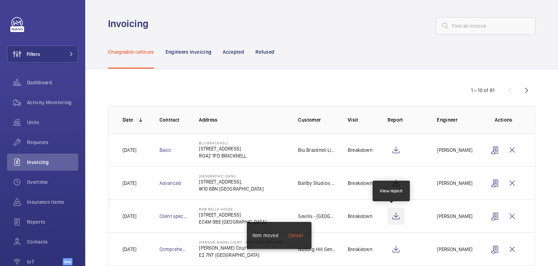
scroll to position [125, 0]
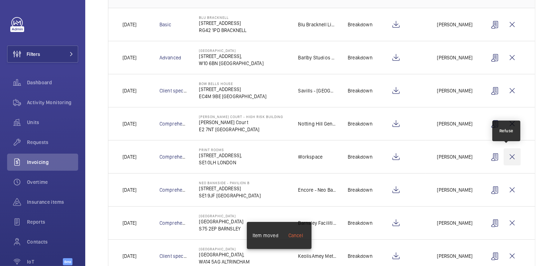
click at [506, 157] on wm-front-icon-button at bounding box center [512, 156] width 17 height 17
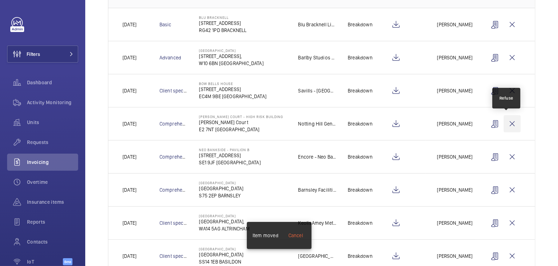
click at [507, 124] on wm-front-icon-button at bounding box center [512, 123] width 17 height 17
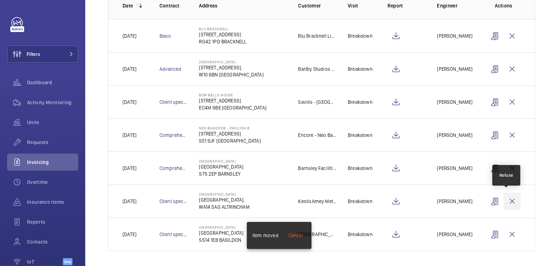
click at [510, 201] on wm-front-icon-button at bounding box center [512, 201] width 17 height 17
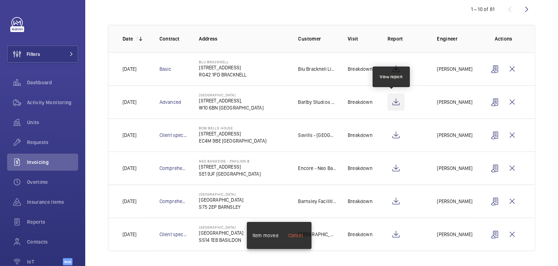
click at [390, 100] on wm-front-icon-button at bounding box center [396, 101] width 17 height 17
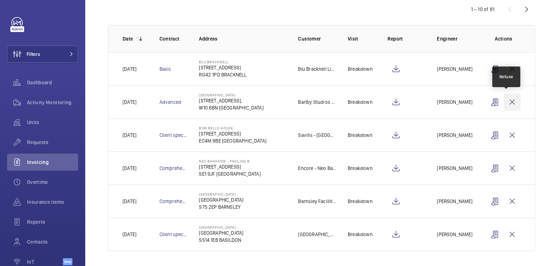
click at [505, 102] on wm-front-icon-button at bounding box center [512, 101] width 17 height 17
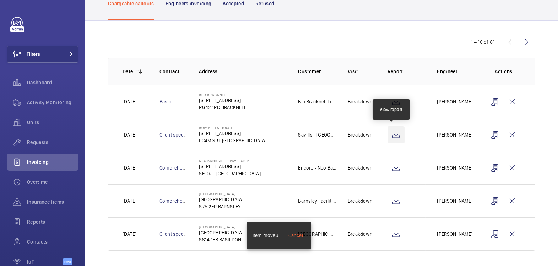
click at [393, 137] on wm-front-icon-button at bounding box center [396, 134] width 17 height 17
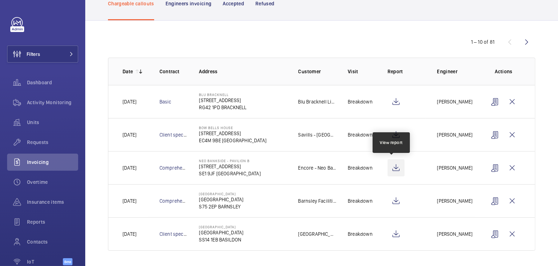
click at [393, 167] on wm-front-icon-button at bounding box center [396, 167] width 17 height 17
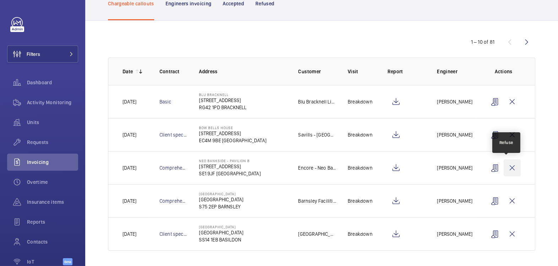
click at [511, 168] on wm-front-icon-button at bounding box center [512, 167] width 17 height 17
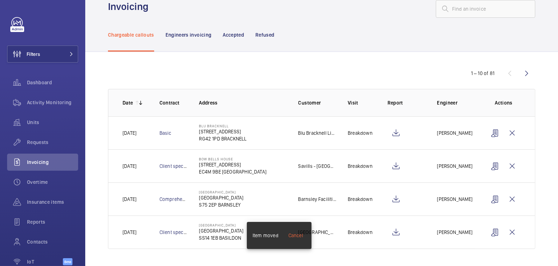
scroll to position [16, 0]
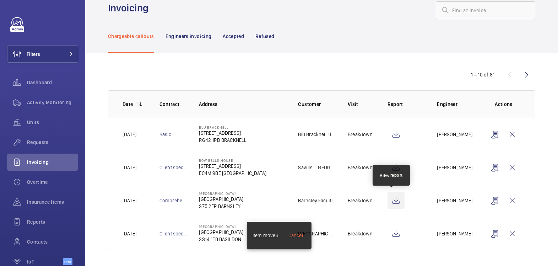
click at [395, 199] on wm-front-icon-button at bounding box center [396, 200] width 17 height 17
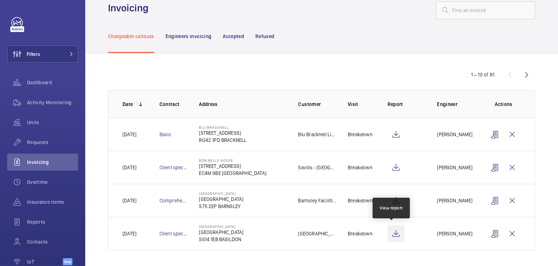
click at [395, 233] on wm-front-icon-button at bounding box center [396, 233] width 17 height 17
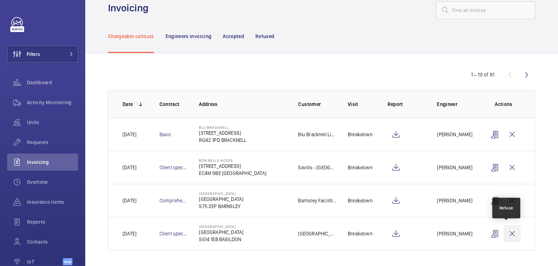
click at [507, 236] on wm-front-icon-button at bounding box center [512, 233] width 17 height 17
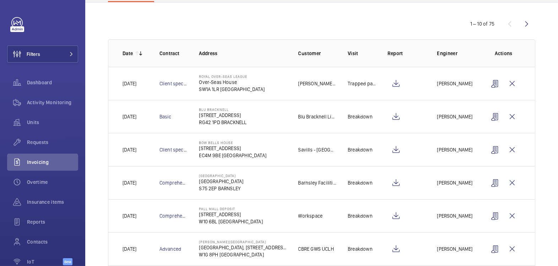
scroll to position [68, 0]
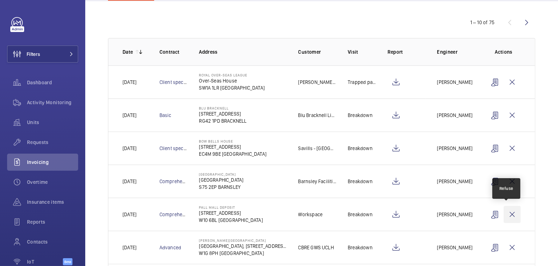
click at [509, 216] on wm-front-icon-button at bounding box center [512, 214] width 17 height 17
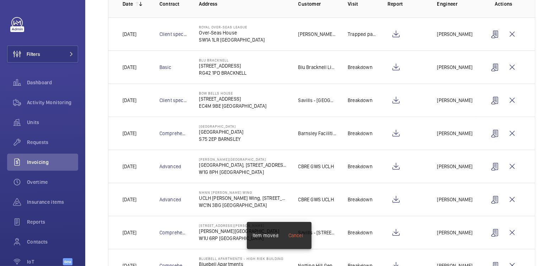
scroll to position [179, 0]
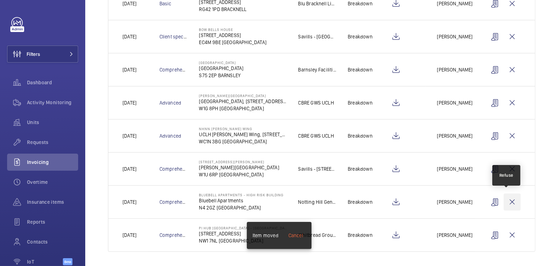
click at [509, 201] on wm-front-icon-button at bounding box center [512, 201] width 17 height 17
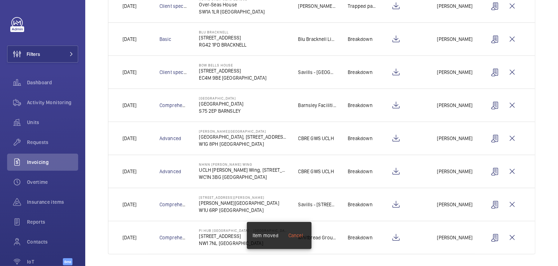
scroll to position [139, 0]
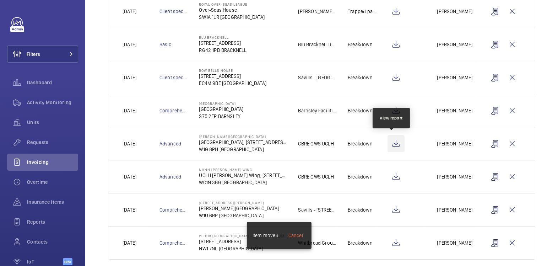
click at [396, 147] on wm-front-icon-button at bounding box center [396, 143] width 17 height 17
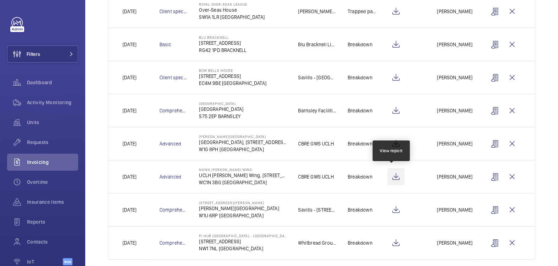
click at [392, 177] on wm-front-icon-button at bounding box center [396, 176] width 17 height 17
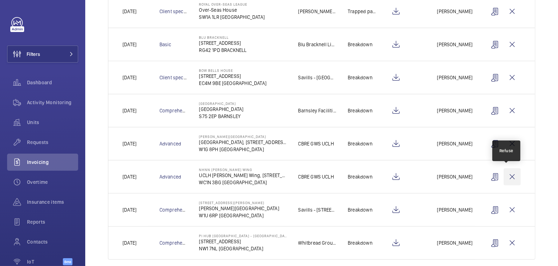
click at [510, 176] on wm-front-icon-button at bounding box center [512, 176] width 17 height 17
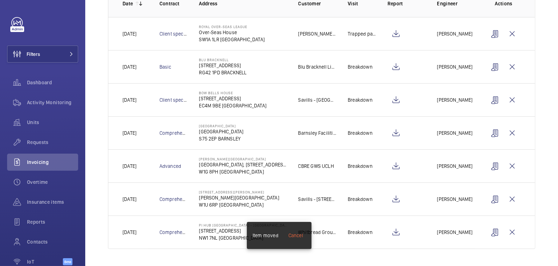
scroll to position [114, 0]
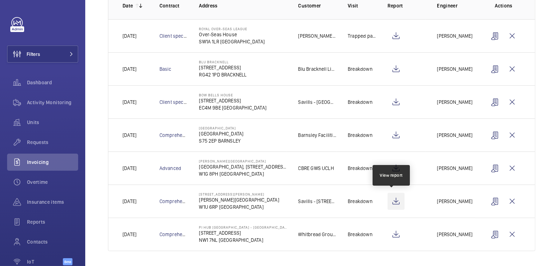
click at [394, 198] on wm-front-icon-button at bounding box center [396, 201] width 17 height 17
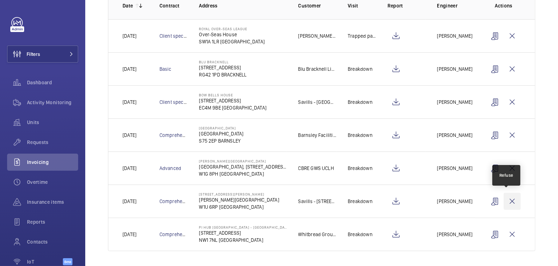
click at [510, 200] on wm-front-icon-button at bounding box center [512, 201] width 17 height 17
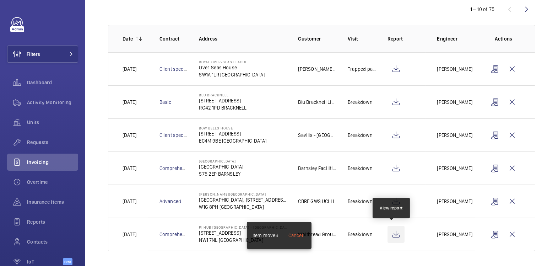
click at [394, 232] on wm-front-icon-button at bounding box center [396, 234] width 17 height 17
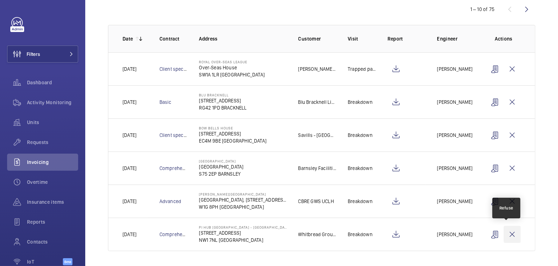
click at [508, 233] on wm-front-icon-button at bounding box center [512, 234] width 17 height 17
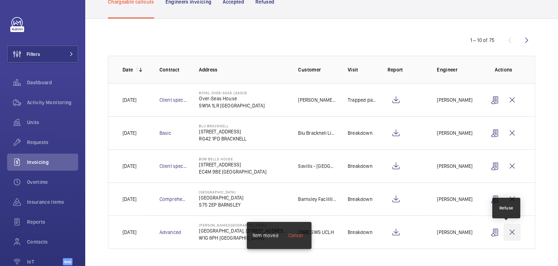
scroll to position [48, 0]
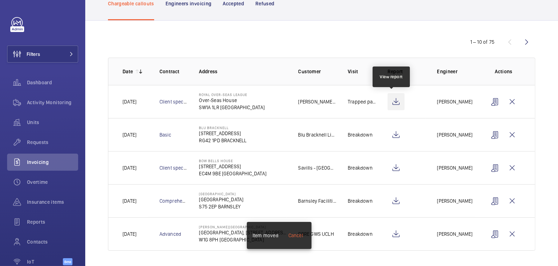
click at [390, 100] on wm-front-icon-button at bounding box center [396, 101] width 17 height 17
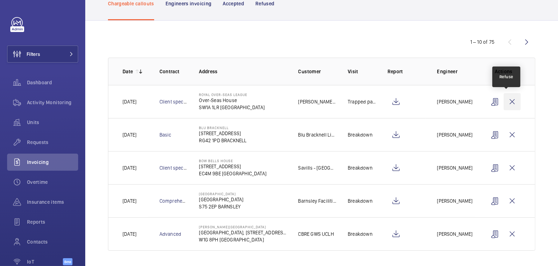
click at [507, 102] on wm-front-icon-button at bounding box center [512, 101] width 17 height 17
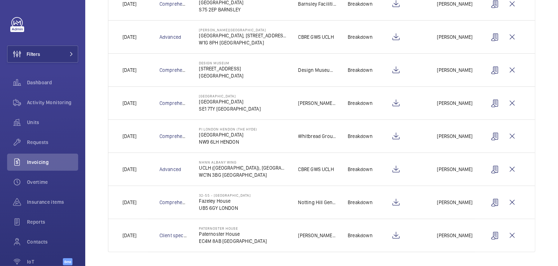
scroll to position [212, 0]
click at [509, 202] on wm-front-icon-button at bounding box center [512, 202] width 17 height 17
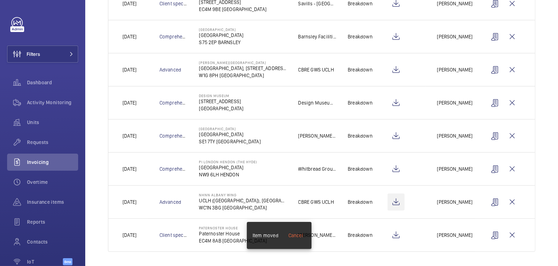
scroll to position [128, 0]
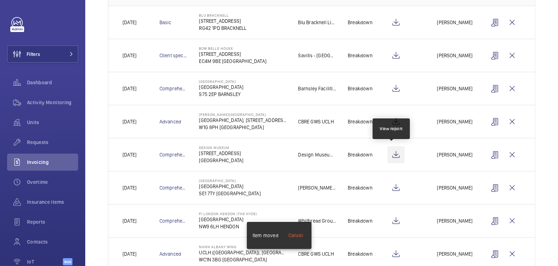
click at [390, 156] on wm-front-icon-button at bounding box center [396, 154] width 17 height 17
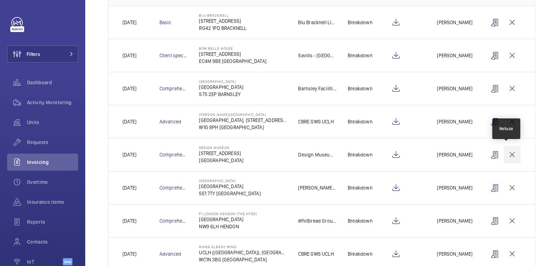
click at [508, 154] on wm-front-icon-button at bounding box center [512, 154] width 17 height 17
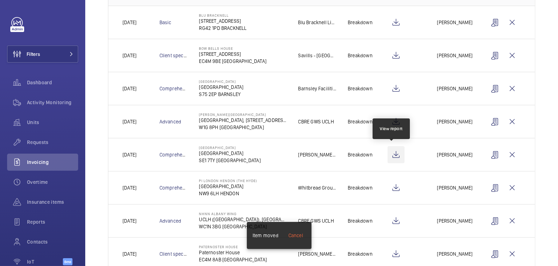
click at [392, 154] on wm-front-icon-button at bounding box center [396, 154] width 17 height 17
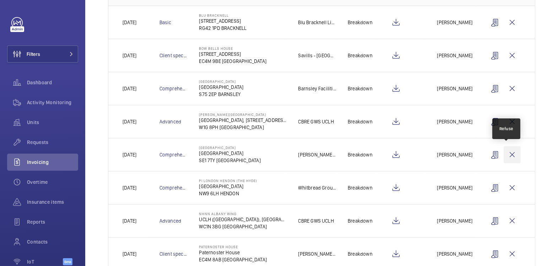
click at [507, 155] on wm-front-icon-button at bounding box center [512, 154] width 17 height 17
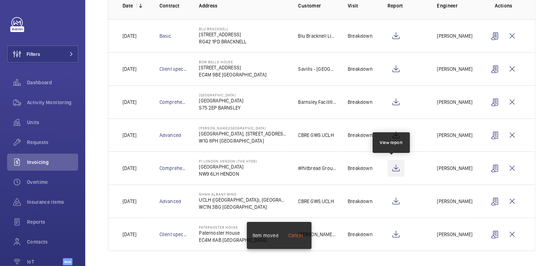
click at [394, 167] on wm-front-icon-button at bounding box center [396, 168] width 17 height 17
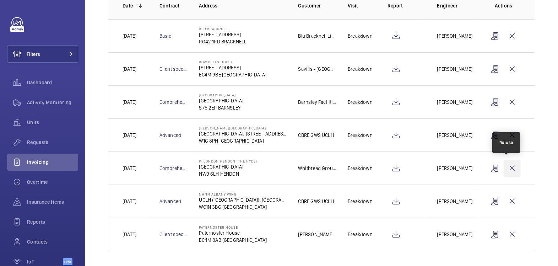
click at [510, 170] on wm-front-icon-button at bounding box center [512, 168] width 17 height 17
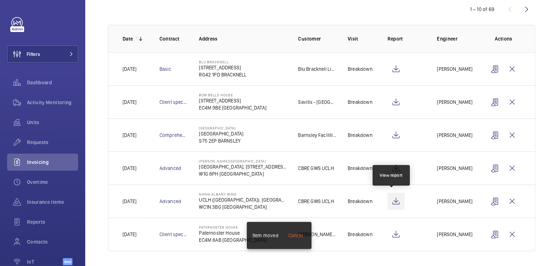
click at [396, 199] on wm-front-icon-button at bounding box center [396, 201] width 17 height 17
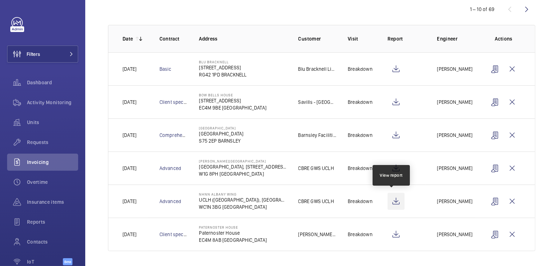
click at [388, 199] on wm-front-icon-button at bounding box center [396, 201] width 17 height 17
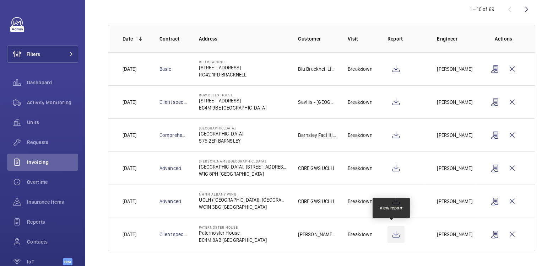
click at [391, 235] on wm-front-icon-button at bounding box center [396, 234] width 17 height 17
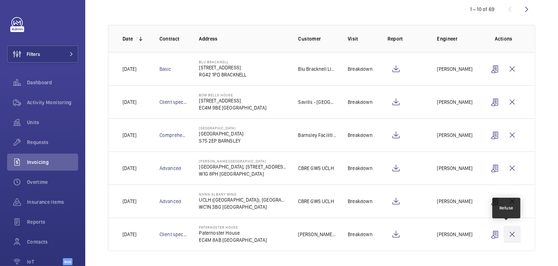
click at [507, 229] on wm-front-icon-button at bounding box center [512, 234] width 17 height 17
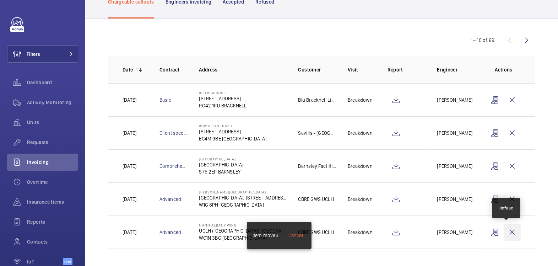
scroll to position [48, 0]
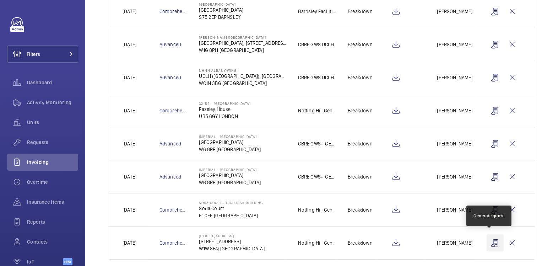
scroll to position [206, 0]
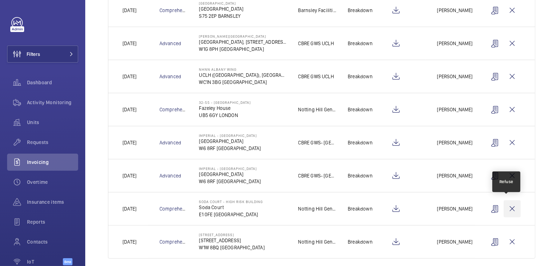
click at [510, 206] on wm-front-icon-button at bounding box center [512, 208] width 17 height 17
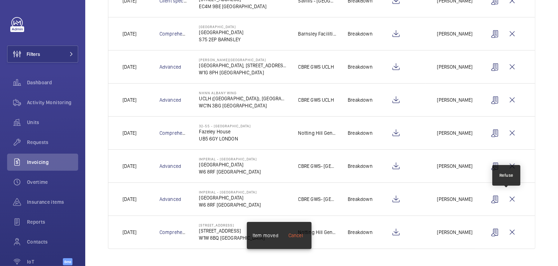
scroll to position [179, 0]
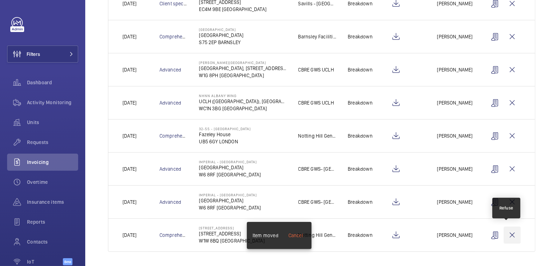
click at [509, 235] on wm-front-icon-button at bounding box center [512, 234] width 17 height 17
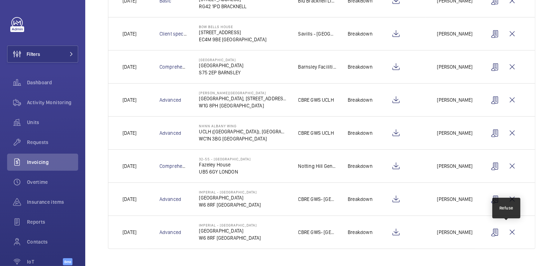
scroll to position [147, 0]
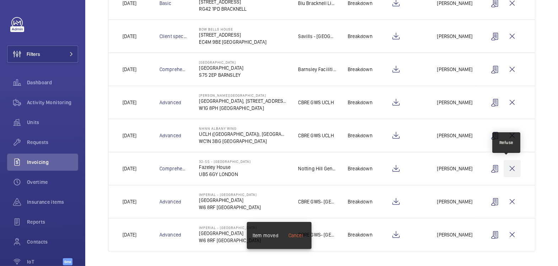
click at [508, 167] on wm-front-icon-button at bounding box center [512, 168] width 17 height 17
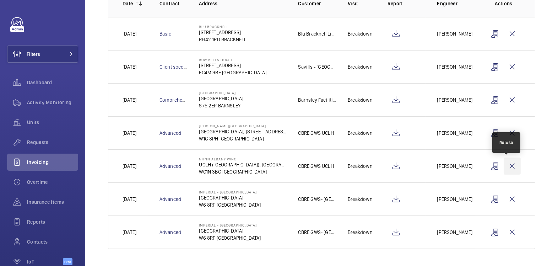
scroll to position [114, 0]
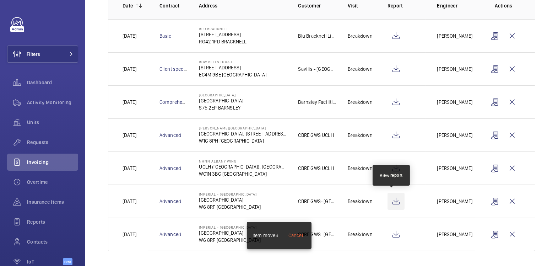
click at [396, 202] on wm-front-icon-button at bounding box center [396, 201] width 17 height 17
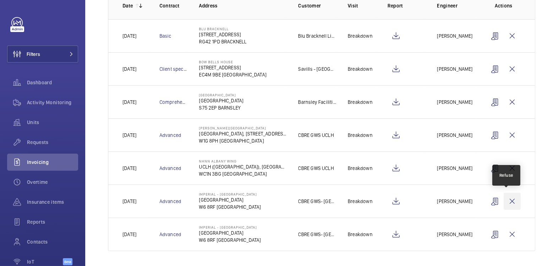
click at [506, 201] on wm-front-icon-button at bounding box center [512, 201] width 17 height 17
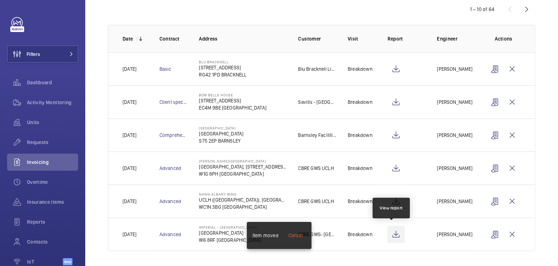
click at [391, 233] on wm-front-icon-button at bounding box center [396, 234] width 17 height 17
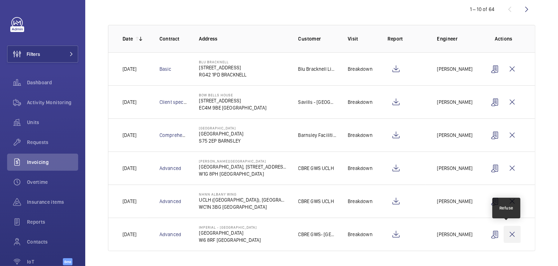
click at [508, 234] on wm-front-icon-button at bounding box center [512, 234] width 17 height 17
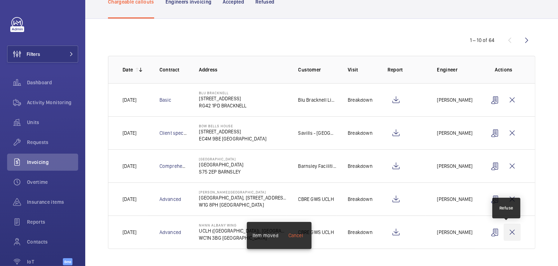
scroll to position [48, 0]
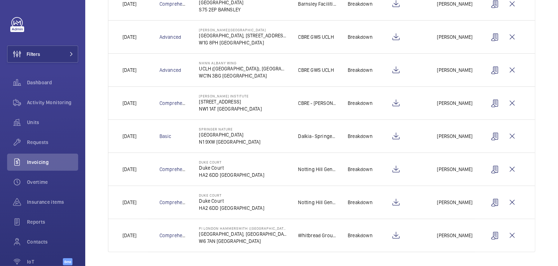
scroll to position [212, 0]
click at [507, 167] on wm-front-icon-button at bounding box center [512, 169] width 17 height 17
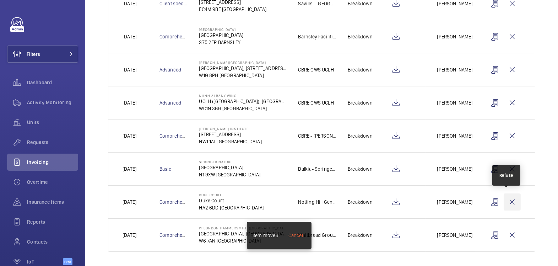
click at [508, 199] on wm-front-icon-button at bounding box center [512, 201] width 17 height 17
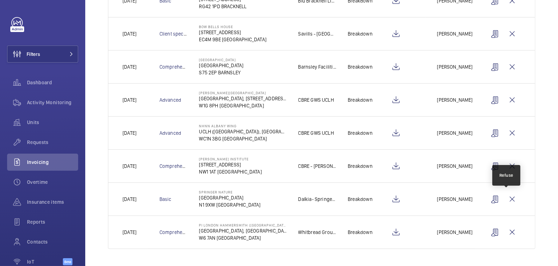
scroll to position [147, 0]
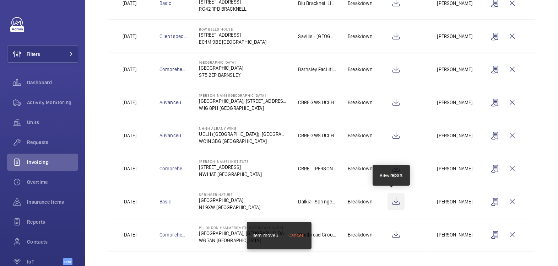
click at [396, 203] on wm-front-icon-button at bounding box center [396, 201] width 17 height 17
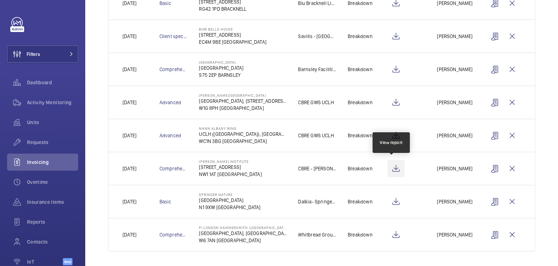
click at [394, 169] on wm-front-icon-button at bounding box center [396, 168] width 17 height 17
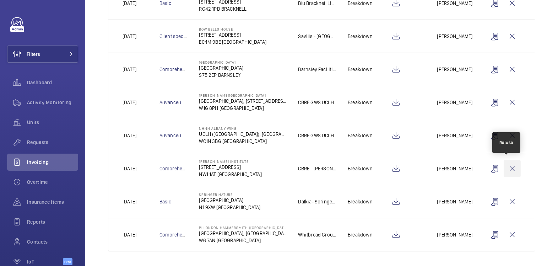
click at [507, 169] on wm-front-icon-button at bounding box center [512, 168] width 17 height 17
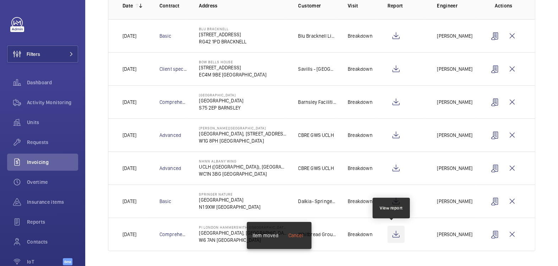
click at [390, 233] on wm-front-icon-button at bounding box center [396, 234] width 17 height 17
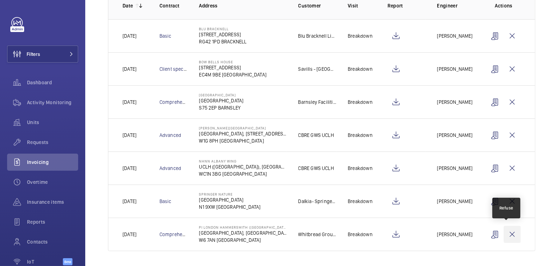
click at [505, 232] on wm-front-icon-button at bounding box center [512, 234] width 17 height 17
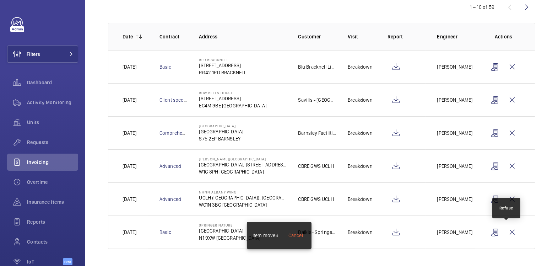
scroll to position [81, 0]
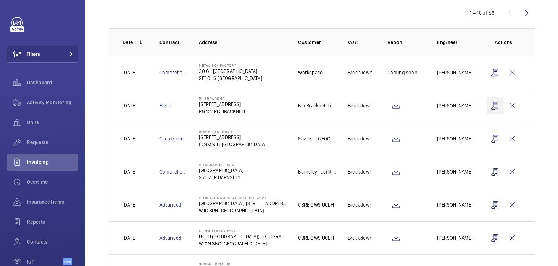
scroll to position [77, 0]
click at [508, 75] on wm-front-icon-button at bounding box center [512, 72] width 17 height 17
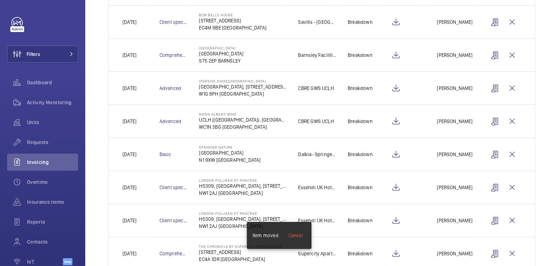
scroll to position [179, 0]
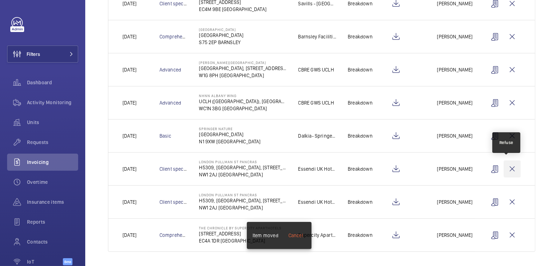
click at [510, 167] on wm-front-icon-button at bounding box center [512, 168] width 17 height 17
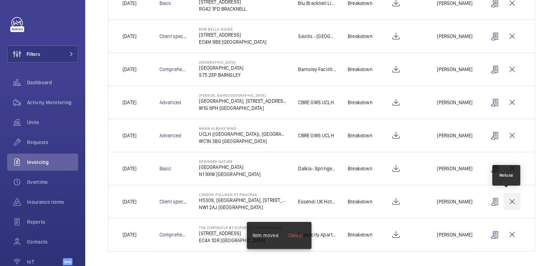
click at [508, 200] on wm-front-icon-button at bounding box center [512, 201] width 17 height 17
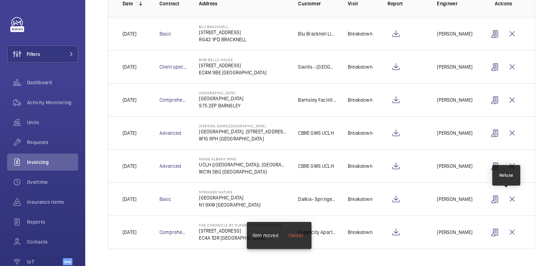
scroll to position [114, 0]
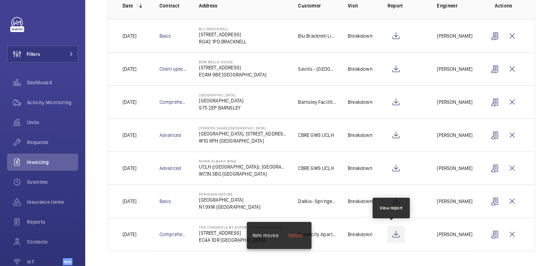
click at [392, 233] on wm-front-icon-button at bounding box center [396, 234] width 17 height 17
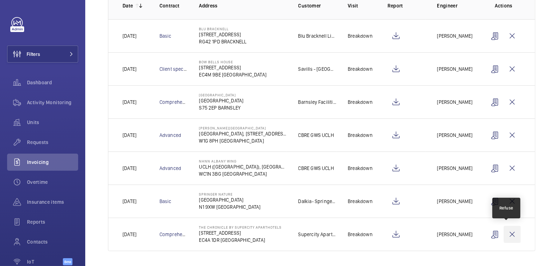
click at [511, 234] on wm-front-icon-button at bounding box center [512, 234] width 17 height 17
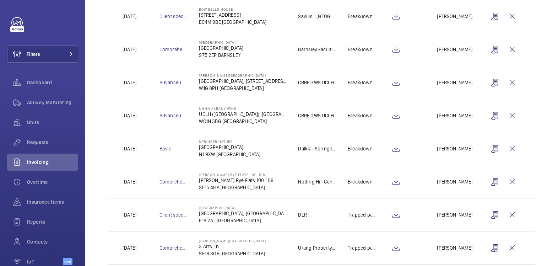
scroll to position [167, 0]
click at [512, 180] on wm-front-icon-button at bounding box center [512, 180] width 17 height 17
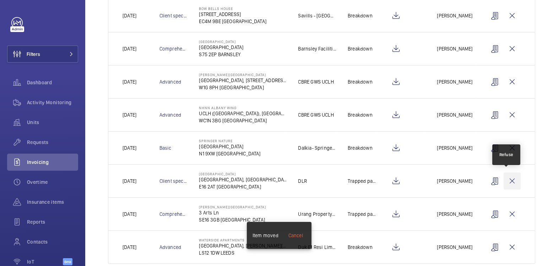
click at [510, 181] on wm-front-icon-button at bounding box center [512, 180] width 17 height 17
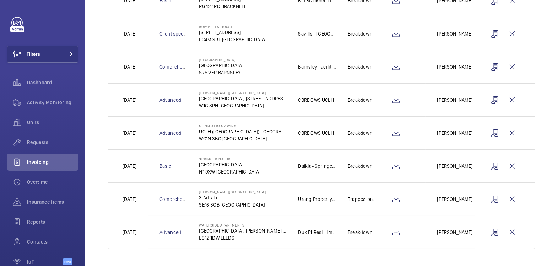
scroll to position [147, 0]
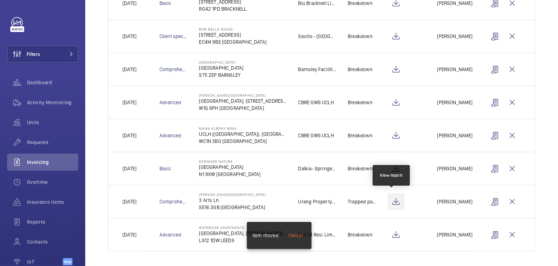
click at [390, 199] on wm-front-icon-button at bounding box center [396, 201] width 17 height 17
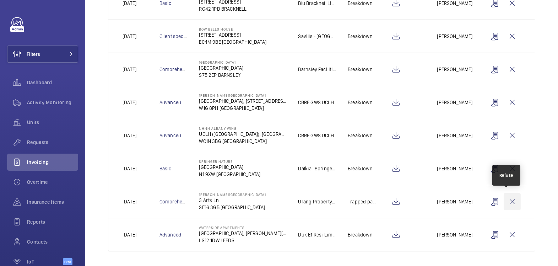
click at [510, 201] on wm-front-icon-button at bounding box center [512, 201] width 17 height 17
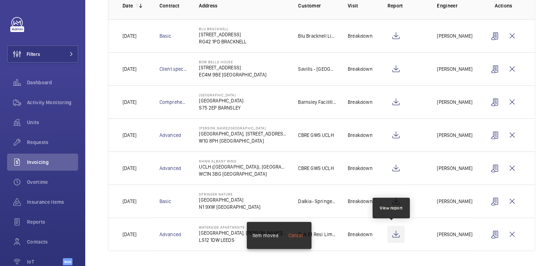
click at [396, 233] on wm-front-icon-button at bounding box center [396, 234] width 17 height 17
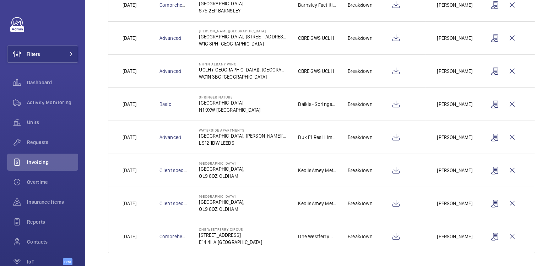
scroll to position [212, 0]
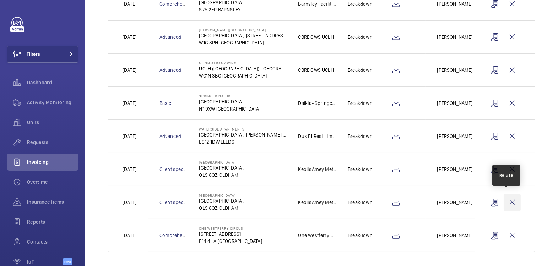
click at [507, 201] on wm-front-icon-button at bounding box center [512, 202] width 17 height 17
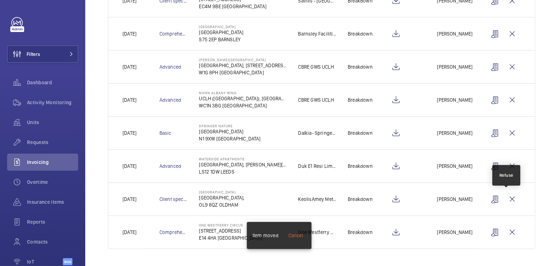
scroll to position [179, 0]
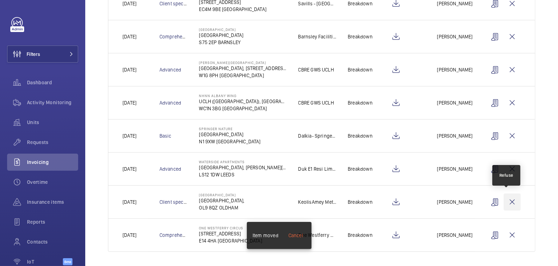
click at [509, 198] on wm-front-icon-button at bounding box center [512, 201] width 17 height 17
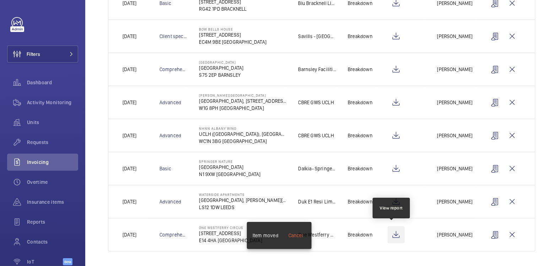
click at [393, 231] on wm-front-icon-button at bounding box center [396, 234] width 17 height 17
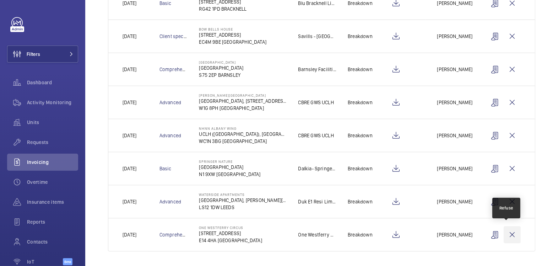
click at [506, 231] on wm-front-icon-button at bounding box center [512, 234] width 17 height 17
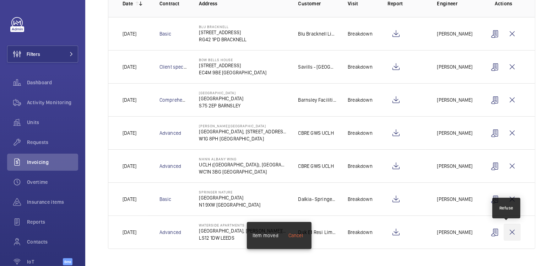
scroll to position [114, 0]
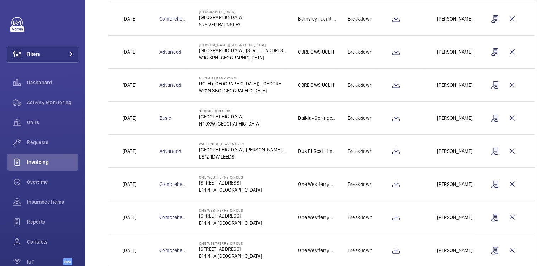
scroll to position [212, 0]
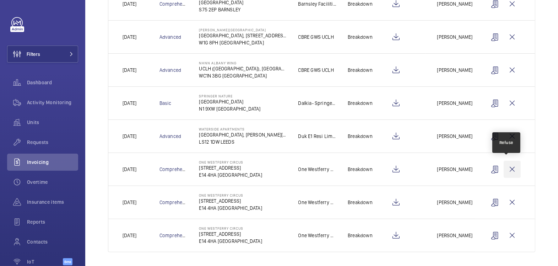
click at [508, 169] on wm-front-icon-button at bounding box center [512, 169] width 17 height 17
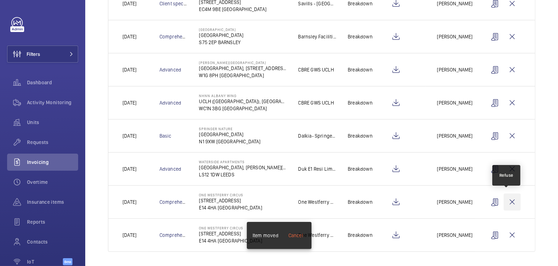
click at [504, 203] on wm-front-icon-button at bounding box center [512, 201] width 17 height 17
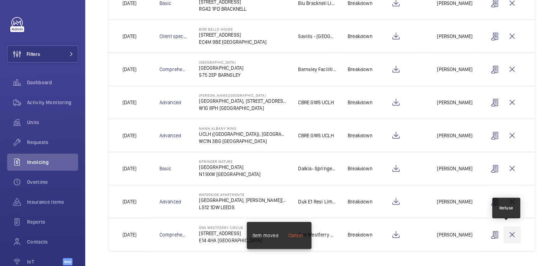
click at [508, 236] on wm-front-icon-button at bounding box center [512, 234] width 17 height 17
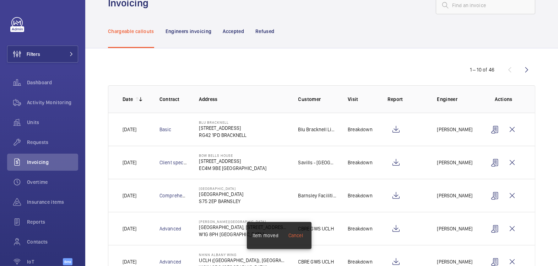
scroll to position [0, 0]
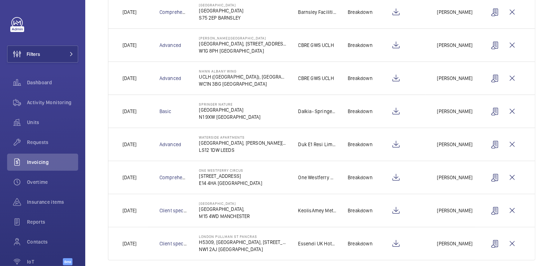
scroll to position [206, 0]
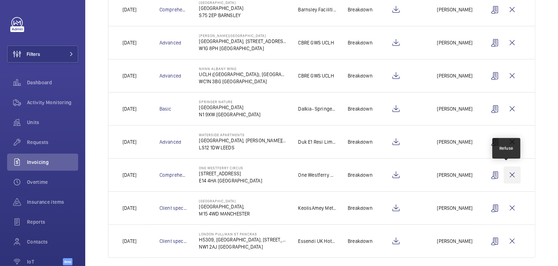
click at [507, 173] on wm-front-icon-button at bounding box center [512, 174] width 17 height 17
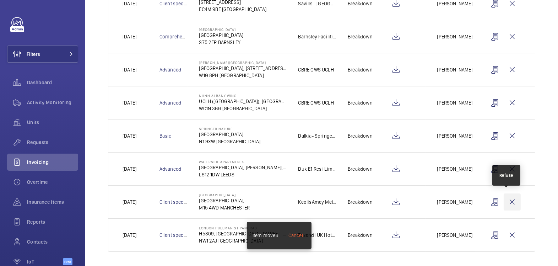
click at [505, 203] on wm-front-icon-button at bounding box center [512, 201] width 17 height 17
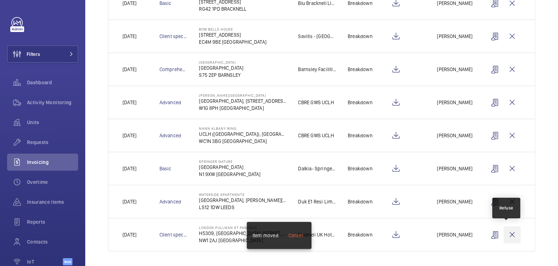
click at [511, 231] on wm-front-icon-button at bounding box center [512, 234] width 17 height 17
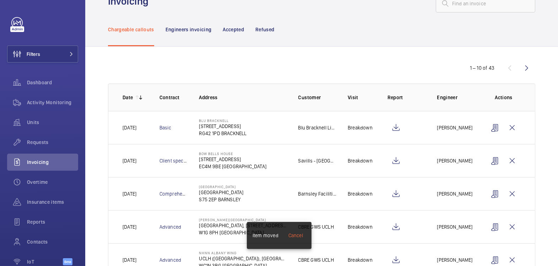
scroll to position [0, 0]
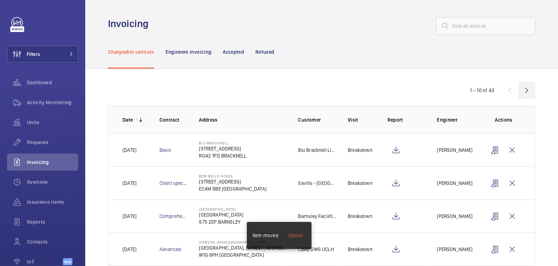
click at [524, 88] on wm-front-icon-button at bounding box center [526, 90] width 17 height 17
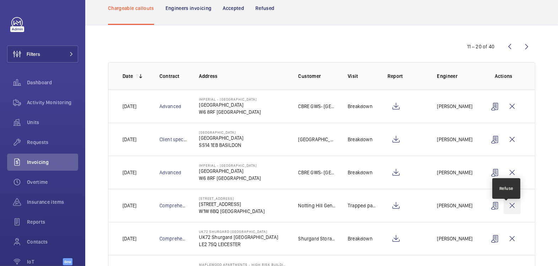
scroll to position [74, 0]
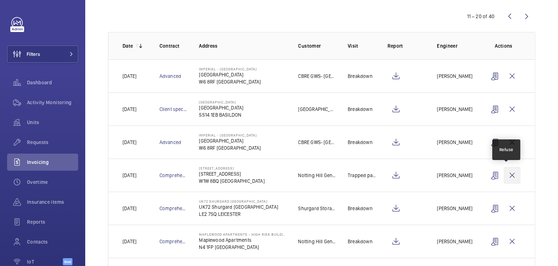
click at [511, 171] on wm-front-icon-button at bounding box center [512, 175] width 17 height 17
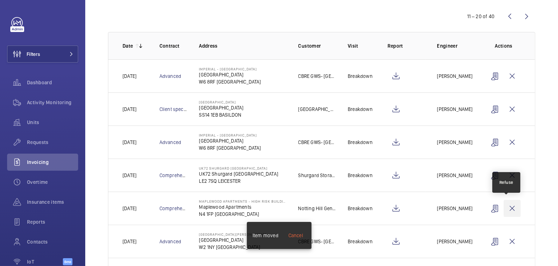
click at [507, 209] on wm-front-icon-button at bounding box center [512, 208] width 17 height 17
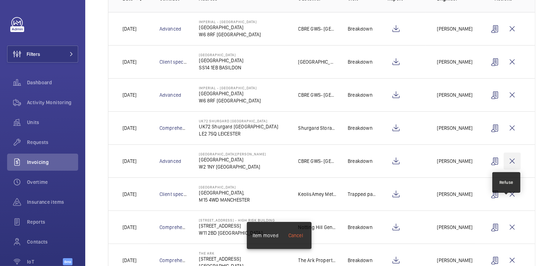
scroll to position [147, 0]
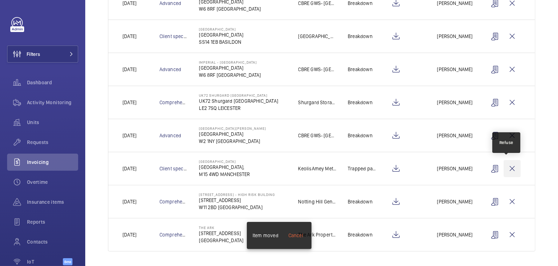
click at [512, 168] on wm-front-icon-button at bounding box center [512, 168] width 17 height 17
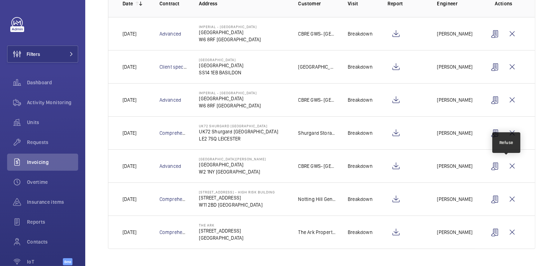
scroll to position [114, 0]
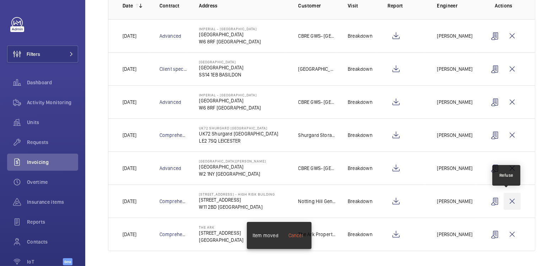
click at [508, 200] on wm-front-icon-button at bounding box center [512, 201] width 17 height 17
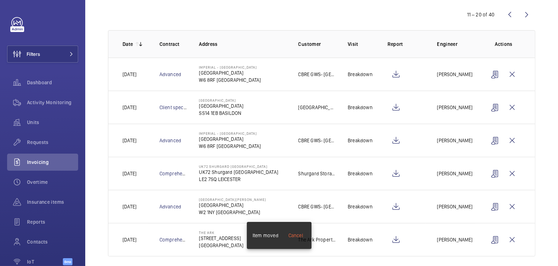
scroll to position [70, 0]
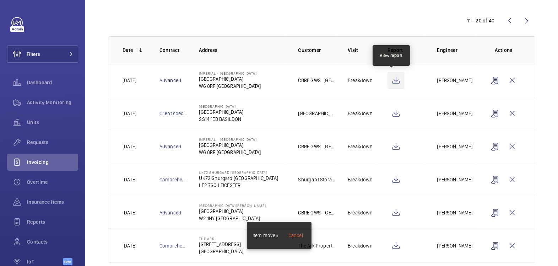
click at [393, 80] on wm-front-icon-button at bounding box center [396, 80] width 17 height 17
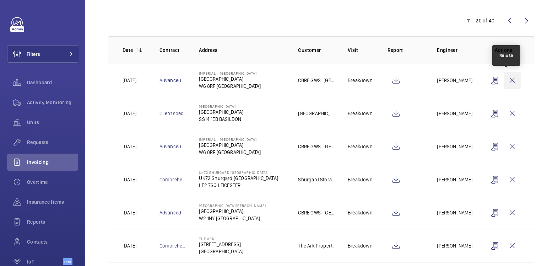
click at [509, 77] on wm-front-icon-button at bounding box center [512, 80] width 17 height 17
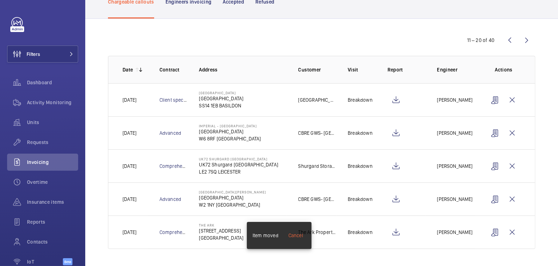
scroll to position [48, 0]
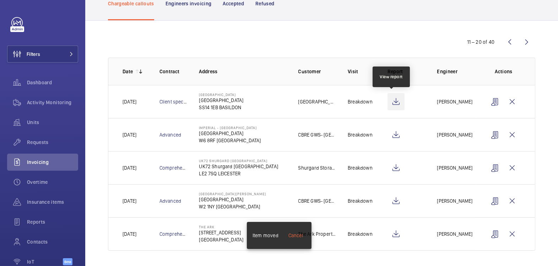
click at [393, 102] on wm-front-icon-button at bounding box center [396, 101] width 17 height 17
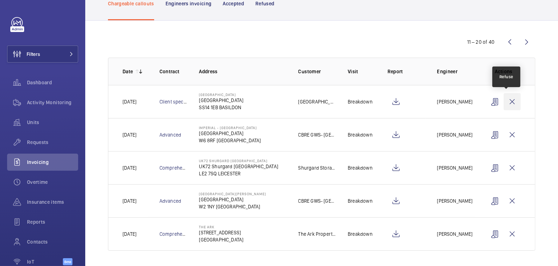
click at [509, 96] on wm-front-icon-button at bounding box center [512, 101] width 17 height 17
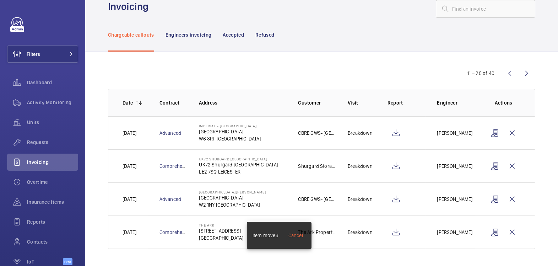
scroll to position [16, 0]
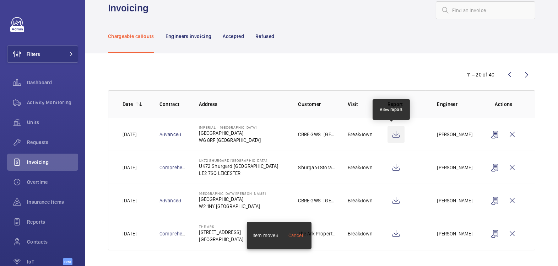
click at [393, 130] on wm-front-icon-button at bounding box center [396, 134] width 17 height 17
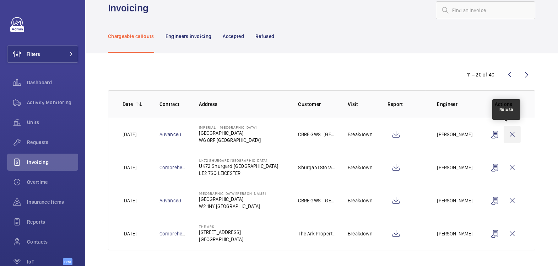
click at [511, 133] on wm-front-icon-button at bounding box center [512, 134] width 17 height 17
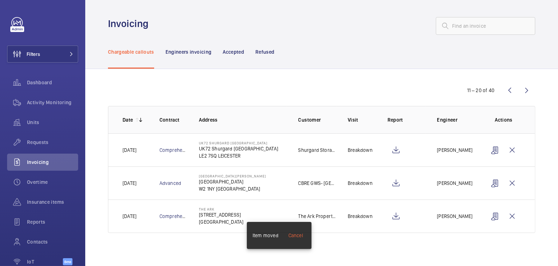
scroll to position [0, 0]
click at [401, 149] on wm-front-icon-button at bounding box center [396, 149] width 17 height 17
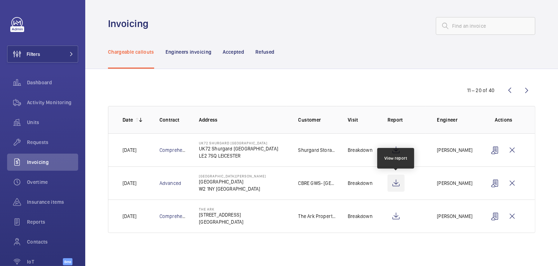
click at [400, 184] on wm-front-icon-button at bounding box center [396, 182] width 17 height 17
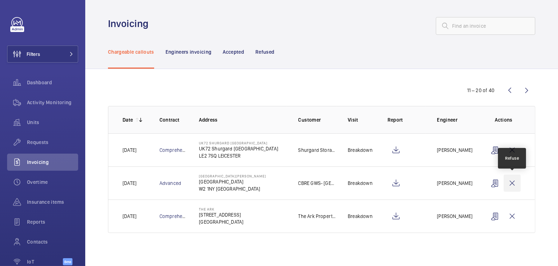
click at [512, 183] on wm-front-icon-button at bounding box center [512, 182] width 17 height 17
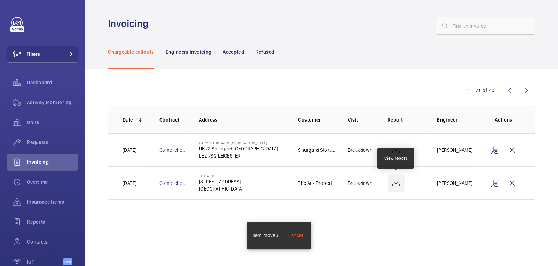
click at [395, 185] on wm-front-icon-button at bounding box center [396, 182] width 17 height 17
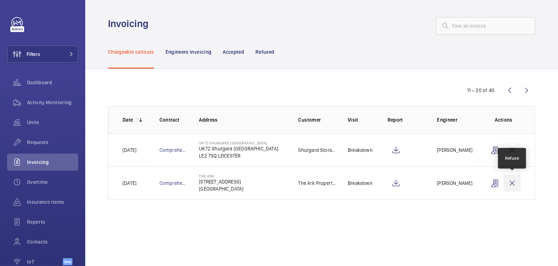
click at [510, 179] on wm-front-icon-button at bounding box center [512, 182] width 17 height 17
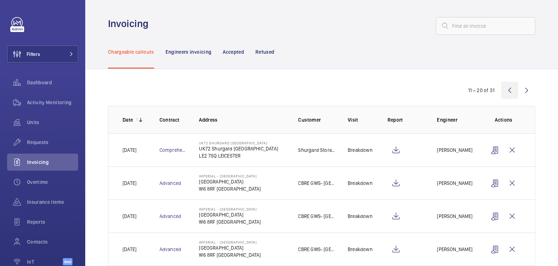
click at [505, 92] on wm-front-icon-button at bounding box center [509, 90] width 17 height 17
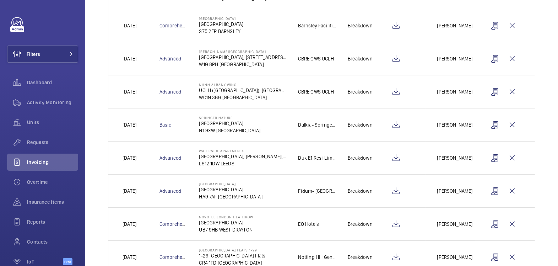
scroll to position [212, 0]
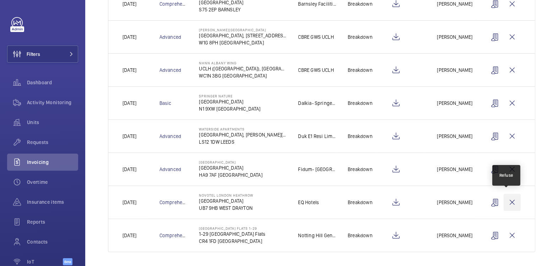
click at [504, 203] on wm-front-icon-button at bounding box center [512, 202] width 17 height 17
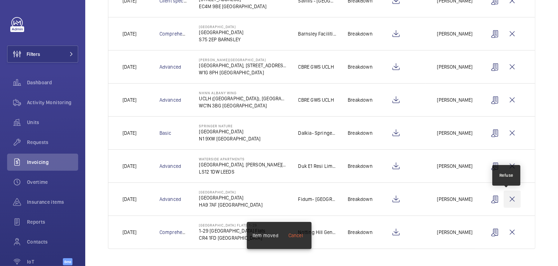
scroll to position [179, 0]
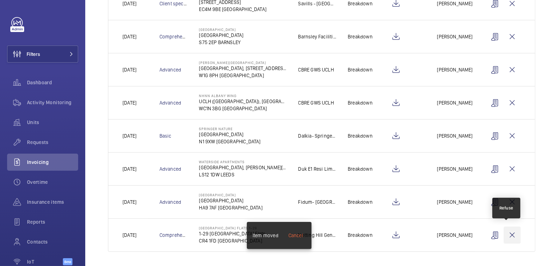
click at [506, 233] on wm-front-icon-button at bounding box center [512, 234] width 17 height 17
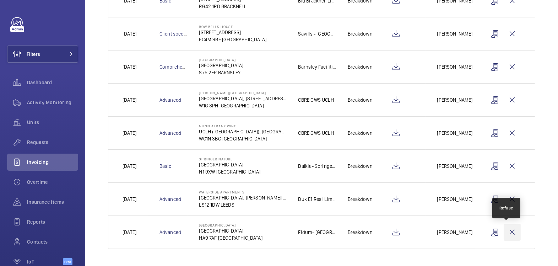
scroll to position [147, 0]
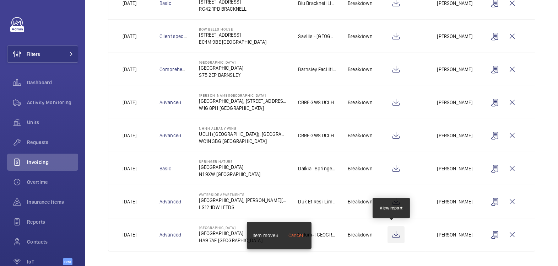
click at [393, 231] on wm-front-icon-button at bounding box center [396, 234] width 17 height 17
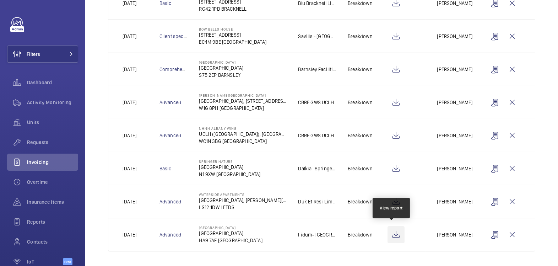
click at [393, 233] on wm-front-icon-button at bounding box center [396, 234] width 17 height 17
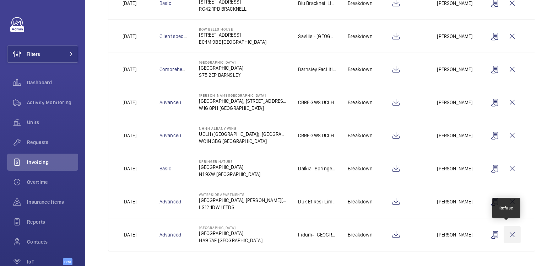
click at [506, 233] on wm-front-icon-button at bounding box center [512, 234] width 17 height 17
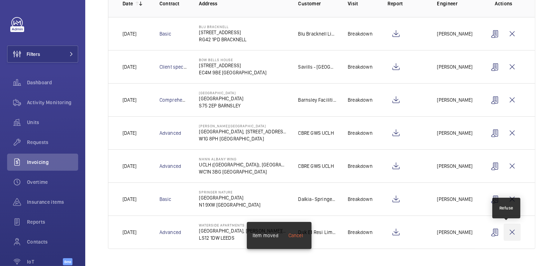
scroll to position [114, 0]
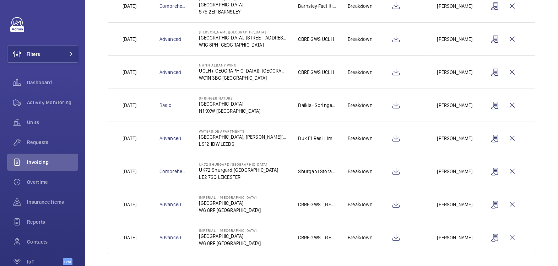
scroll to position [212, 0]
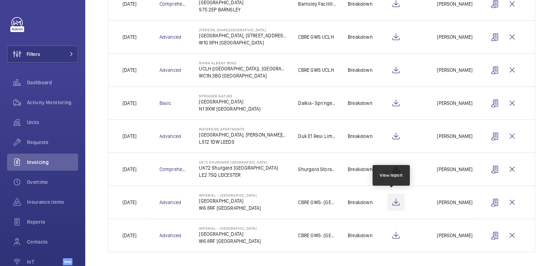
click at [390, 199] on wm-front-icon-button at bounding box center [396, 202] width 17 height 17
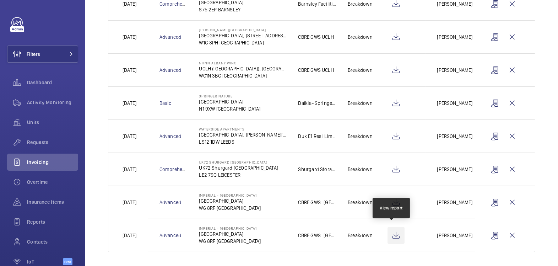
click at [394, 234] on wm-front-icon-button at bounding box center [396, 235] width 17 height 17
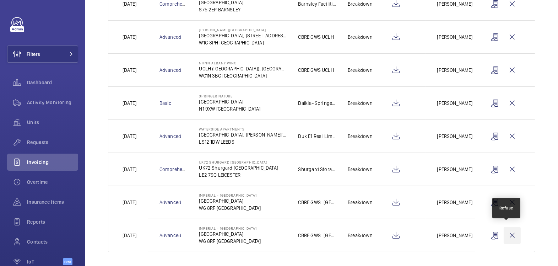
click at [509, 234] on wm-front-icon-button at bounding box center [512, 235] width 17 height 17
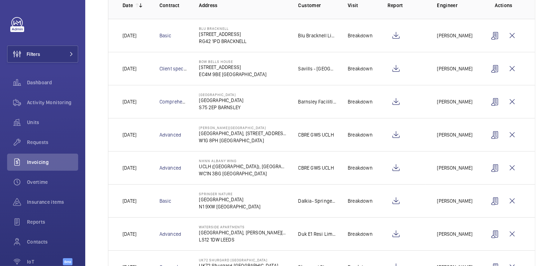
scroll to position [212, 0]
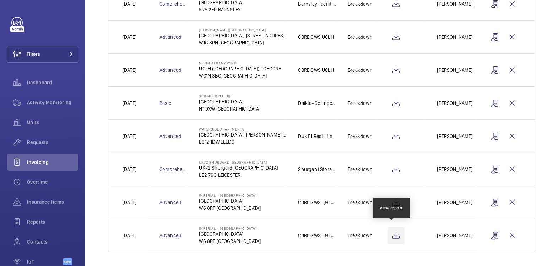
click at [392, 235] on wm-front-icon-button at bounding box center [396, 235] width 17 height 17
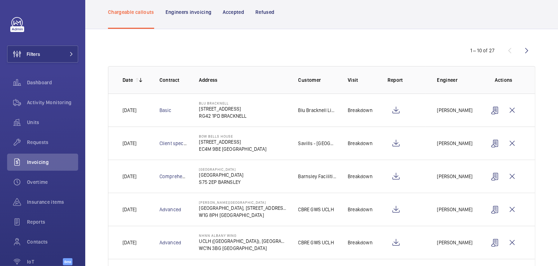
scroll to position [0, 0]
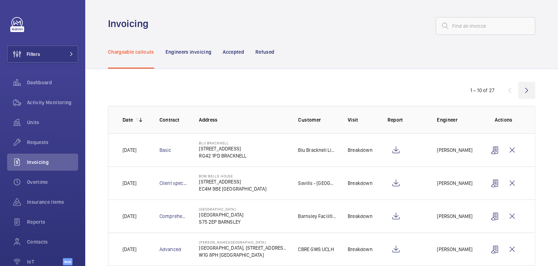
click at [522, 92] on wm-front-icon-button at bounding box center [526, 90] width 17 height 17
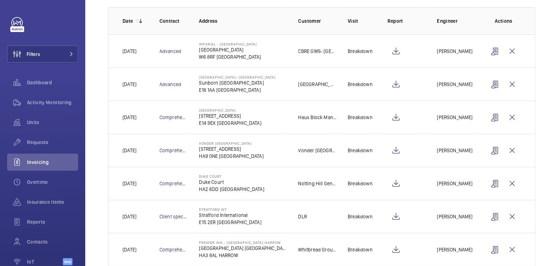
scroll to position [115, 0]
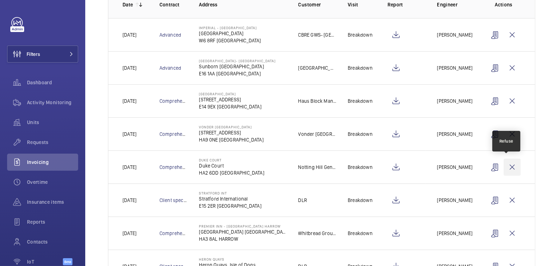
click at [509, 163] on wm-front-icon-button at bounding box center [512, 166] width 17 height 17
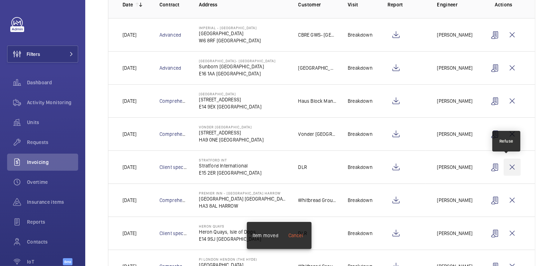
click at [506, 165] on wm-front-icon-button at bounding box center [512, 166] width 17 height 17
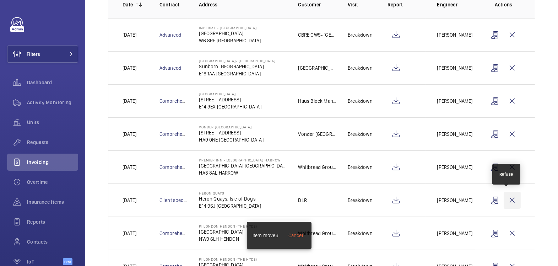
click at [504, 204] on wm-front-icon-button at bounding box center [512, 200] width 17 height 17
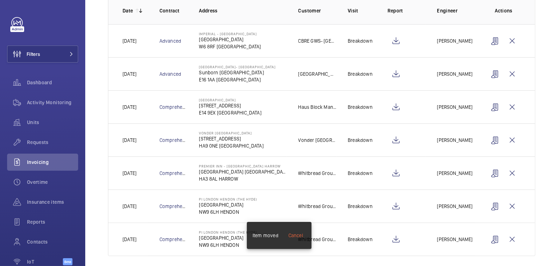
scroll to position [103, 0]
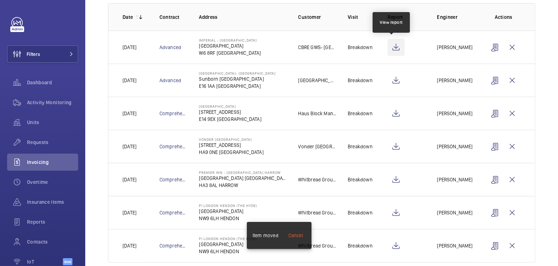
click at [396, 50] on wm-front-icon-button at bounding box center [396, 47] width 17 height 17
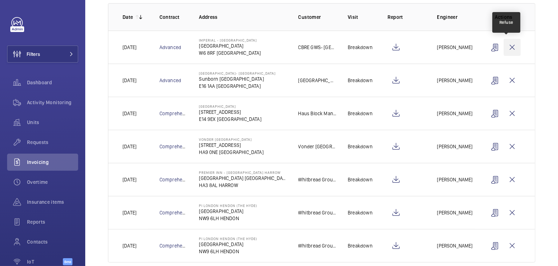
click at [506, 49] on wm-front-icon-button at bounding box center [512, 47] width 17 height 17
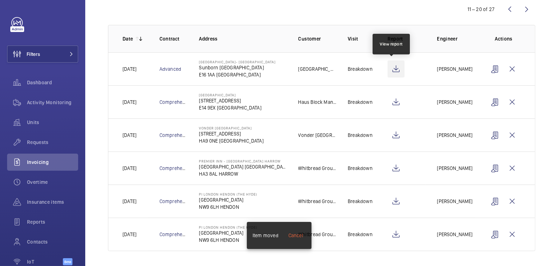
click at [391, 72] on wm-front-icon-button at bounding box center [396, 68] width 17 height 17
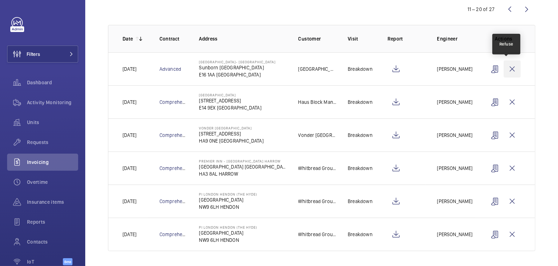
click at [507, 69] on wm-front-icon-button at bounding box center [512, 68] width 17 height 17
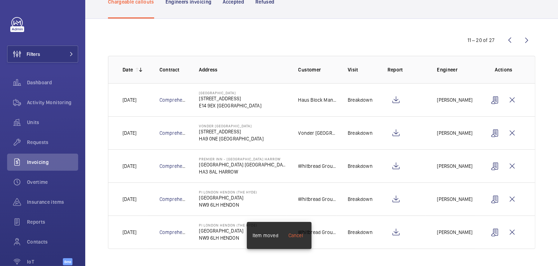
scroll to position [48, 0]
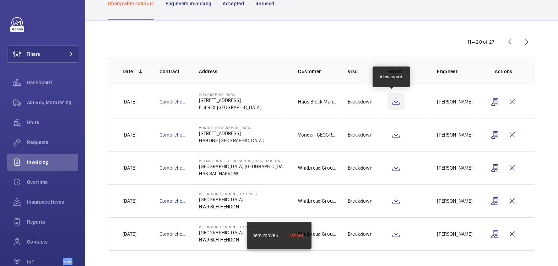
click at [394, 101] on wm-front-icon-button at bounding box center [396, 101] width 17 height 17
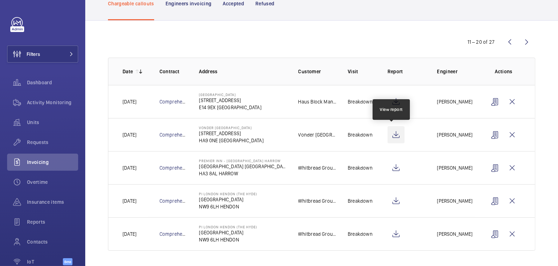
click at [396, 139] on wm-front-icon-button at bounding box center [396, 134] width 17 height 17
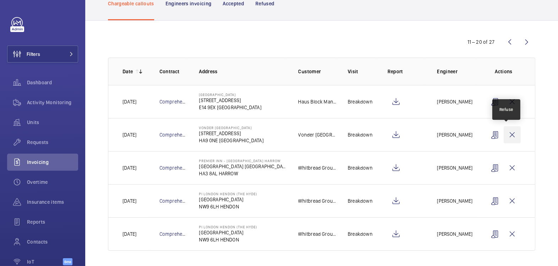
click at [509, 135] on wm-front-icon-button at bounding box center [512, 134] width 17 height 17
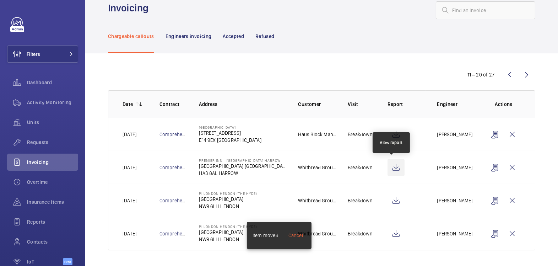
click at [392, 168] on wm-front-icon-button at bounding box center [396, 167] width 17 height 17
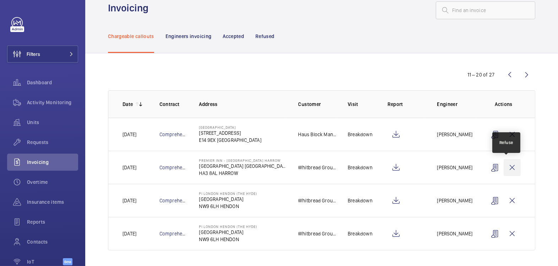
click at [504, 169] on wm-front-icon-button at bounding box center [512, 167] width 17 height 17
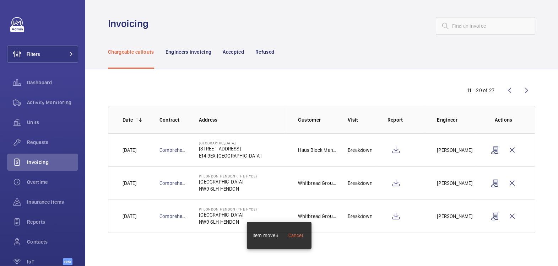
scroll to position [0, 0]
click at [395, 185] on wm-front-icon-button at bounding box center [396, 182] width 17 height 17
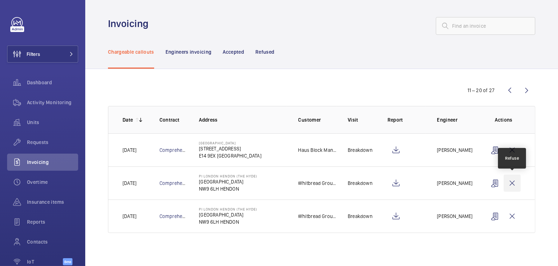
click at [516, 180] on wm-front-icon-button at bounding box center [512, 182] width 17 height 17
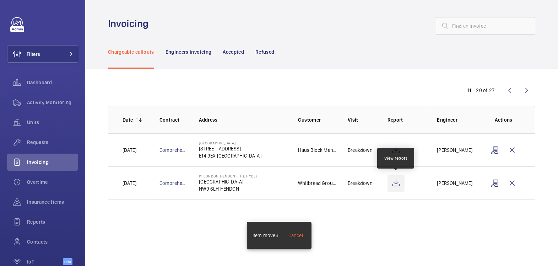
click at [395, 183] on wm-front-icon-button at bounding box center [396, 182] width 17 height 17
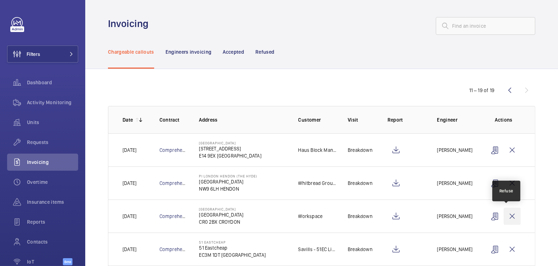
click at [507, 216] on wm-front-icon-button at bounding box center [512, 215] width 17 height 17
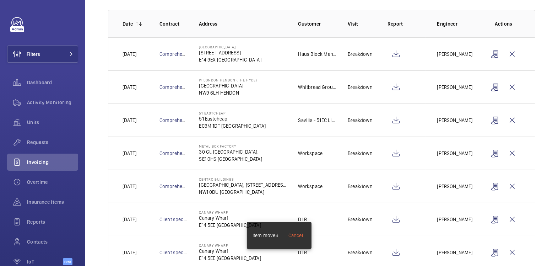
scroll to position [147, 0]
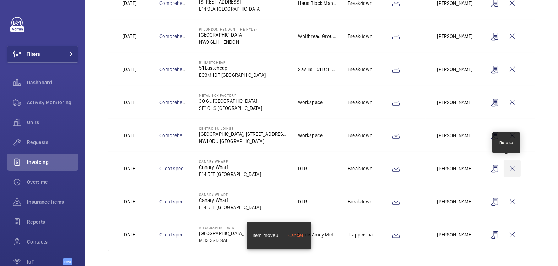
click at [509, 168] on wm-front-icon-button at bounding box center [512, 168] width 17 height 17
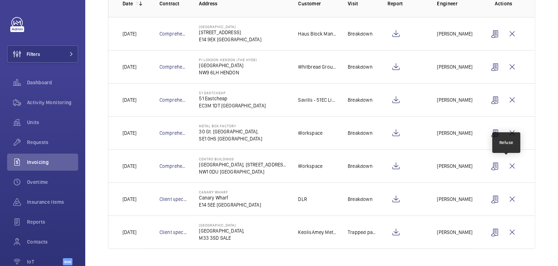
scroll to position [114, 0]
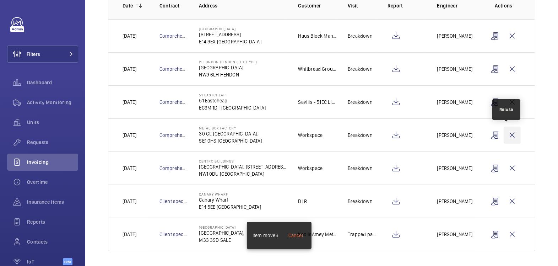
click at [510, 137] on wm-front-icon-button at bounding box center [512, 134] width 17 height 17
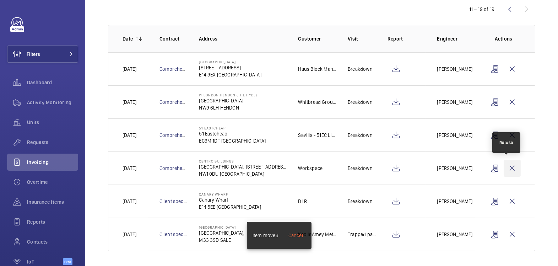
click at [511, 170] on wm-front-icon-button at bounding box center [512, 168] width 17 height 17
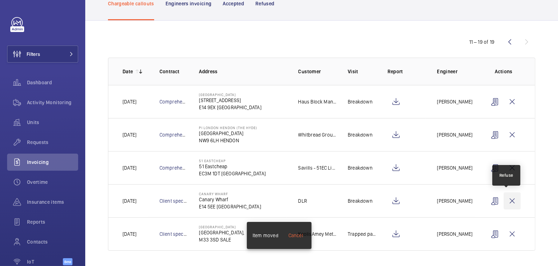
click at [505, 201] on wm-front-icon-button at bounding box center [512, 200] width 17 height 17
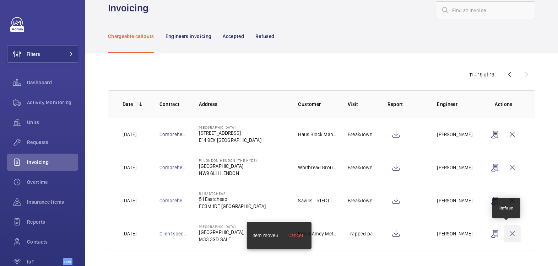
click at [507, 233] on wm-front-icon-button at bounding box center [512, 233] width 17 height 17
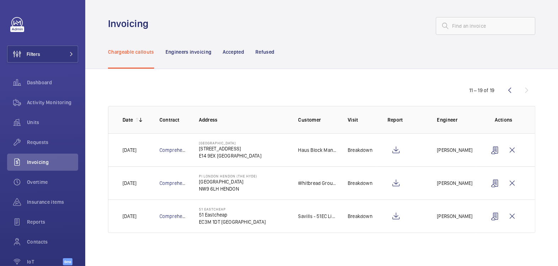
scroll to position [0, 0]
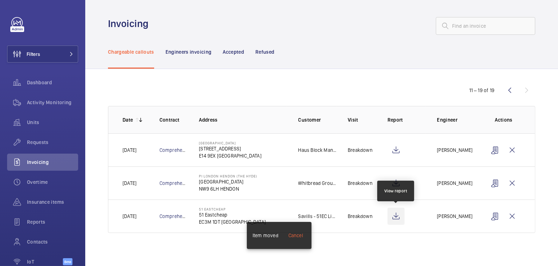
click at [399, 219] on wm-front-icon-button at bounding box center [396, 215] width 17 height 17
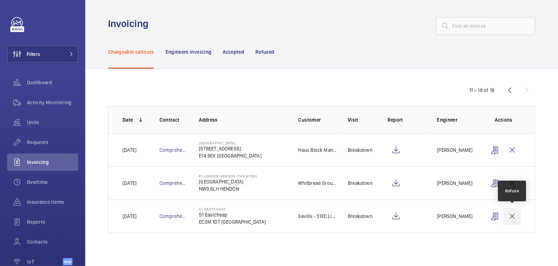
click at [516, 214] on wm-front-icon-button at bounding box center [512, 215] width 17 height 17
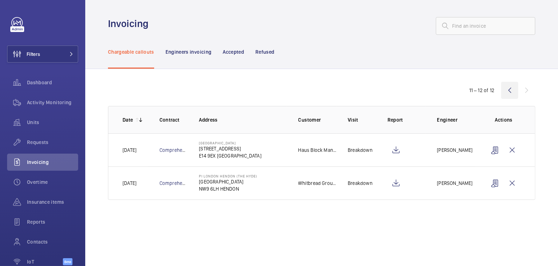
click at [505, 90] on wm-front-icon-button at bounding box center [509, 90] width 17 height 17
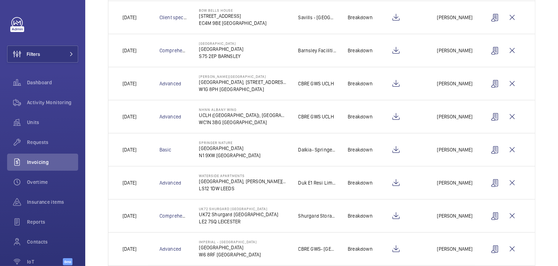
scroll to position [212, 0]
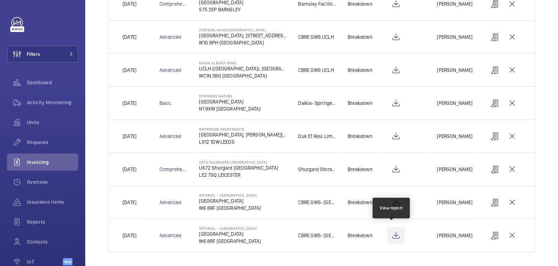
click at [394, 238] on wm-front-icon-button at bounding box center [396, 235] width 17 height 17
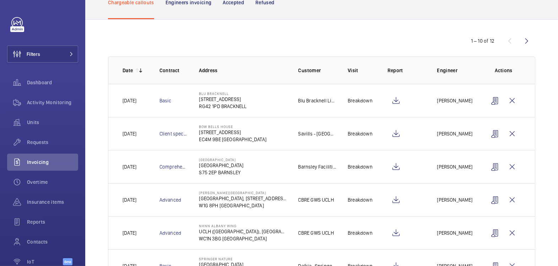
scroll to position [0, 0]
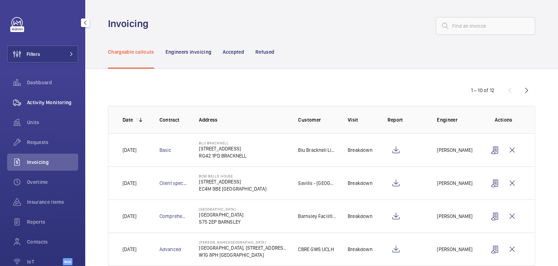
click at [52, 104] on span "Activity Monitoring" at bounding box center [52, 102] width 51 height 7
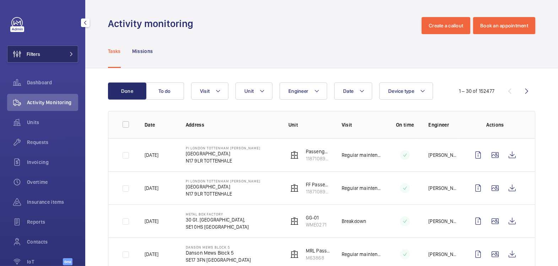
click at [53, 59] on button "Filters" at bounding box center [42, 53] width 71 height 17
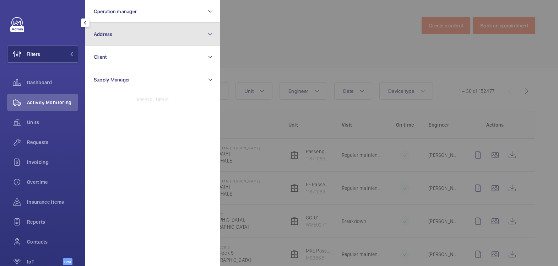
click at [125, 34] on button "Address" at bounding box center [152, 34] width 135 height 23
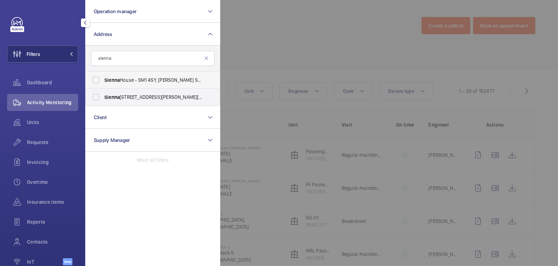
type input "sienna"
click at [133, 77] on span "Sienna House - SM1 4SY, [PERSON_NAME] SM1 4SY" at bounding box center [153, 79] width 98 height 7
click at [103, 77] on input "Sienna House - SM1 4SY, [PERSON_NAME] SM1 4SY" at bounding box center [96, 80] width 14 height 14
checkbox input "true"
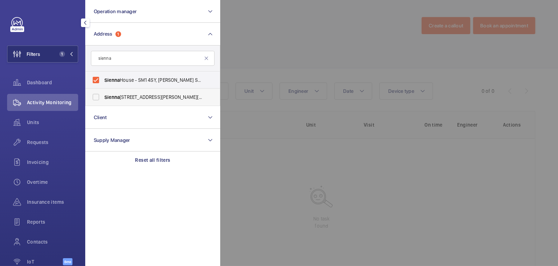
click at [129, 92] on label "[GEOGRAPHIC_DATA] - [PERSON_NAME][STREET_ADDRESS][PERSON_NAME]" at bounding box center [148, 96] width 124 height 17
click at [103, 92] on input "[GEOGRAPHIC_DATA] - [PERSON_NAME][STREET_ADDRESS][PERSON_NAME]" at bounding box center [96, 97] width 14 height 14
checkbox input "true"
click at [273, 45] on div at bounding box center [499, 133] width 558 height 266
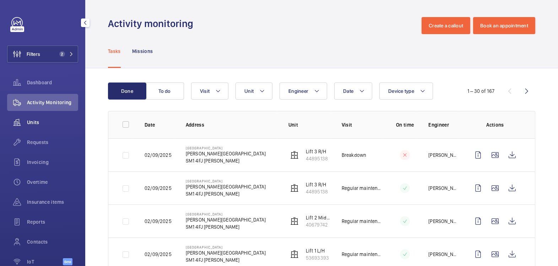
click at [41, 125] on span "Units" at bounding box center [52, 122] width 51 height 7
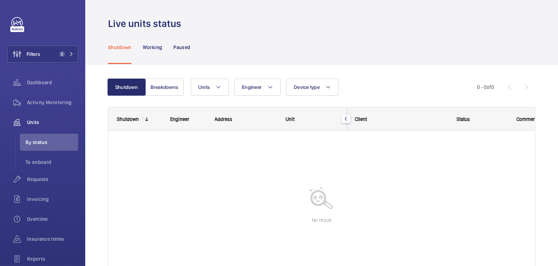
scroll to position [1, 0]
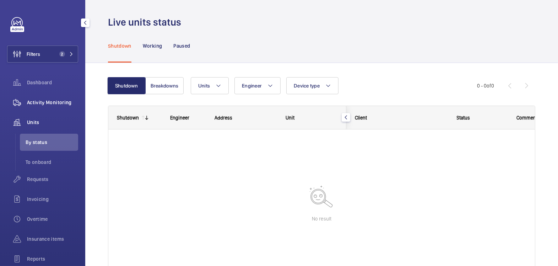
click at [66, 104] on span "Activity Monitoring" at bounding box center [52, 102] width 51 height 7
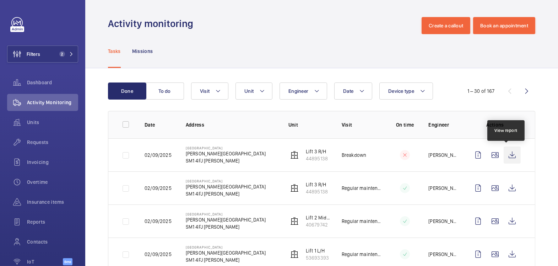
click at [506, 153] on wm-front-icon-button at bounding box center [512, 154] width 17 height 17
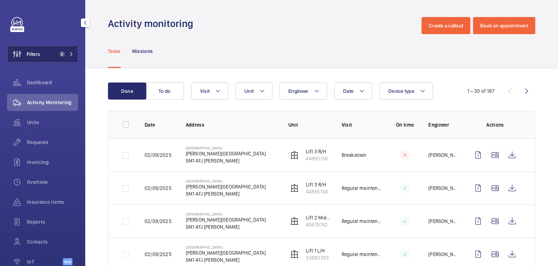
click at [59, 51] on span "2" at bounding box center [62, 54] width 6 height 6
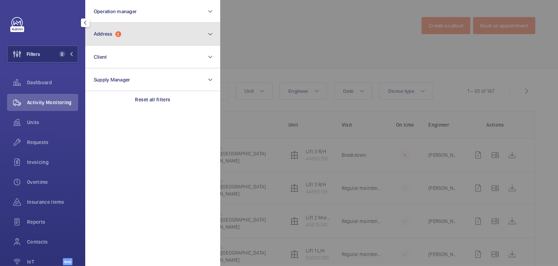
click at [125, 35] on button "Address 2" at bounding box center [152, 34] width 135 height 23
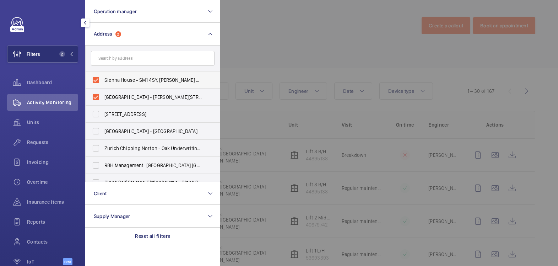
click at [114, 76] on label "Sienna House - SM1 4SY, [PERSON_NAME] SM1 4SY" at bounding box center [148, 79] width 124 height 17
click at [103, 76] on input "Sienna House - SM1 4SY, [PERSON_NAME] SM1 4SY" at bounding box center [96, 80] width 14 height 14
checkbox input "false"
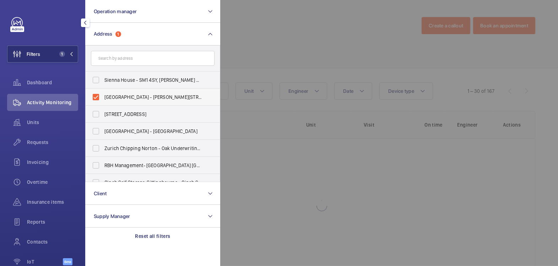
click at [114, 95] on span "[GEOGRAPHIC_DATA] - [PERSON_NAME][STREET_ADDRESS][PERSON_NAME]" at bounding box center [153, 96] width 98 height 7
click at [103, 95] on input "[GEOGRAPHIC_DATA] - [PERSON_NAME][STREET_ADDRESS][PERSON_NAME]" at bounding box center [96, 97] width 14 height 14
checkbox input "false"
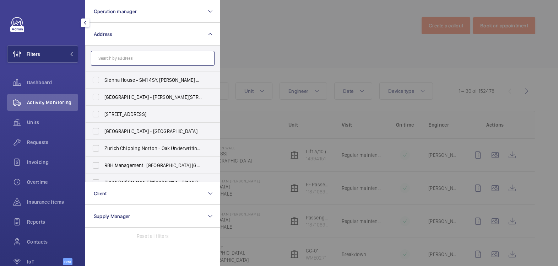
click at [133, 63] on input "text" at bounding box center [153, 58] width 124 height 15
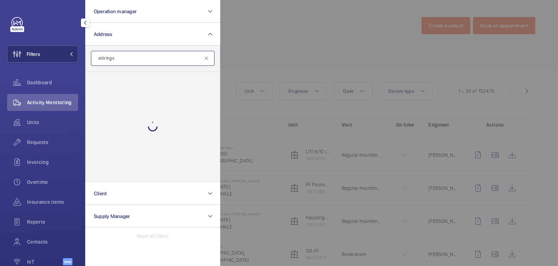
type input "stilring sq"
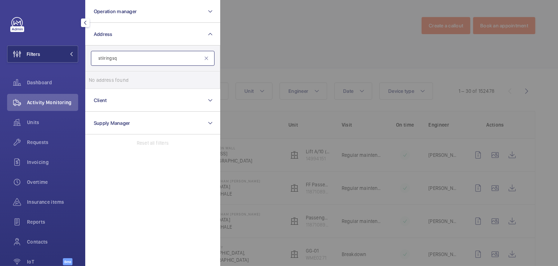
drag, startPoint x: 128, startPoint y: 61, endPoint x: 83, endPoint y: 55, distance: 44.5
click at [83, 55] on div "Filters Operation manager Address stilring sq No address found Reset Client Sup…" at bounding box center [42, 133] width 85 height 266
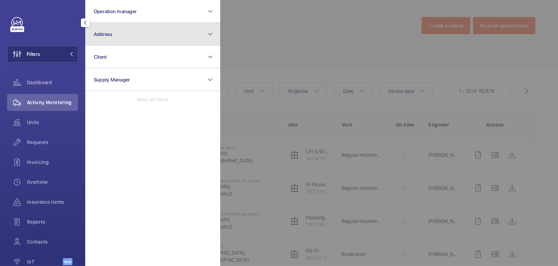
click at [137, 35] on button "Address" at bounding box center [152, 34] width 135 height 23
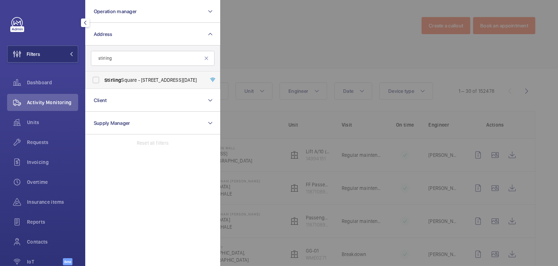
type input "stirling"
drag, startPoint x: 140, startPoint y: 81, endPoint x: 144, endPoint y: 81, distance: 3.9
click at [140, 81] on span "[GEOGRAPHIC_DATA] - [STREET_ADDRESS][DATE]" at bounding box center [153, 79] width 98 height 7
click at [103, 81] on input "[GEOGRAPHIC_DATA] - [STREET_ADDRESS][DATE]" at bounding box center [96, 80] width 14 height 14
checkbox input "true"
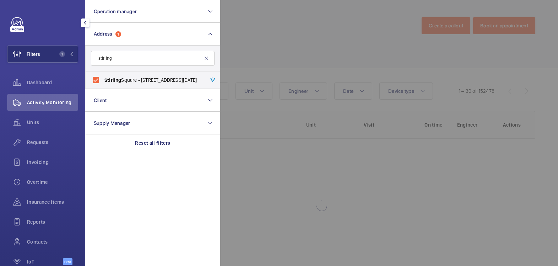
click at [243, 51] on div at bounding box center [499, 133] width 558 height 266
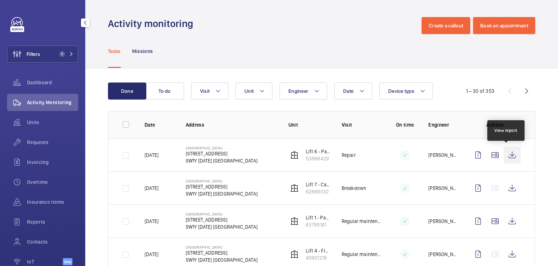
click at [507, 155] on wm-front-icon-button at bounding box center [512, 154] width 17 height 17
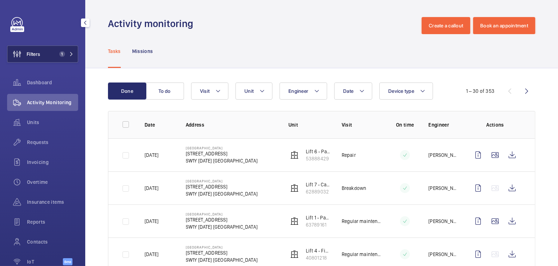
click at [43, 52] on button "Filters 1" at bounding box center [42, 53] width 71 height 17
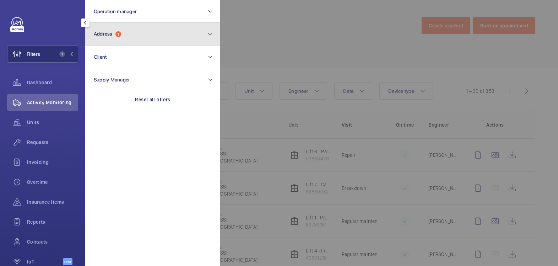
click at [119, 36] on span "1" at bounding box center [118, 34] width 6 height 6
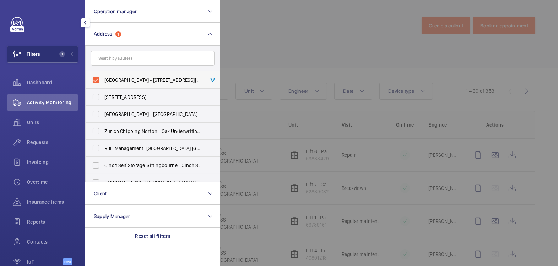
drag, startPoint x: 122, startPoint y: 77, endPoint x: 125, endPoint y: 73, distance: 5.0
click at [122, 77] on span "[GEOGRAPHIC_DATA] - [STREET_ADDRESS][DATE]" at bounding box center [153, 79] width 98 height 7
click at [103, 77] on input "[GEOGRAPHIC_DATA] - [STREET_ADDRESS][DATE]" at bounding box center [96, 80] width 14 height 14
checkbox input "false"
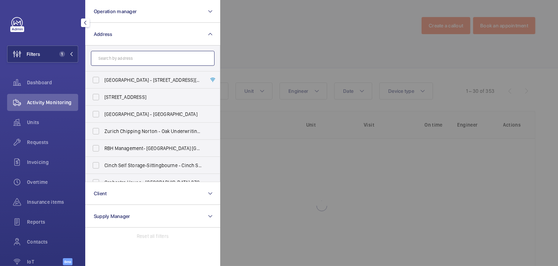
click at [128, 61] on input "text" at bounding box center [153, 58] width 124 height 15
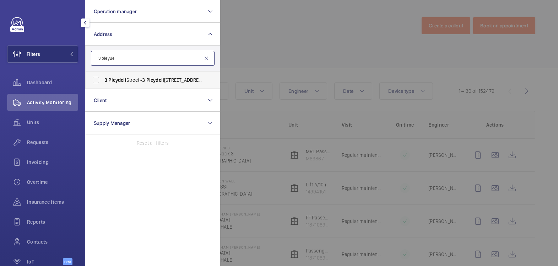
type input "3 pleydell"
click at [150, 76] on label "[STREET_ADDRESS]" at bounding box center [148, 79] width 124 height 17
click at [103, 76] on input "[STREET_ADDRESS]" at bounding box center [96, 80] width 14 height 14
checkbox input "true"
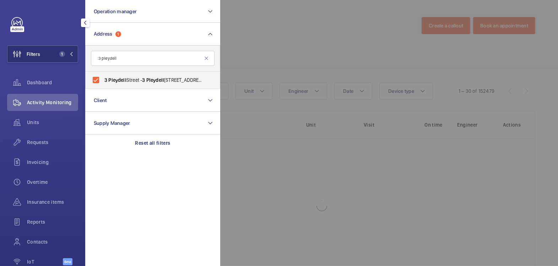
click at [275, 39] on div at bounding box center [499, 133] width 558 height 266
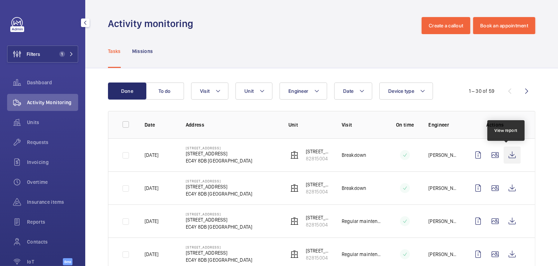
click at [507, 156] on wm-front-icon-button at bounding box center [512, 154] width 17 height 17
click at [47, 205] on span "Insurance items" at bounding box center [52, 201] width 51 height 7
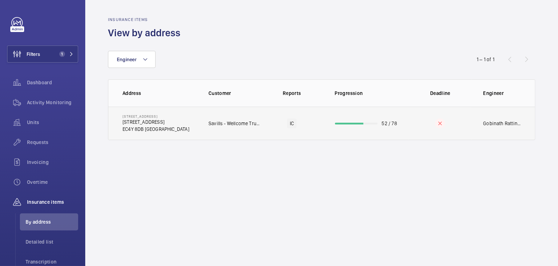
click at [395, 130] on td "52 / 78" at bounding box center [366, 123] width 85 height 33
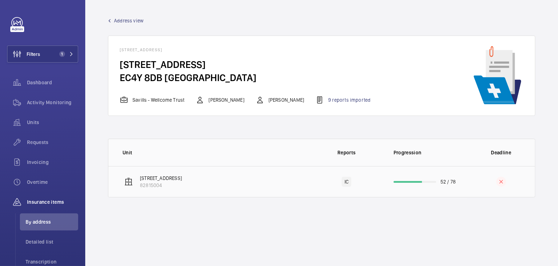
click at [316, 187] on td "IC" at bounding box center [346, 181] width 71 height 31
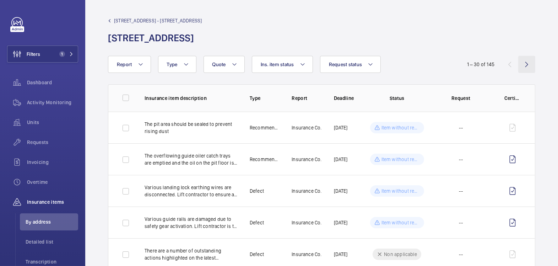
click at [518, 65] on wm-front-icon-button at bounding box center [526, 64] width 17 height 17
click at [523, 62] on wm-front-icon-button at bounding box center [526, 64] width 17 height 17
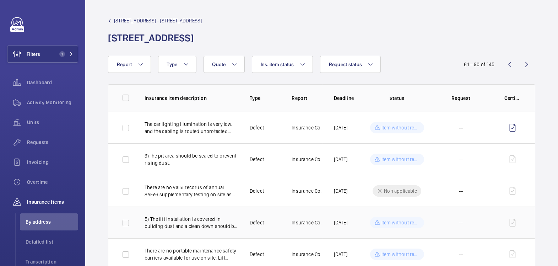
click at [208, 220] on p "5) The lift installation is covered in building dust and a clean down should be…" at bounding box center [192, 222] width 94 height 14
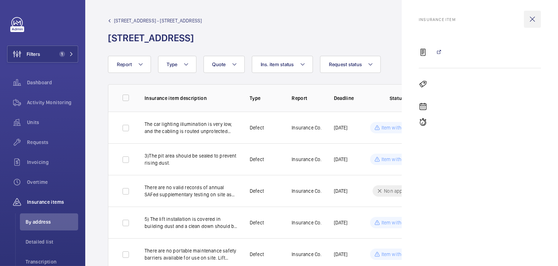
click at [533, 18] on wm-front-icon-button at bounding box center [532, 19] width 17 height 17
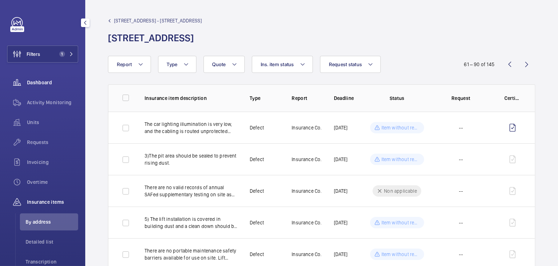
click at [51, 105] on span "Activity Monitoring" at bounding box center [52, 102] width 51 height 7
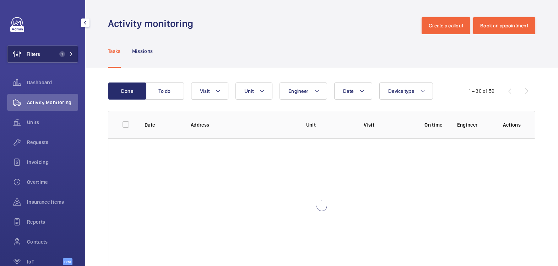
drag, startPoint x: 51, startPoint y: 59, endPoint x: 56, endPoint y: 57, distance: 4.9
click at [51, 58] on button "Filters 1" at bounding box center [42, 53] width 71 height 17
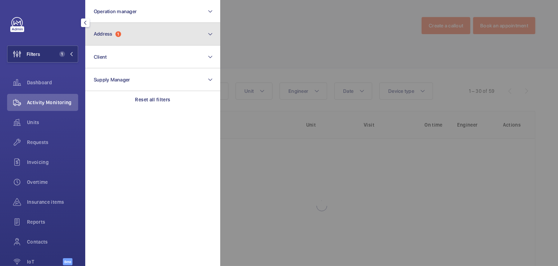
click at [146, 35] on button "Address 1" at bounding box center [152, 34] width 135 height 23
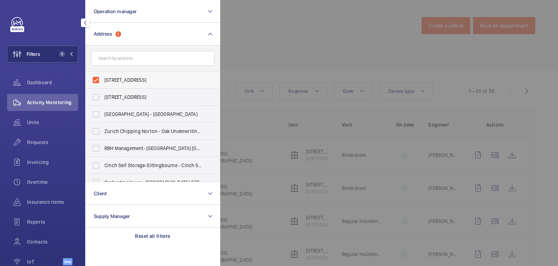
click at [118, 84] on label "[STREET_ADDRESS]" at bounding box center [148, 79] width 124 height 17
click at [103, 84] on input "[STREET_ADDRESS]" at bounding box center [96, 80] width 14 height 14
checkbox input "false"
drag, startPoint x: 250, startPoint y: 42, endPoint x: 210, endPoint y: 9, distance: 51.8
click at [250, 42] on div at bounding box center [499, 133] width 558 height 266
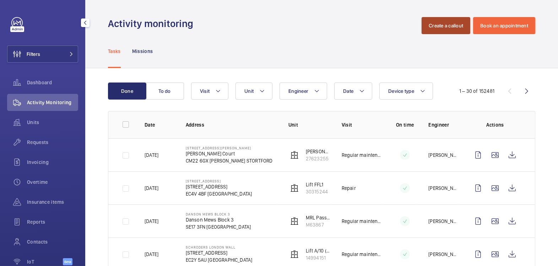
click at [430, 21] on button "Create a callout" at bounding box center [446, 25] width 49 height 17
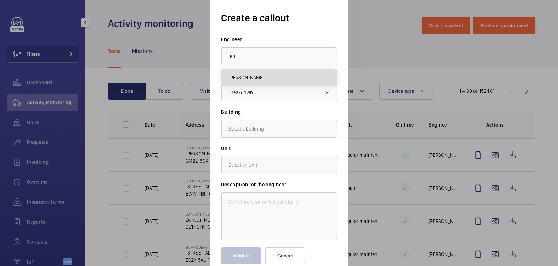
click at [258, 73] on mat-option "[PERSON_NAME]" at bounding box center [279, 77] width 115 height 17
type input "[PERSON_NAME]"
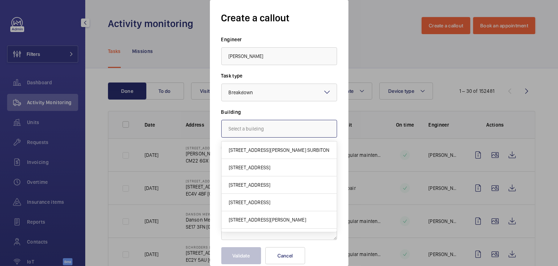
click at [266, 128] on input "text" at bounding box center [279, 129] width 116 height 18
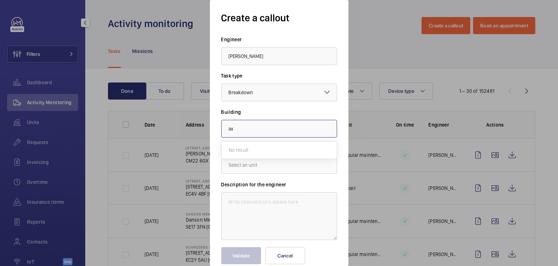
type input "a"
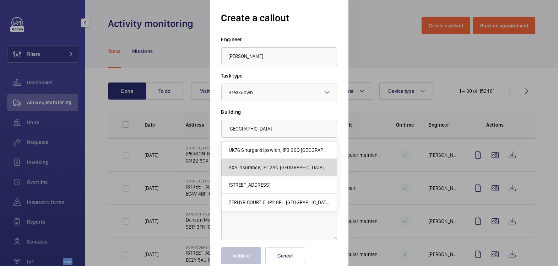
click at [289, 172] on mat-option "AXA Insurance, IP1 2AN [GEOGRAPHIC_DATA]" at bounding box center [279, 167] width 115 height 17
type input "AXA Insurance, IP1 2AN [GEOGRAPHIC_DATA]"
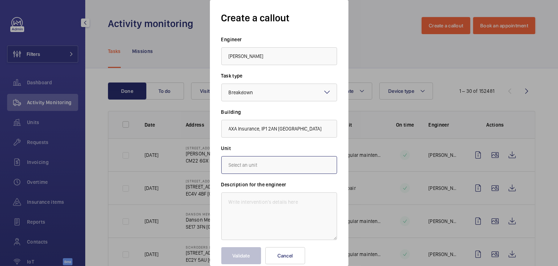
click at [258, 162] on input "text" at bounding box center [279, 165] width 116 height 18
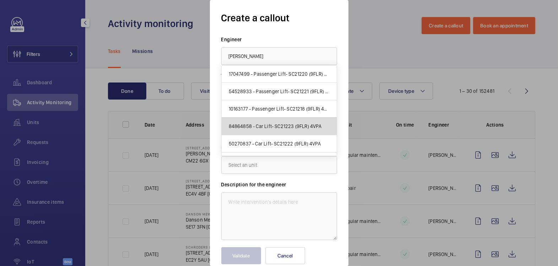
click at [299, 132] on mat-option "84864858 - Car Lift- SC21223 (9FLR) 4VPA" at bounding box center [279, 126] width 115 height 17
type input "84864858 - Car Lift- SC21223 (9FLR) 4VPA"
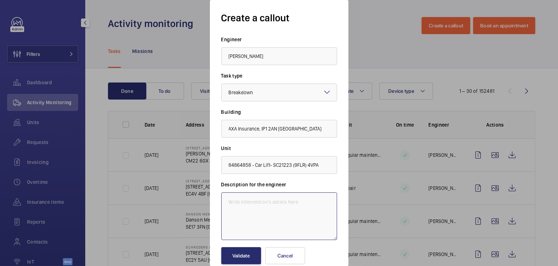
click at [270, 210] on textarea at bounding box center [279, 216] width 116 height 48
type textarea "l"
type textarea "Lift out of order, not sure which car park lift is not working."
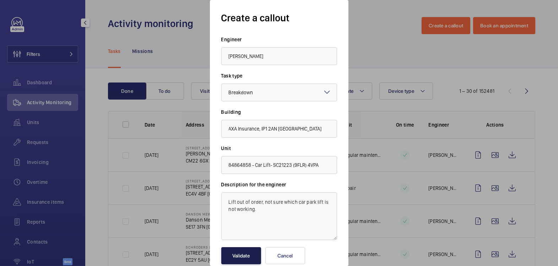
click at [254, 255] on button "Validate" at bounding box center [241, 255] width 40 height 17
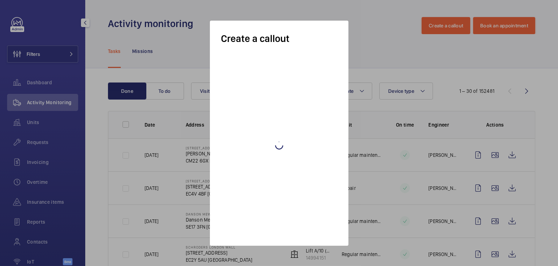
click at [254, 255] on div at bounding box center [279, 133] width 558 height 266
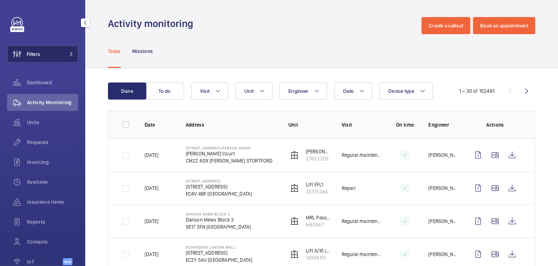
click at [38, 59] on span "Filters" at bounding box center [23, 53] width 33 height 17
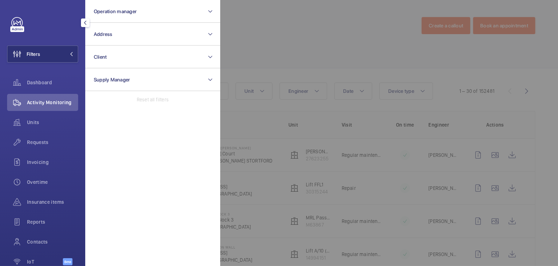
click at [366, 17] on div at bounding box center [499, 133] width 558 height 266
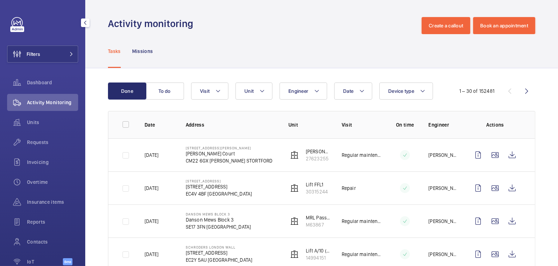
drag, startPoint x: 42, startPoint y: 54, endPoint x: 74, endPoint y: 51, distance: 32.5
click at [42, 54] on button "Filters" at bounding box center [42, 53] width 71 height 17
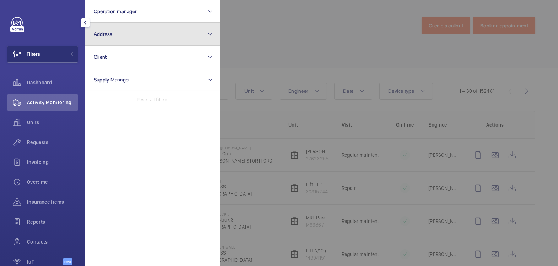
click at [122, 33] on button "Address" at bounding box center [152, 34] width 135 height 23
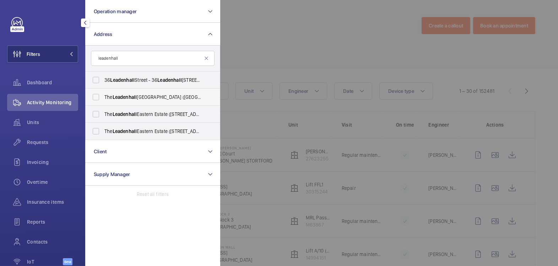
type input "leadenhall"
click at [146, 94] on span "The [GEOGRAPHIC_DATA] ([GEOGRAPHIC_DATA]) - [STREET_ADDRESS][DATE]" at bounding box center [153, 96] width 98 height 7
click at [103, 94] on input "The [GEOGRAPHIC_DATA] ([GEOGRAPHIC_DATA]) - [STREET_ADDRESS][DATE]" at bounding box center [96, 97] width 14 height 14
checkbox input "true"
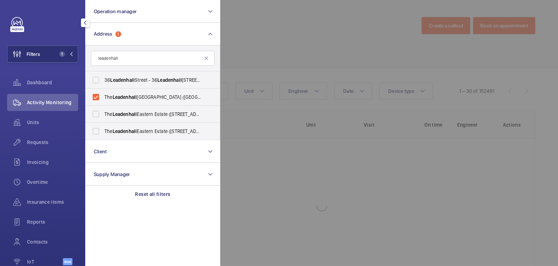
click at [264, 44] on div at bounding box center [499, 133] width 558 height 266
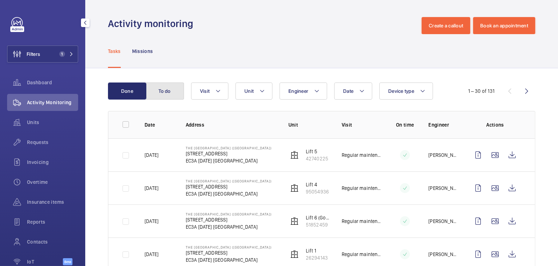
click at [166, 95] on button "To do" at bounding box center [165, 90] width 38 height 17
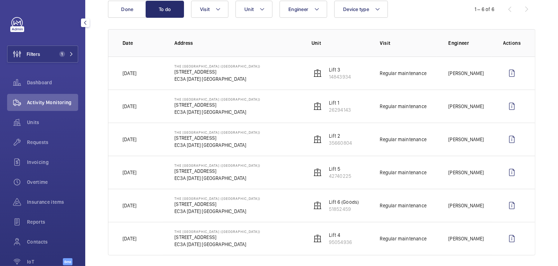
scroll to position [86, 0]
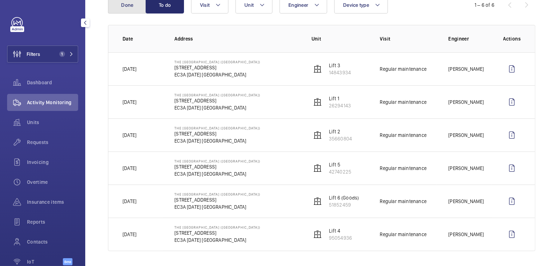
click at [129, 7] on button "Done" at bounding box center [127, 4] width 38 height 17
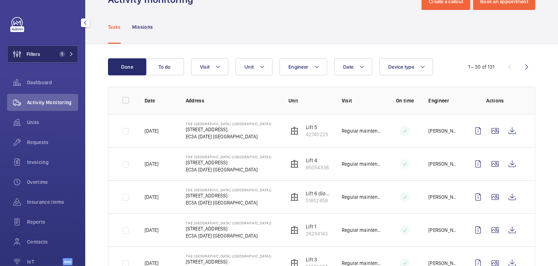
scroll to position [58, 0]
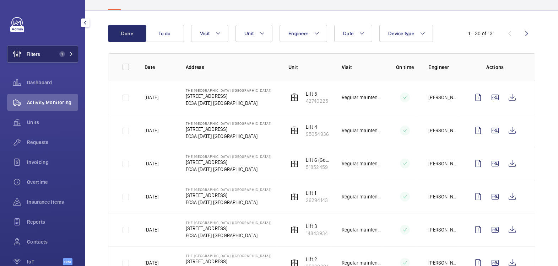
click at [56, 56] on span "1" at bounding box center [60, 54] width 9 height 6
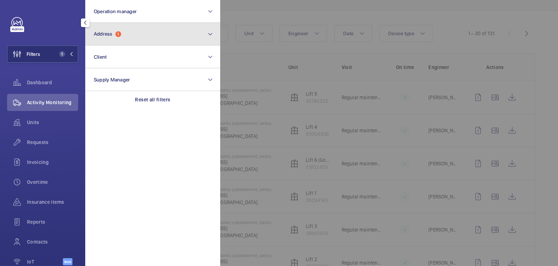
click at [152, 36] on button "Address 1" at bounding box center [152, 34] width 135 height 23
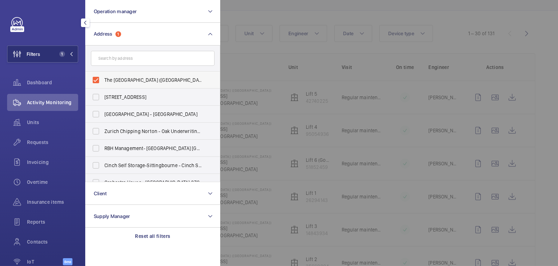
click at [134, 79] on span "The [GEOGRAPHIC_DATA] ([GEOGRAPHIC_DATA]) - [STREET_ADDRESS][DATE]" at bounding box center [153, 79] width 98 height 7
click at [103, 79] on input "The [GEOGRAPHIC_DATA] ([GEOGRAPHIC_DATA]) - [STREET_ADDRESS][DATE]" at bounding box center [96, 80] width 14 height 14
checkbox input "false"
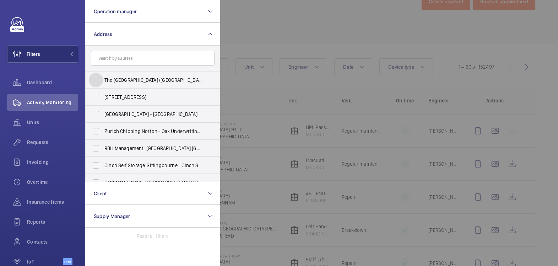
scroll to position [58, 0]
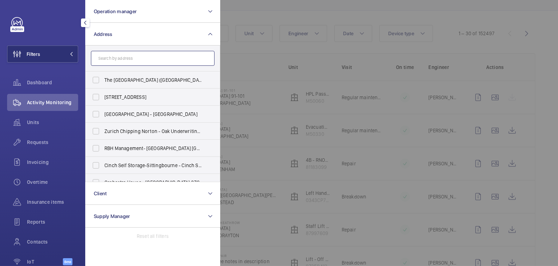
click at [138, 59] on input "text" at bounding box center [153, 58] width 124 height 15
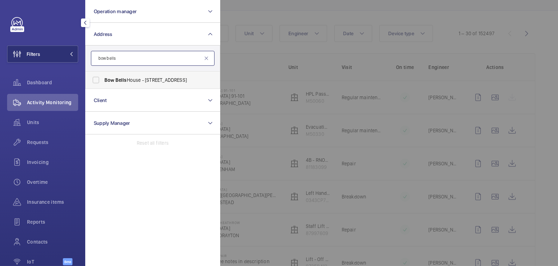
type input "bow bells"
click at [137, 74] on label "Bow Bells House - [STREET_ADDRESS]" at bounding box center [148, 79] width 124 height 17
click at [103, 74] on input "Bow Bells House - [STREET_ADDRESS]" at bounding box center [96, 80] width 14 height 14
checkbox input "true"
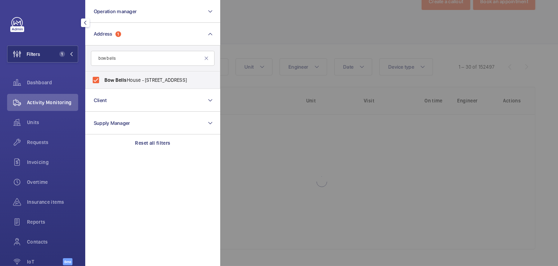
click at [300, 29] on div at bounding box center [499, 133] width 558 height 266
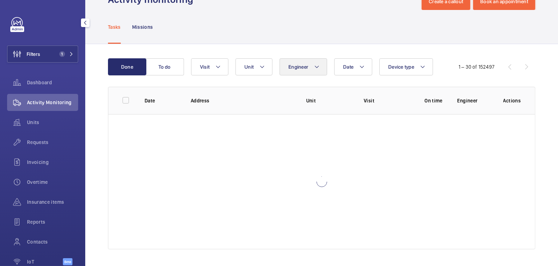
scroll to position [58, 0]
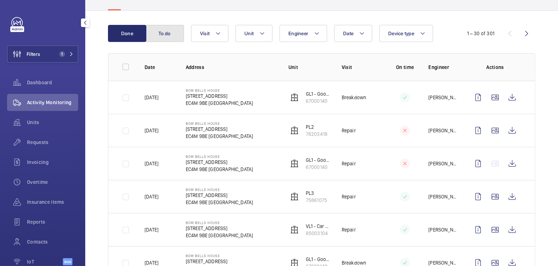
click at [166, 33] on button "To do" at bounding box center [165, 33] width 38 height 17
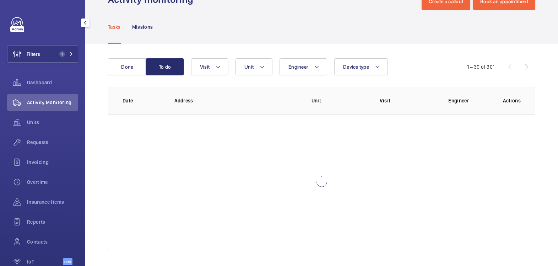
scroll to position [58, 0]
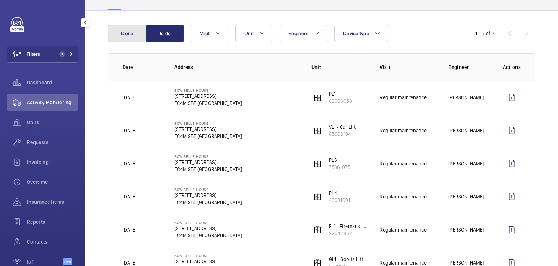
click at [115, 34] on button "Done" at bounding box center [127, 33] width 38 height 17
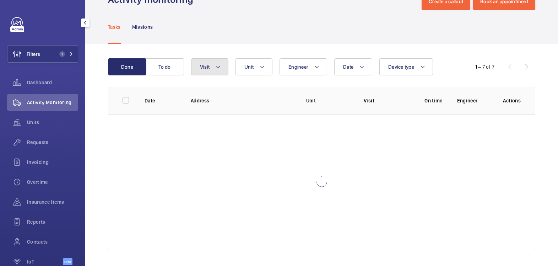
click at [214, 66] on button "Visit" at bounding box center [209, 66] width 37 height 17
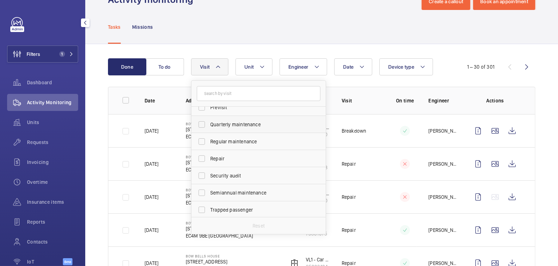
scroll to position [111, 0]
click at [235, 138] on span "Regular maintenance" at bounding box center [259, 140] width 98 height 7
click at [209, 138] on input "Regular maintenance" at bounding box center [202, 140] width 14 height 14
checkbox input "true"
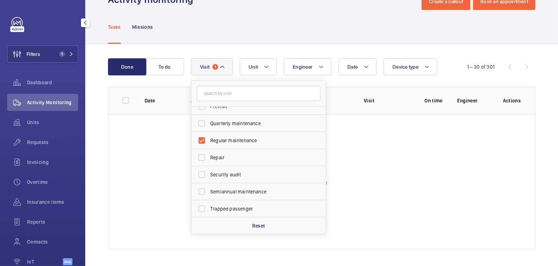
click at [327, 26] on div "Tasks Missions" at bounding box center [321, 27] width 427 height 34
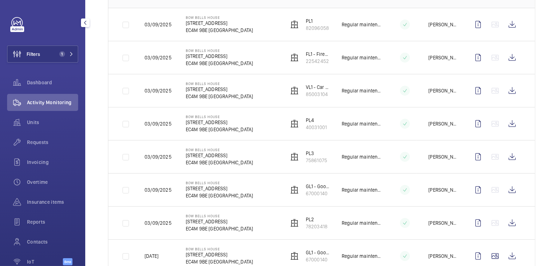
scroll to position [139, 0]
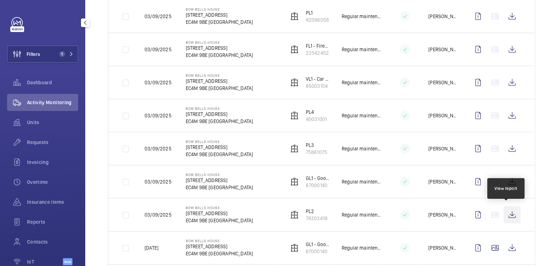
click at [507, 212] on wm-front-icon-button at bounding box center [512, 214] width 17 height 17
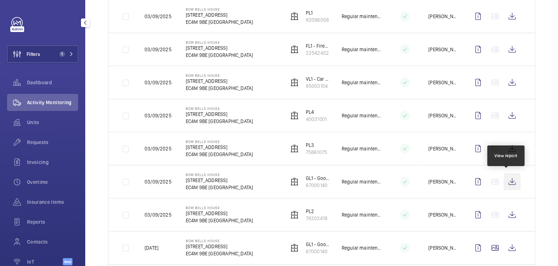
click at [507, 179] on wm-front-icon-button at bounding box center [512, 181] width 17 height 17
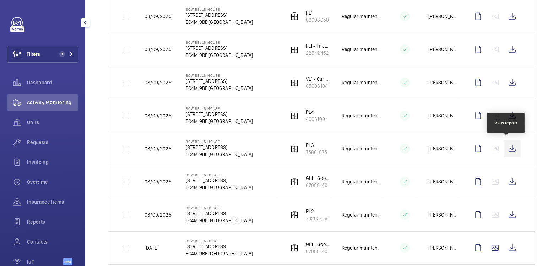
click at [510, 149] on wm-front-icon-button at bounding box center [512, 148] width 17 height 17
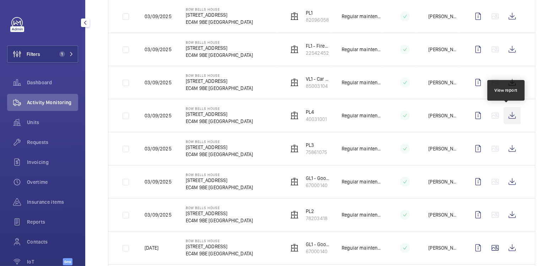
click at [507, 113] on wm-front-icon-button at bounding box center [512, 115] width 17 height 17
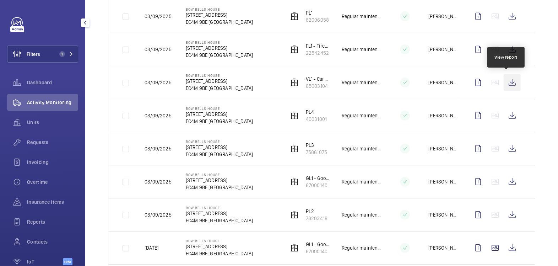
click at [506, 83] on wm-front-icon-button at bounding box center [512, 82] width 17 height 17
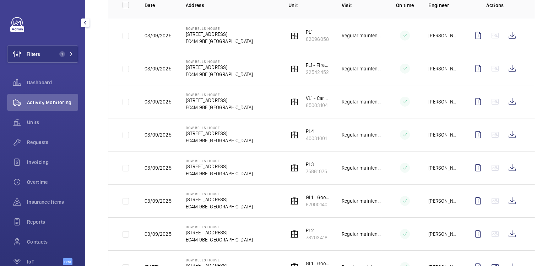
scroll to position [119, 0]
click at [506, 68] on wm-front-icon-button at bounding box center [512, 68] width 17 height 17
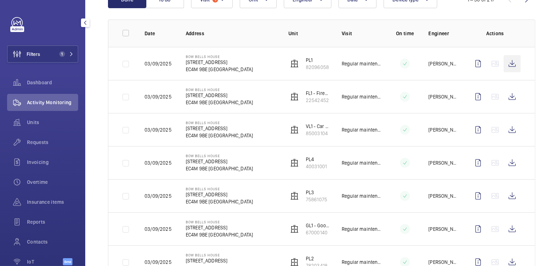
scroll to position [91, 0]
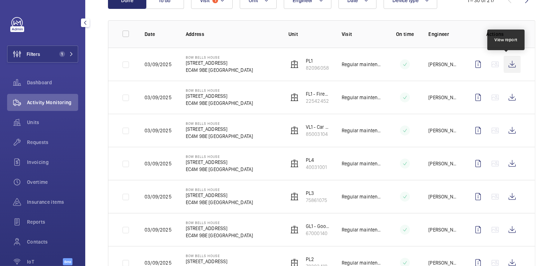
click at [511, 66] on wm-front-icon-button at bounding box center [512, 64] width 17 height 17
